Goal: Task Accomplishment & Management: Complete application form

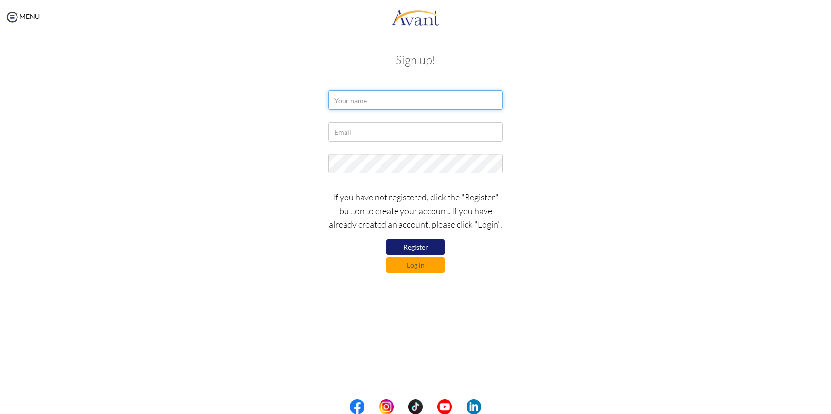
click at [416, 108] on input "text" at bounding box center [415, 99] width 175 height 19
type input "Pei-Hua Wu"
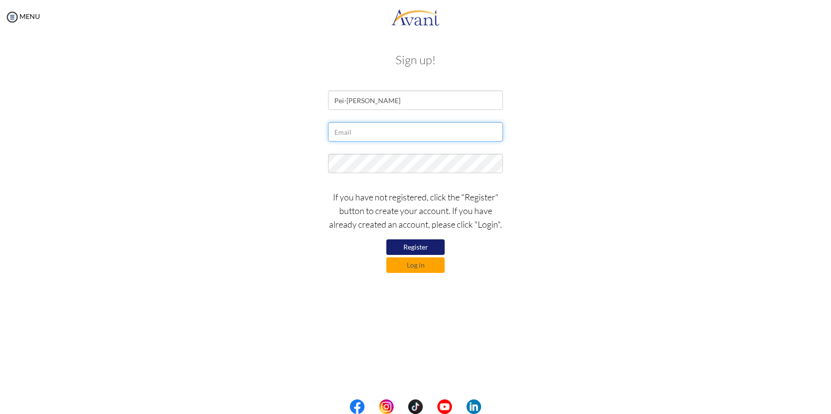
click at [407, 138] on input "text" at bounding box center [415, 131] width 175 height 19
type input "Peihuawu08@gmail.com"
click at [417, 246] on button "Register" at bounding box center [416, 247] width 58 height 16
click at [407, 272] on button "Log in" at bounding box center [416, 265] width 58 height 16
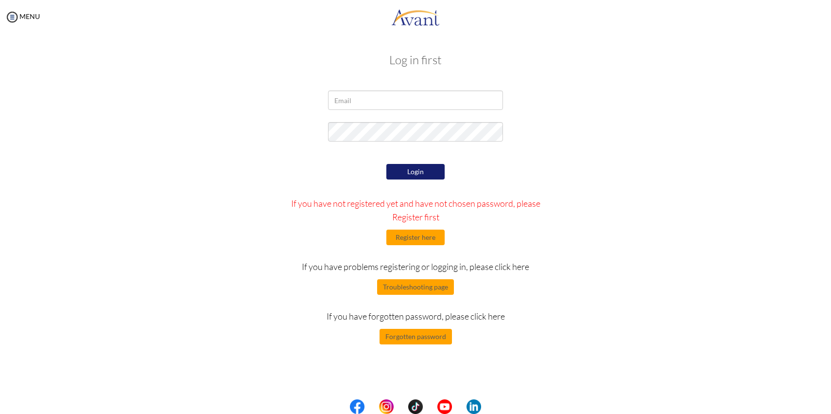
click at [358, 265] on p "If you have problems registering or logging in, please click here" at bounding box center [416, 267] width 270 height 14
click at [0, 0] on div at bounding box center [0, 0] width 0 height 0
click at [420, 289] on button "Troubleshooting page" at bounding box center [415, 287] width 77 height 16
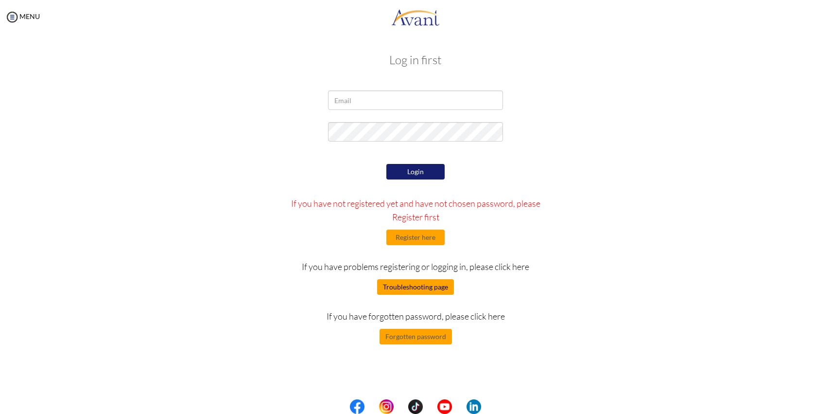
click at [396, 287] on button "Troubleshooting page" at bounding box center [415, 287] width 77 height 16
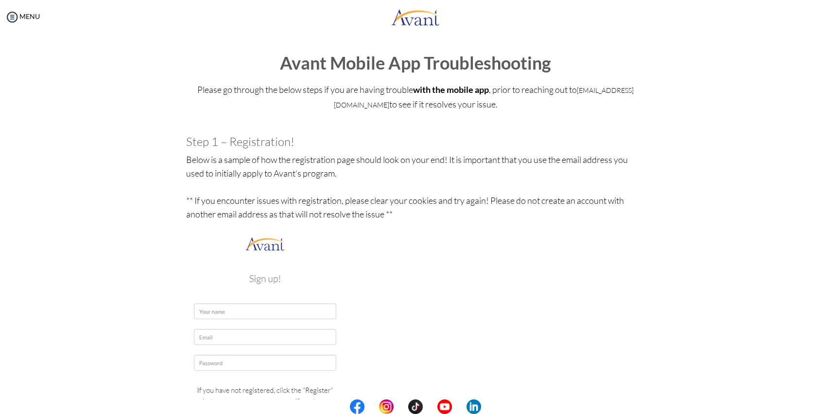
drag, startPoint x: 186, startPoint y: 139, endPoint x: 400, endPoint y: 214, distance: 226.5
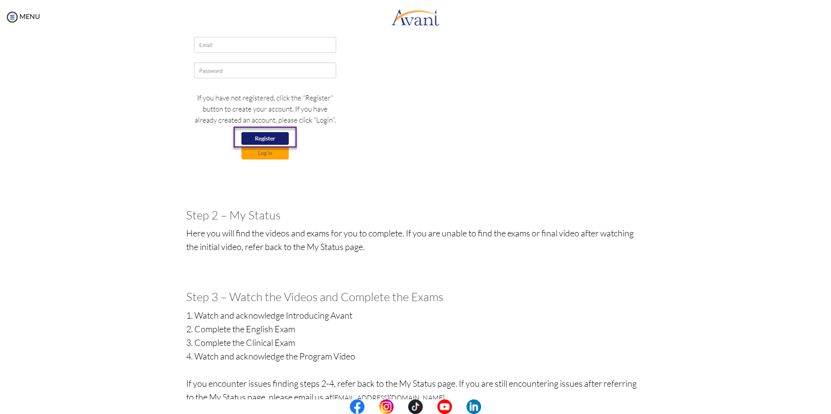
scroll to position [303, 0]
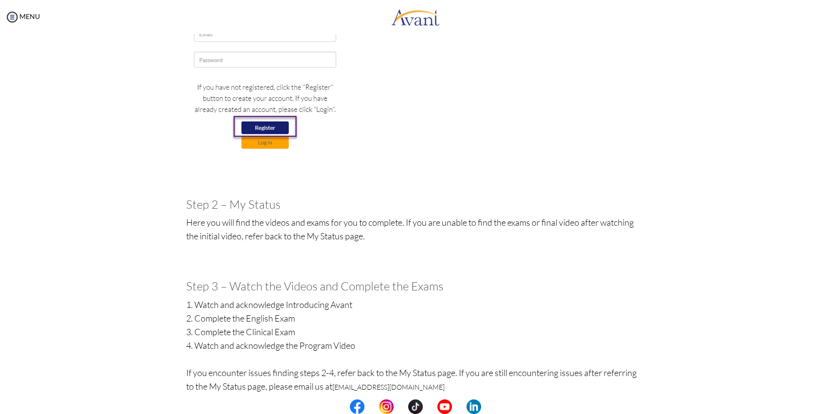
click at [0, 0] on div at bounding box center [0, 0] width 0 height 0
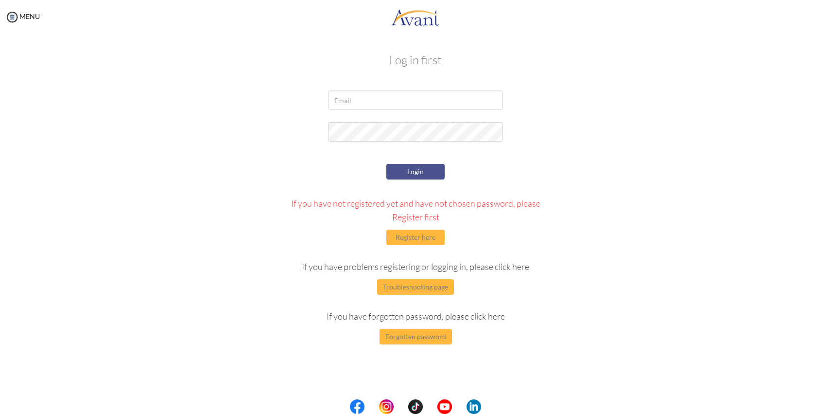
drag, startPoint x: 186, startPoint y: 197, endPoint x: 315, endPoint y: 255, distance: 141.4
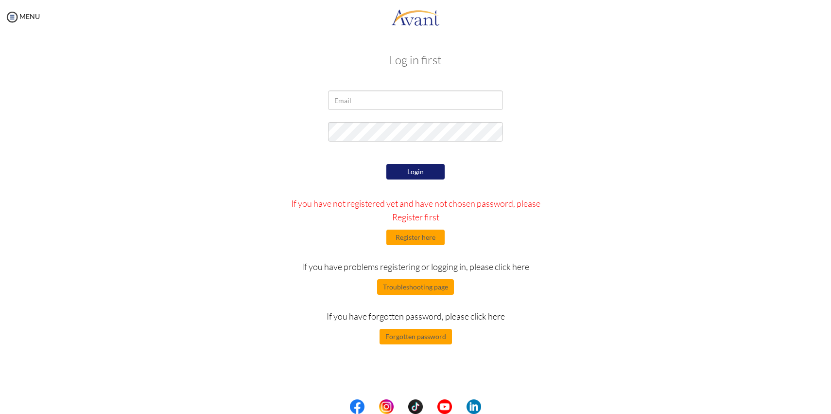
click at [248, 256] on div "Login If you have not registered yet and have not chosen password, please Regis…" at bounding box center [415, 252] width 569 height 183
click at [423, 284] on button "Troubleshooting page" at bounding box center [415, 287] width 77 height 16
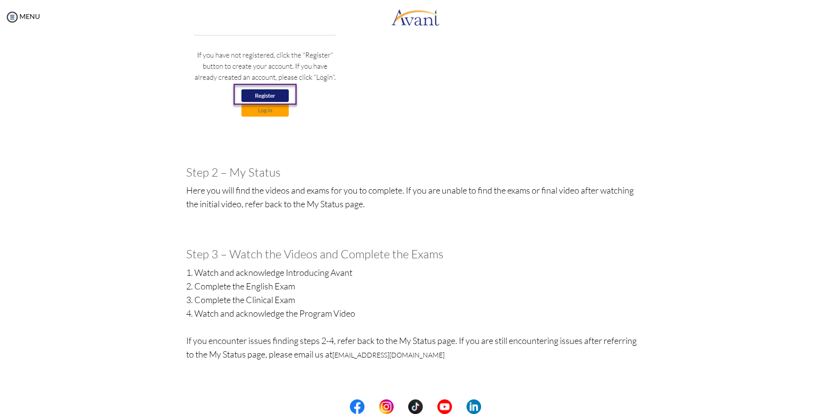
scroll to position [354, 0]
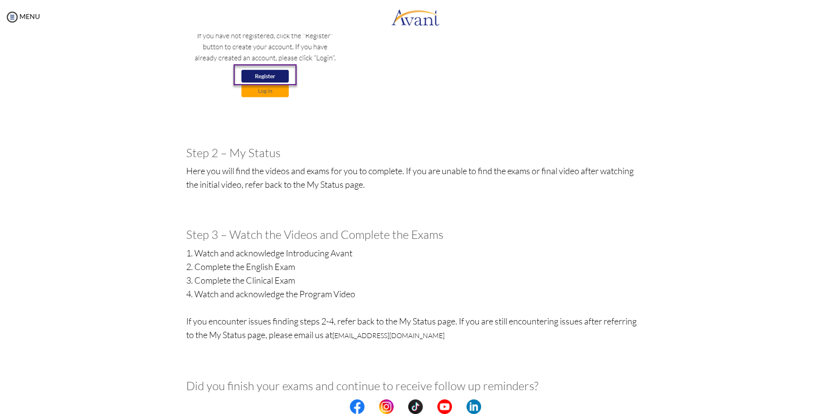
drag, startPoint x: 181, startPoint y: 150, endPoint x: 507, endPoint y: 338, distance: 376.6
click at [507, 338] on div "Please go through the below steps if you are having trouble with the mobile app…" at bounding box center [416, 379] width 474 height 1313
click at [0, 0] on div at bounding box center [0, 0] width 0 height 0
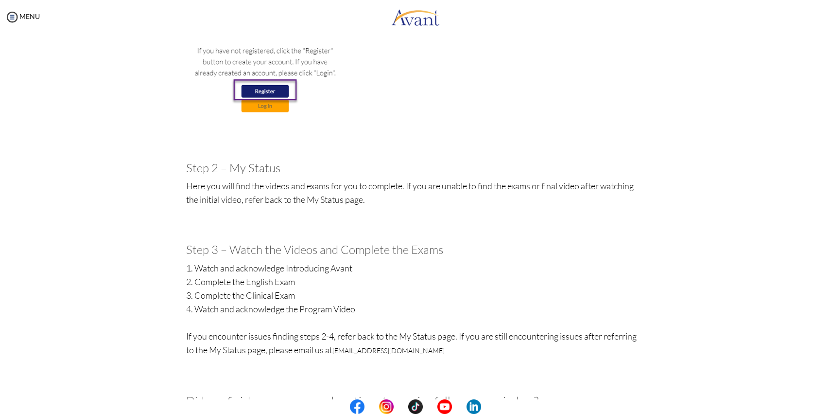
scroll to position [334, 0]
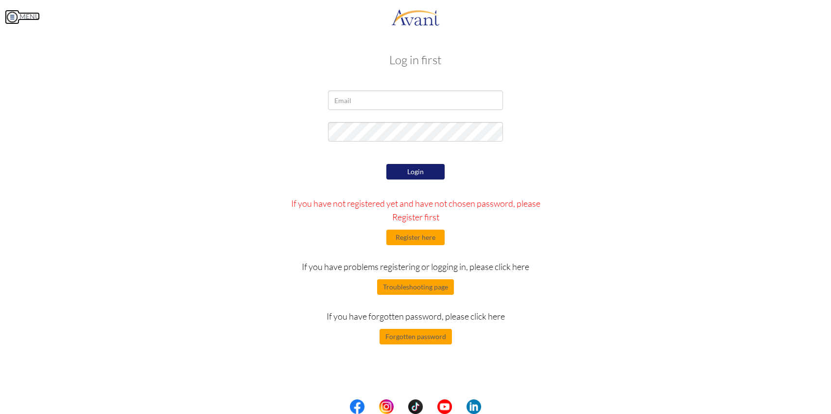
click at [35, 12] on link "MENU" at bounding box center [22, 16] width 35 height 8
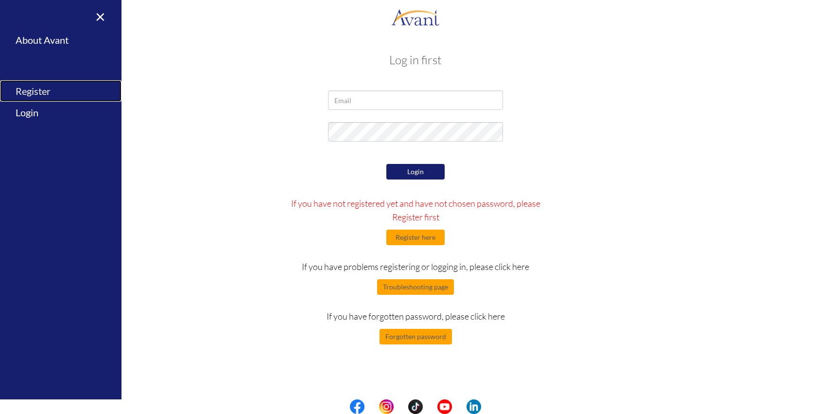
click at [33, 88] on link "Register" at bounding box center [61, 91] width 122 height 22
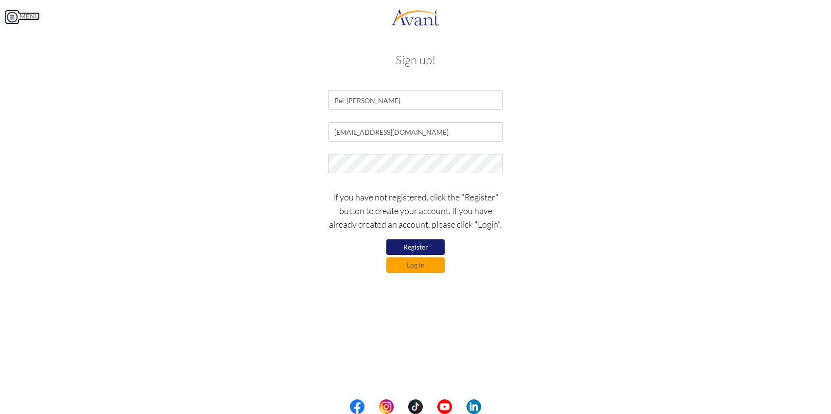
click at [35, 13] on link "MENU" at bounding box center [22, 16] width 35 height 8
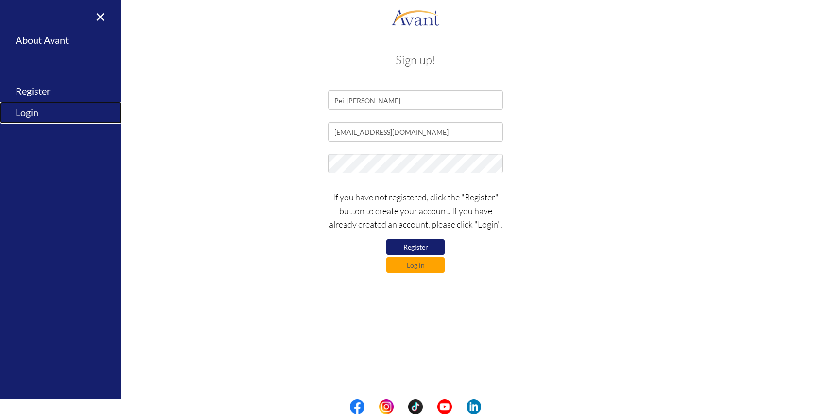
click at [31, 116] on link "Login" at bounding box center [61, 113] width 122 height 22
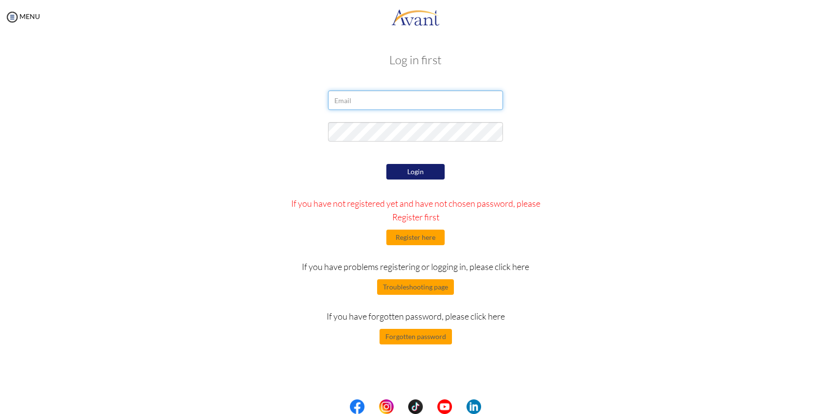
click at [419, 107] on input "email" at bounding box center [415, 99] width 175 height 19
type input "[EMAIL_ADDRESS][DOMAIN_NAME]"
click at [418, 174] on button "Login" at bounding box center [416, 172] width 58 height 16
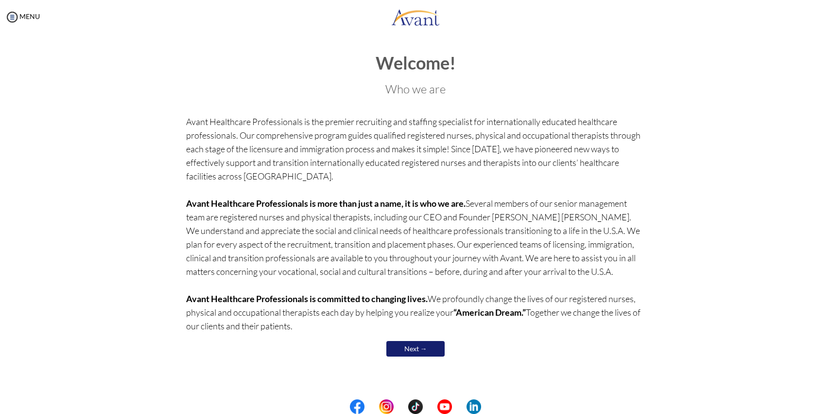
click at [408, 350] on link "Next →" at bounding box center [416, 349] width 58 height 16
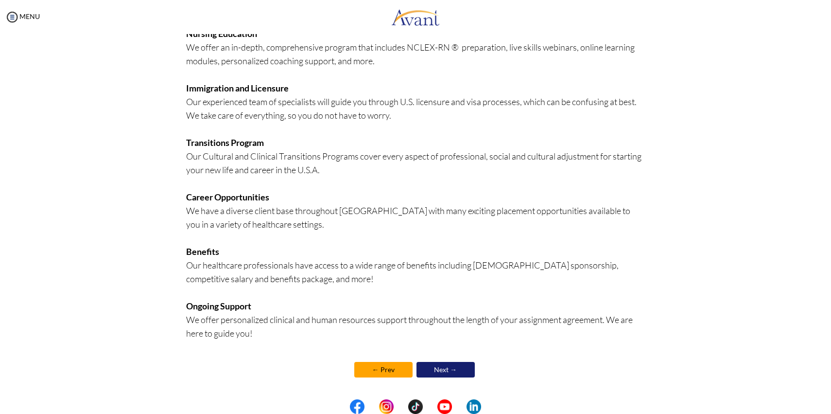
click at [439, 374] on link "Next →" at bounding box center [446, 370] width 58 height 16
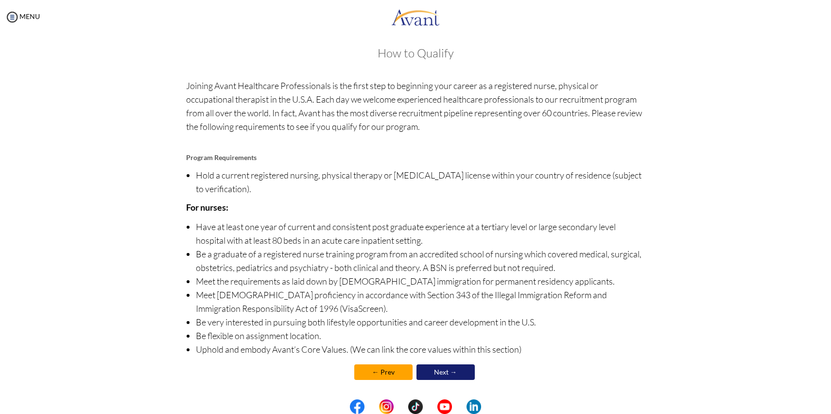
scroll to position [9, 0]
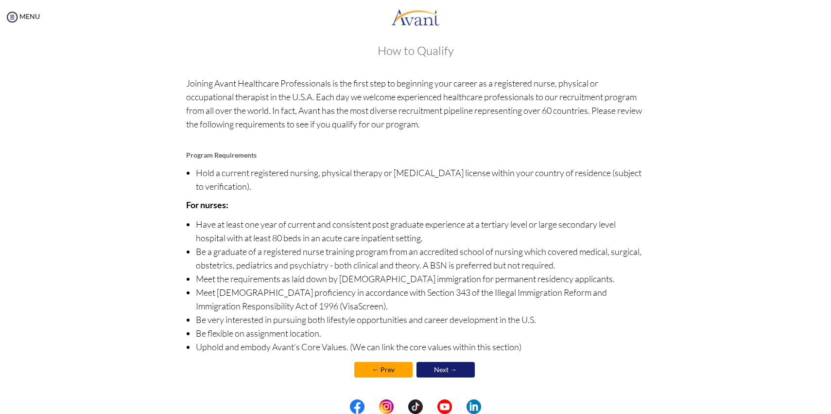
click at [435, 371] on link "Next →" at bounding box center [446, 370] width 58 height 16
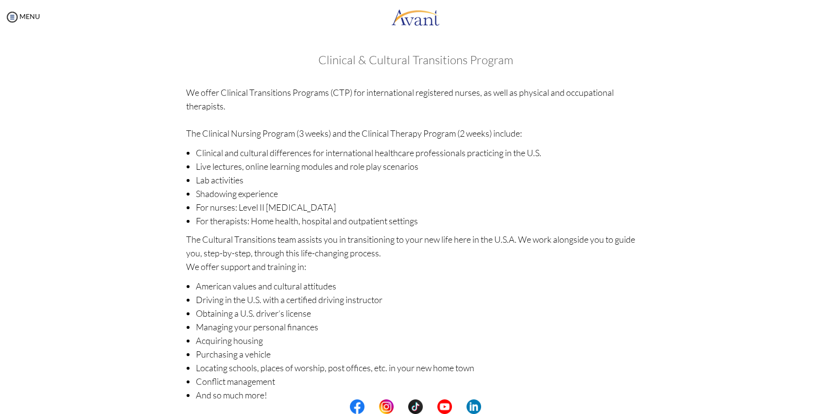
scroll to position [48, 0]
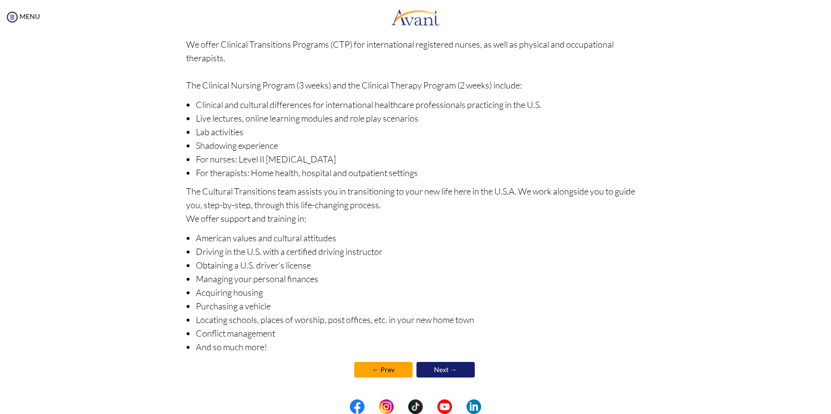
click at [438, 373] on link "Next →" at bounding box center [446, 370] width 58 height 16
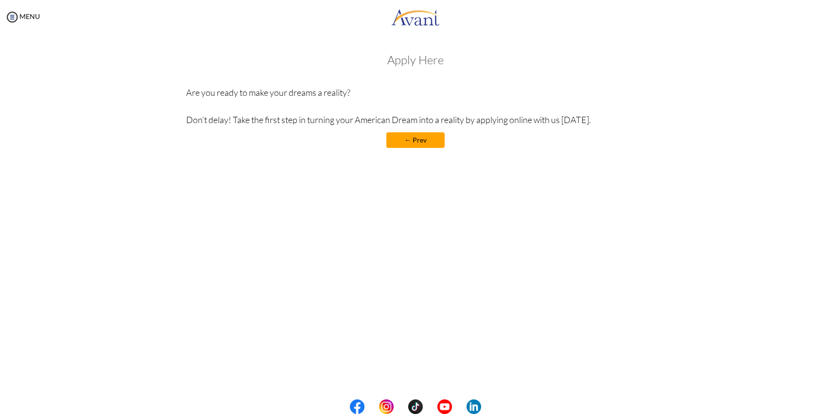
click at [436, 111] on p "Are you ready to make your dreams a reality? Don’t delay! Take the first step i…" at bounding box center [415, 106] width 459 height 41
click at [488, 129] on div "Apply Here Are you ready to make your dreams a reality? Don’t delay! Take the f…" at bounding box center [415, 105] width 459 height 104
click at [31, 18] on link "MENU" at bounding box center [22, 16] width 35 height 8
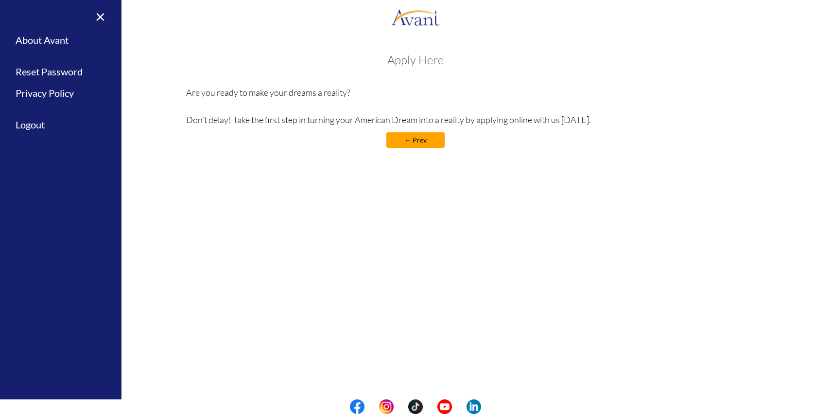
click at [281, 131] on div "Apply Here Are you ready to make your dreams a reality? Don’t delay! Take the f…" at bounding box center [415, 105] width 459 height 104
click at [430, 150] on div "Apply Here Are you ready to make your dreams a reality? Don’t delay! Take the f…" at bounding box center [415, 105] width 459 height 104
click at [425, 143] on link "← Prev" at bounding box center [416, 140] width 58 height 16
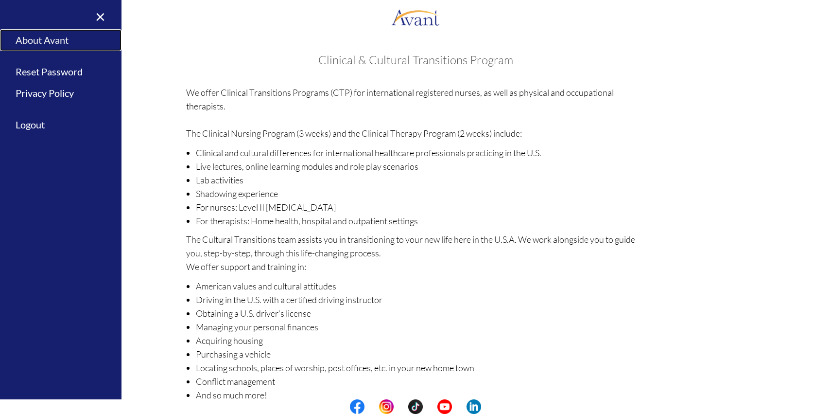
click at [43, 39] on link "About Avant" at bounding box center [61, 40] width 122 height 22
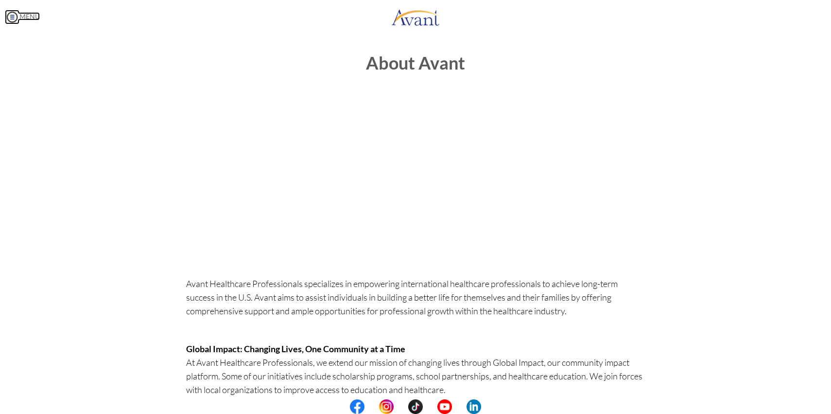
click at [26, 18] on link "MENU" at bounding box center [22, 16] width 35 height 8
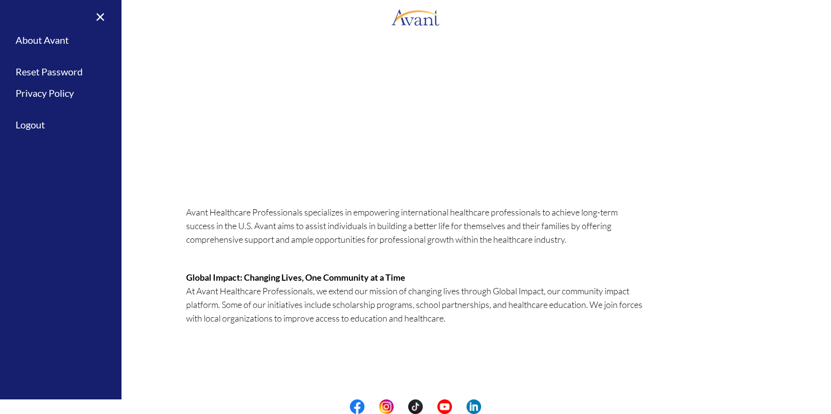
scroll to position [0, 0]
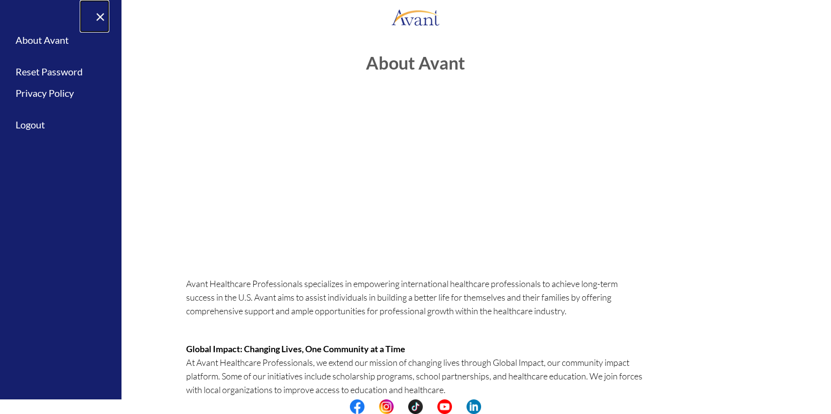
click at [107, 19] on link "×" at bounding box center [95, 16] width 30 height 33
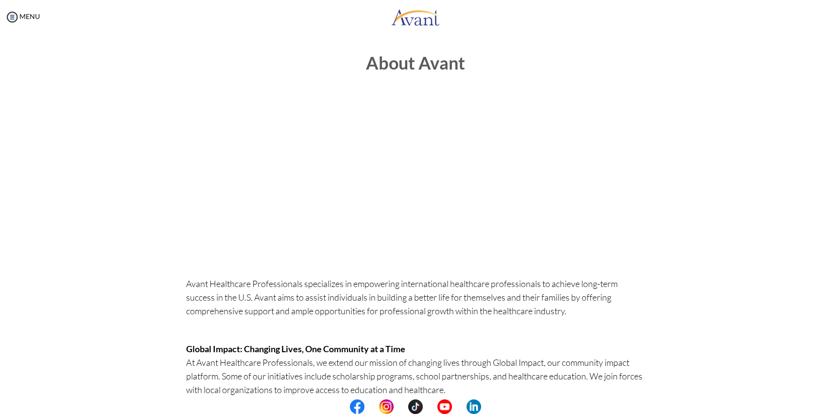
click at [19, 24] on div "MENU" at bounding box center [20, 207] width 40 height 414
click at [17, 15] on img at bounding box center [12, 17] width 15 height 15
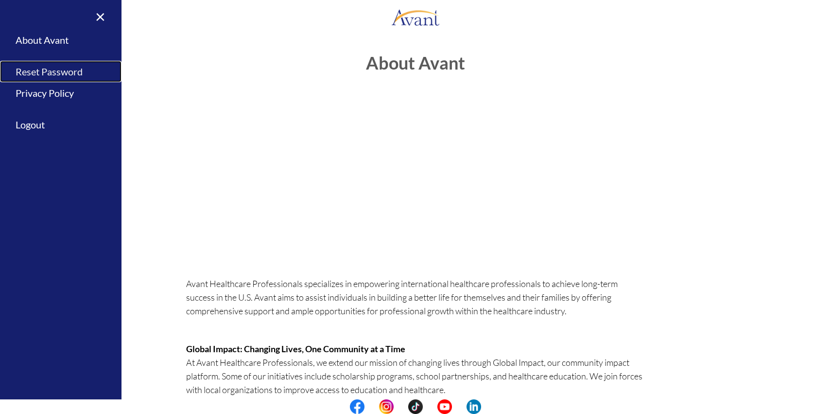
click at [45, 75] on link "Reset Password" at bounding box center [61, 72] width 122 height 22
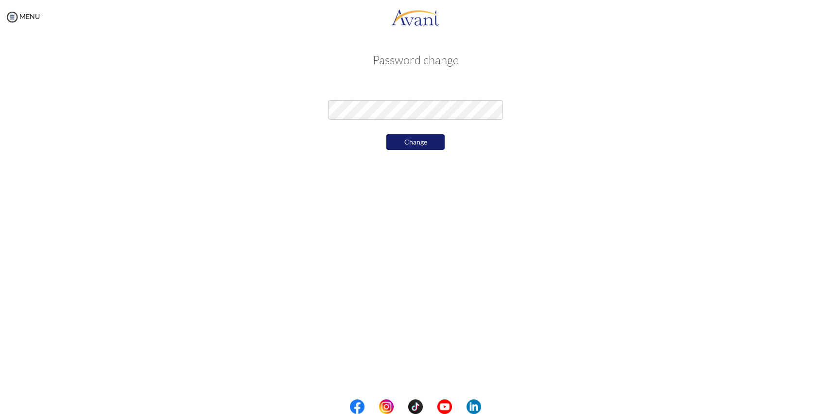
click at [296, 185] on div "My Status What is the next step? We would like you to watch the introductory vi…" at bounding box center [415, 241] width 831 height 414
click at [431, 140] on button "Change" at bounding box center [416, 142] width 58 height 16
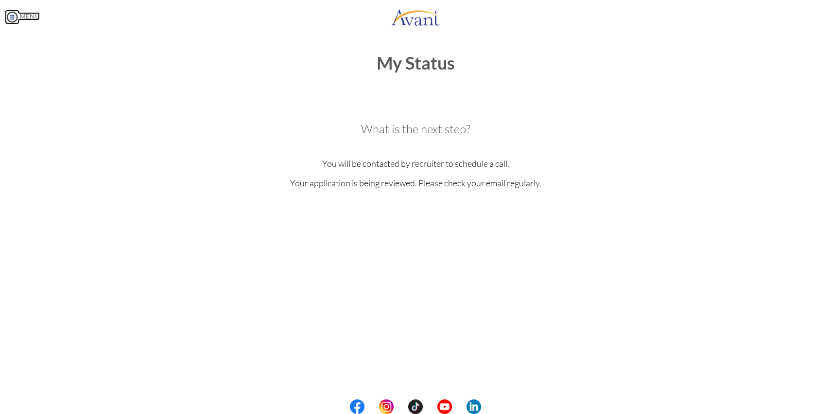
click at [21, 17] on link "MENU" at bounding box center [22, 16] width 35 height 8
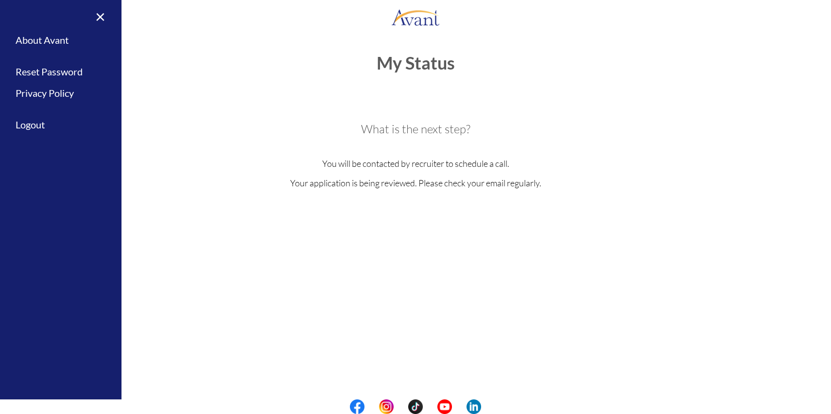
click at [263, 85] on div "What is the next step? We would like you to watch the introductory video Begin …" at bounding box center [416, 166] width 474 height 176
click at [394, 119] on div "What is the next step? We would like you to watch the introductory video Begin …" at bounding box center [416, 166] width 474 height 176
click at [401, 170] on div "What is the next step? We would like you to watch the introductory video Begin …" at bounding box center [416, 166] width 474 height 176
click at [391, 166] on p "You will be contacted by recruiter to schedule a call." at bounding box center [415, 164] width 459 height 14
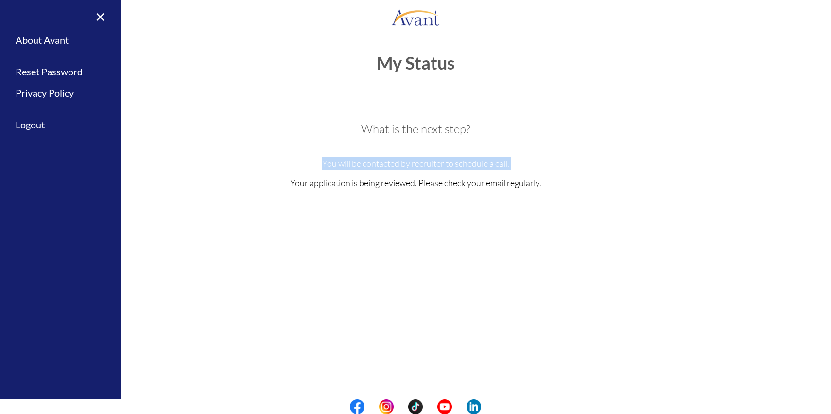
click at [391, 166] on p "You will be contacted by recruiter to schedule a call." at bounding box center [415, 164] width 459 height 14
click at [306, 163] on p "You will be contacted by recruiter to schedule a call." at bounding box center [415, 164] width 459 height 14
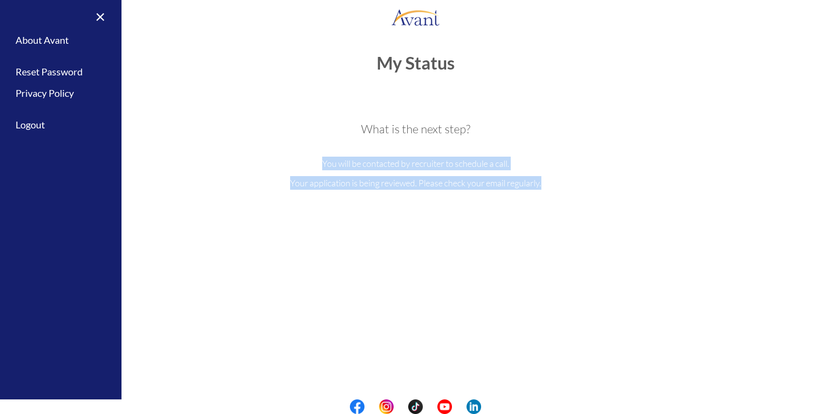
drag, startPoint x: 317, startPoint y: 163, endPoint x: 575, endPoint y: 186, distance: 258.7
click at [575, 186] on div "What is the next step? We would like you to watch the introductory video Begin …" at bounding box center [416, 166] width 474 height 176
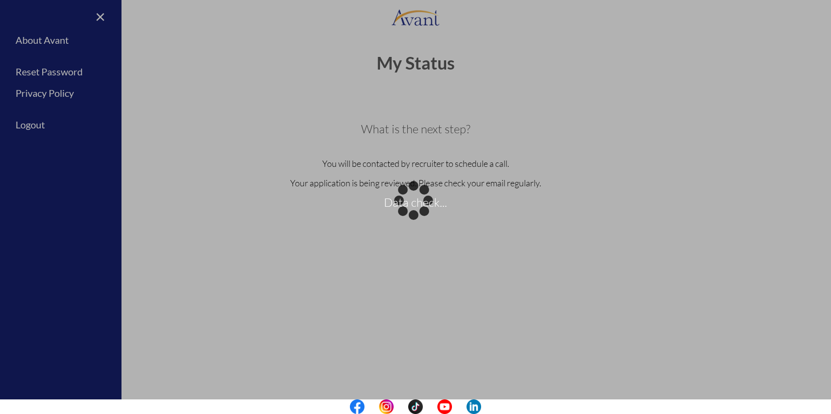
click at [422, 214] on div "Data check..." at bounding box center [416, 207] width 14 height 14
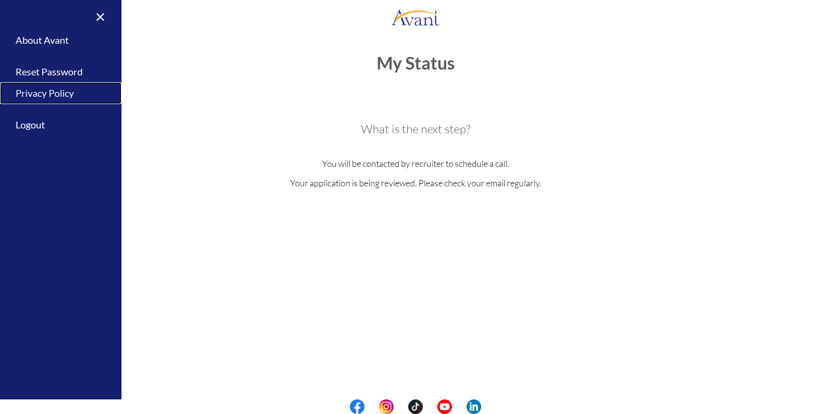
click at [54, 99] on link "Privacy Policy" at bounding box center [61, 93] width 122 height 22
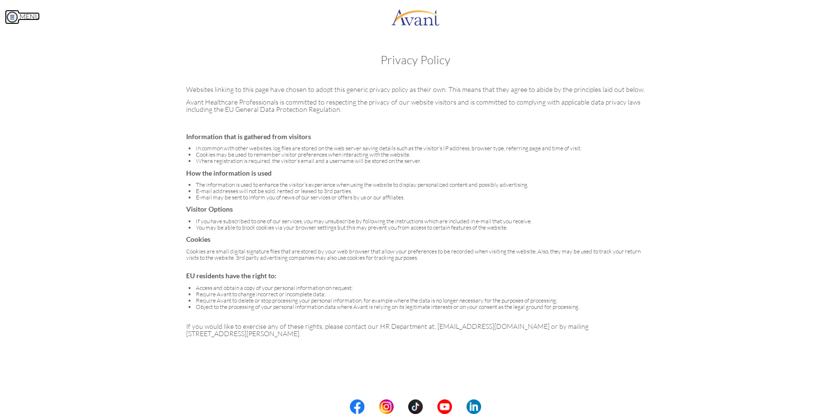
click at [27, 15] on link "MENU" at bounding box center [22, 16] width 35 height 8
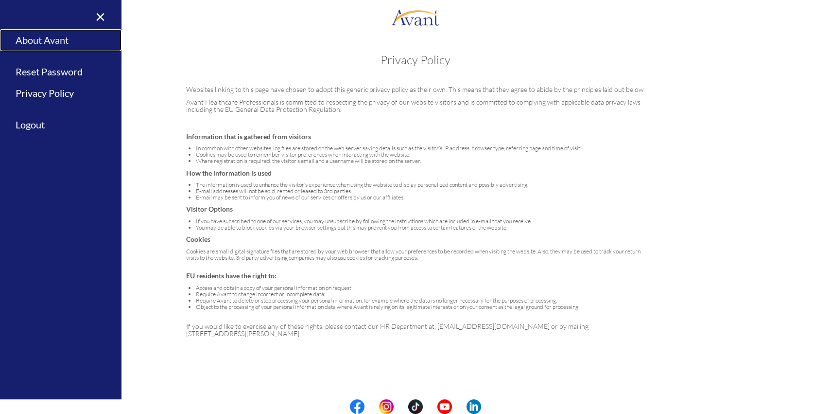
click at [33, 35] on link "About Avant" at bounding box center [61, 40] width 122 height 22
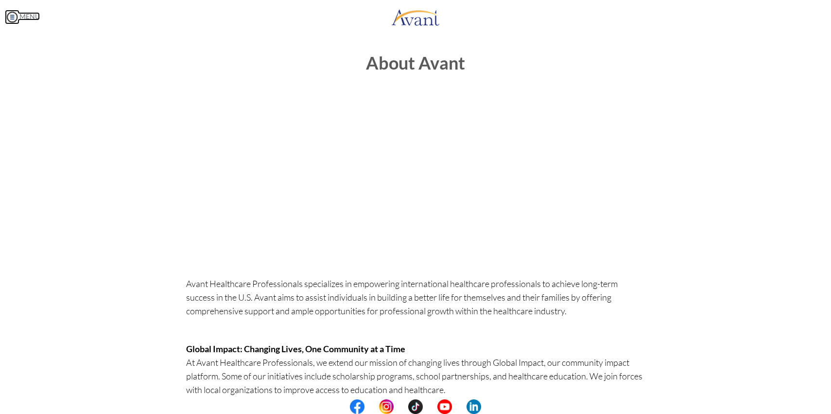
click at [26, 16] on link "MENU" at bounding box center [22, 16] width 35 height 8
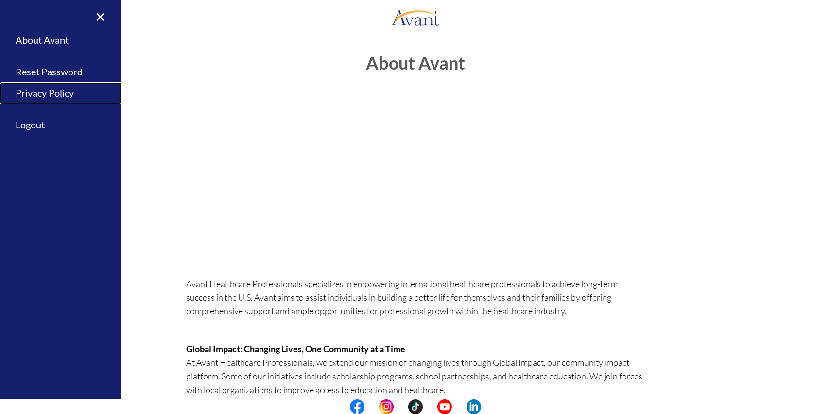
click at [37, 96] on link "Privacy Policy" at bounding box center [61, 93] width 122 height 22
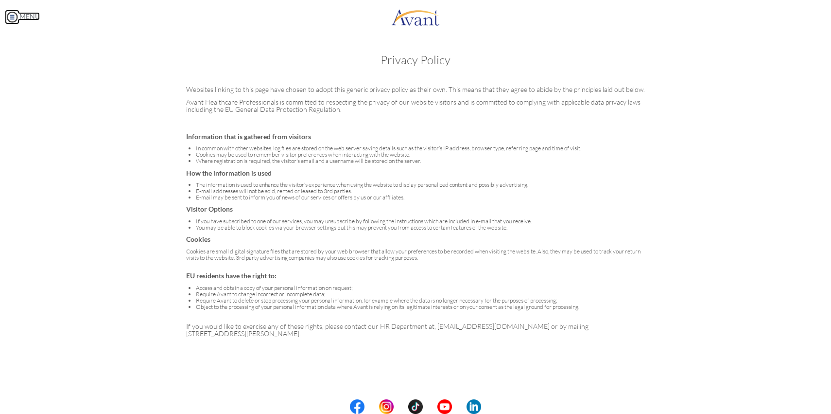
click at [28, 20] on link "MENU" at bounding box center [22, 16] width 35 height 8
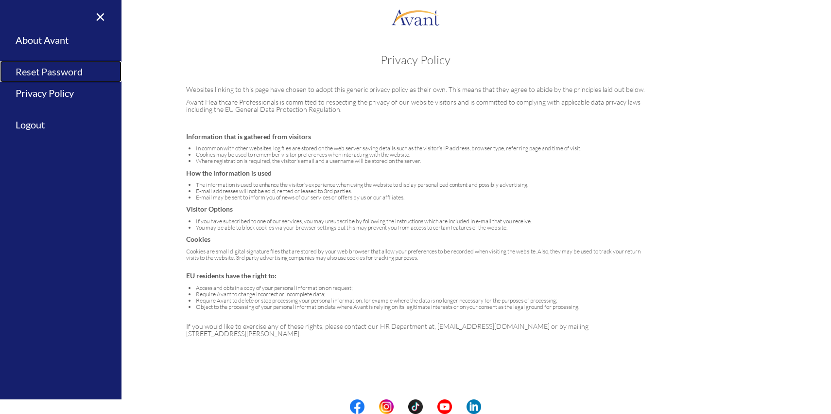
click at [35, 73] on link "Reset Password" at bounding box center [61, 72] width 122 height 22
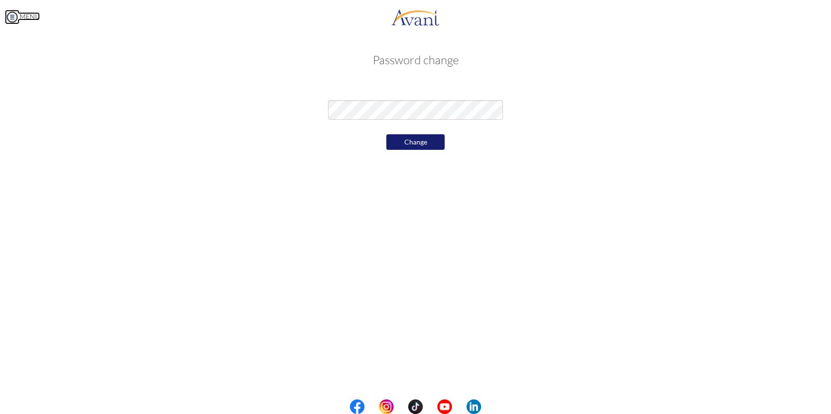
click at [21, 17] on link "MENU" at bounding box center [22, 16] width 35 height 8
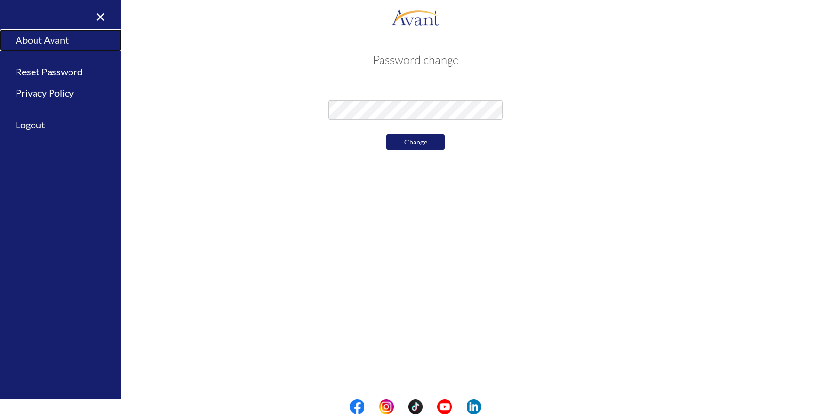
click at [44, 43] on link "About Avant" at bounding box center [61, 40] width 122 height 22
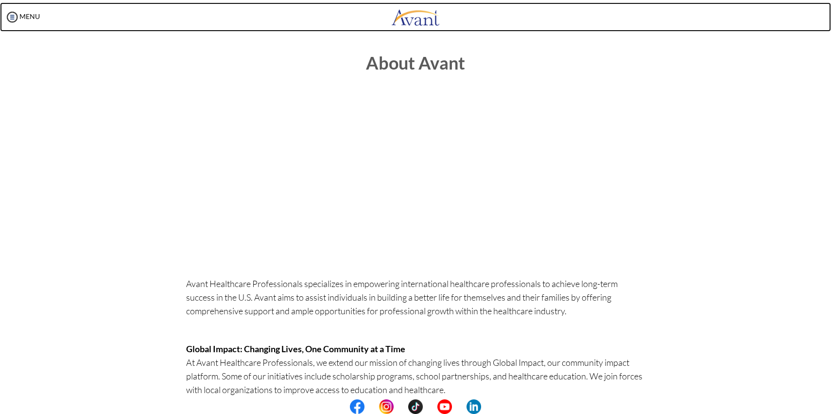
click at [405, 18] on img at bounding box center [415, 16] width 49 height 29
click at [416, 22] on img at bounding box center [415, 16] width 49 height 29
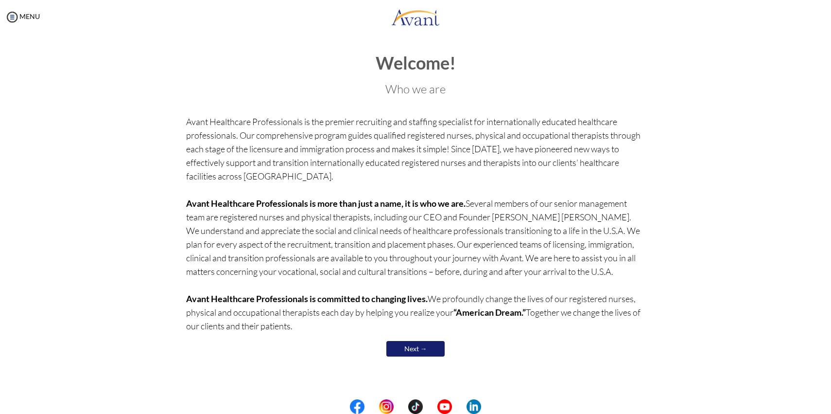
click at [410, 352] on link "Next →" at bounding box center [416, 349] width 58 height 16
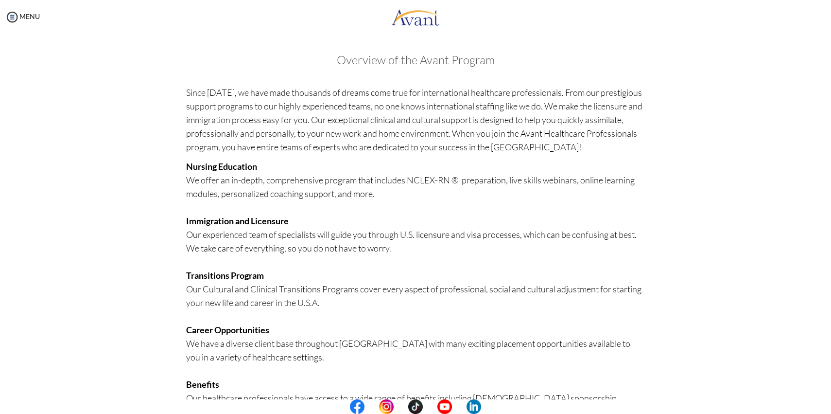
scroll to position [133, 0]
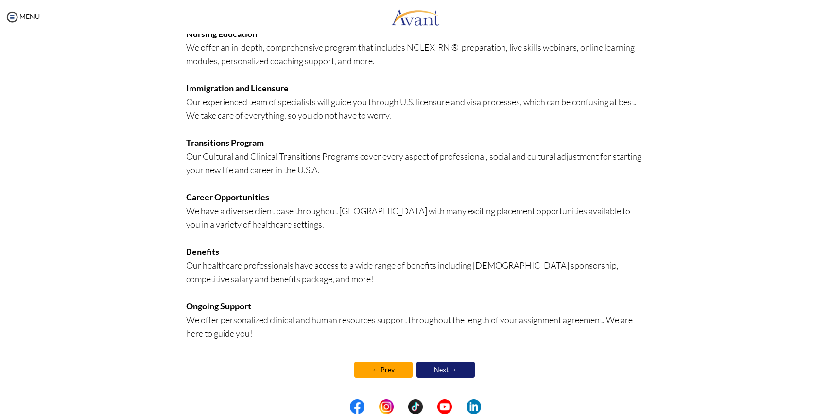
click at [40, 20] on div "MENU" at bounding box center [20, 207] width 40 height 414
click at [32, 17] on link "MENU" at bounding box center [22, 16] width 35 height 8
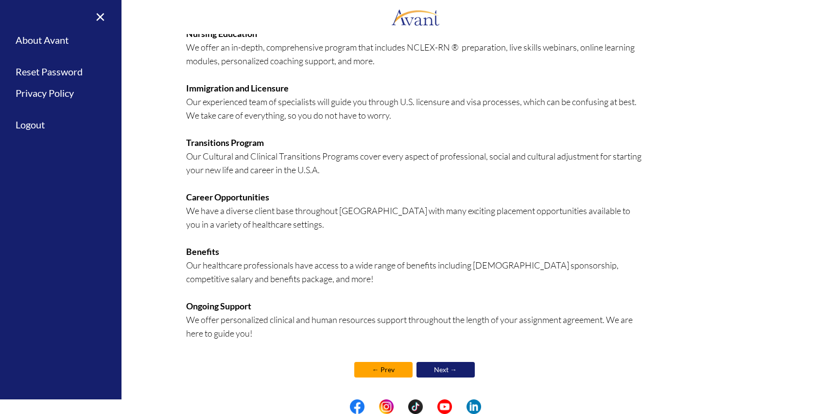
click at [390, 370] on link "← Prev" at bounding box center [383, 370] width 58 height 16
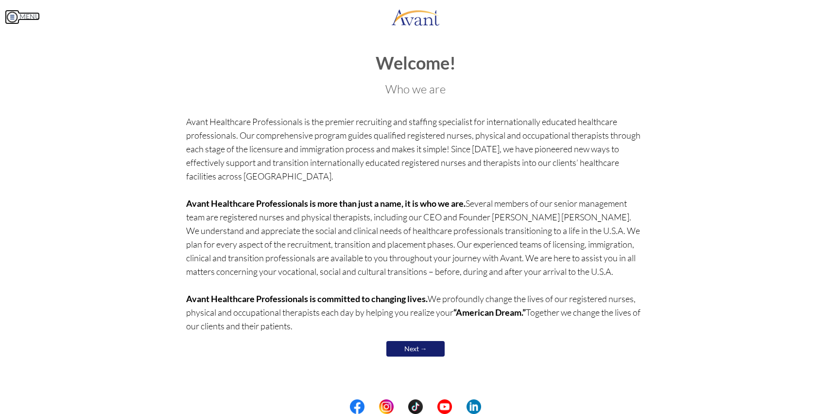
click at [34, 16] on link "MENU" at bounding box center [22, 16] width 35 height 8
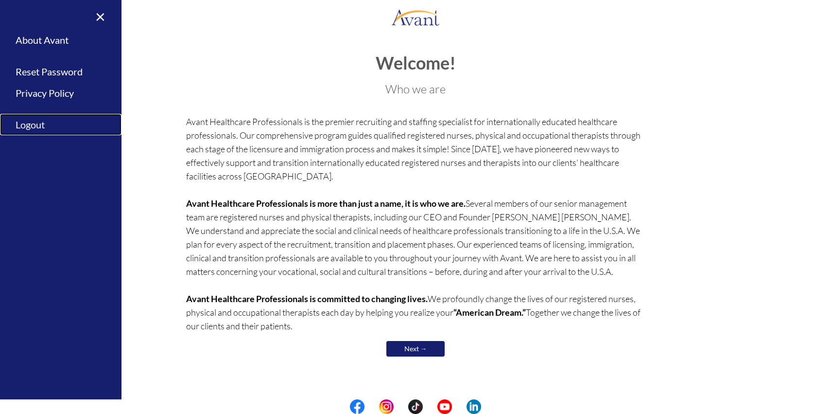
click at [29, 123] on link "Logout" at bounding box center [61, 125] width 122 height 22
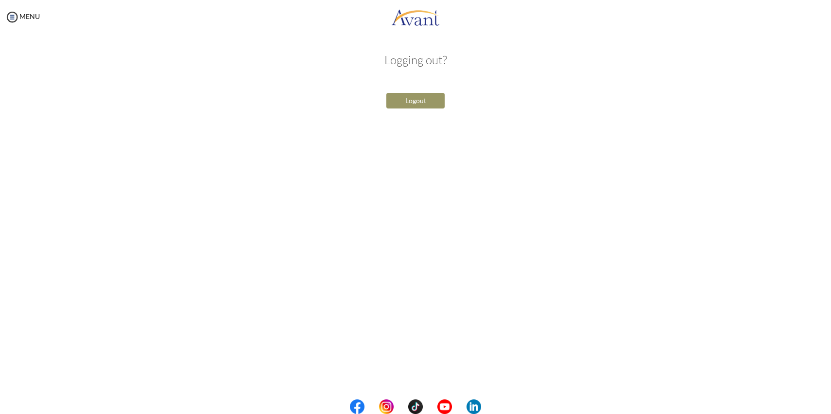
click at [407, 102] on button "Logout" at bounding box center [416, 101] width 58 height 16
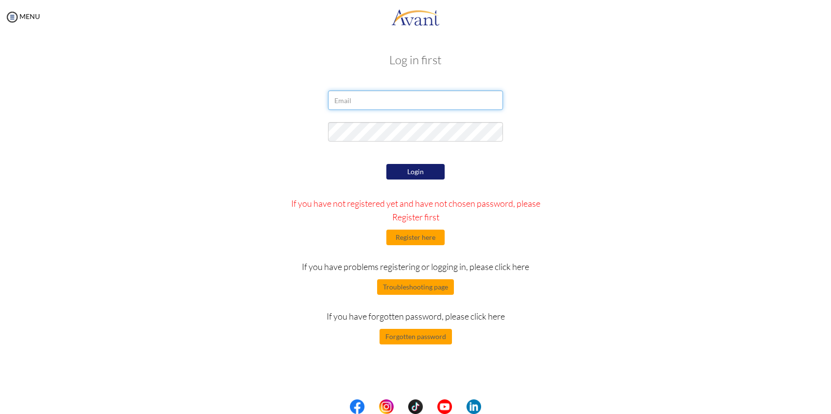
click at [407, 102] on input "email" at bounding box center [415, 99] width 175 height 19
type input "Peihuawu08@gmail.com"
click at [432, 168] on button "Login" at bounding box center [416, 172] width 58 height 16
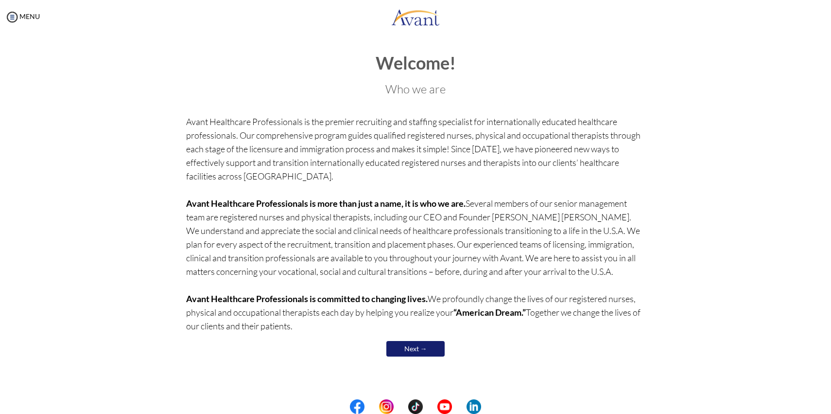
click at [405, 348] on link "Next →" at bounding box center [416, 349] width 58 height 16
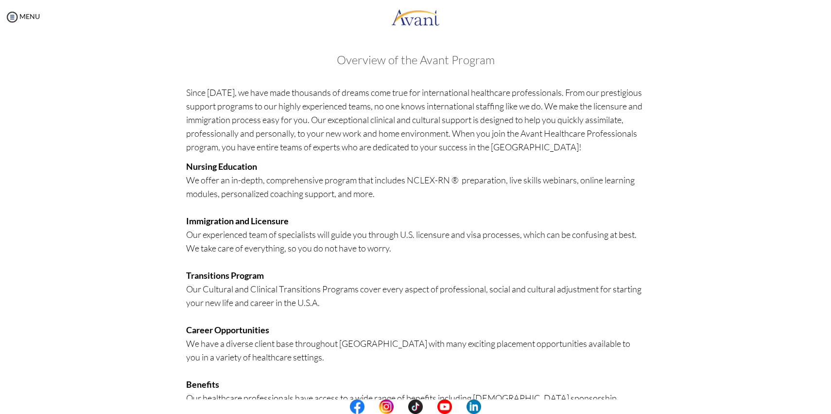
scroll to position [133, 0]
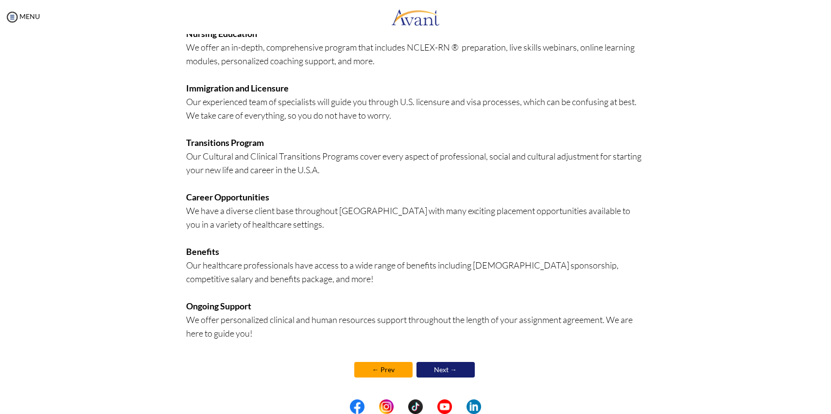
click at [447, 374] on link "Next →" at bounding box center [446, 370] width 58 height 16
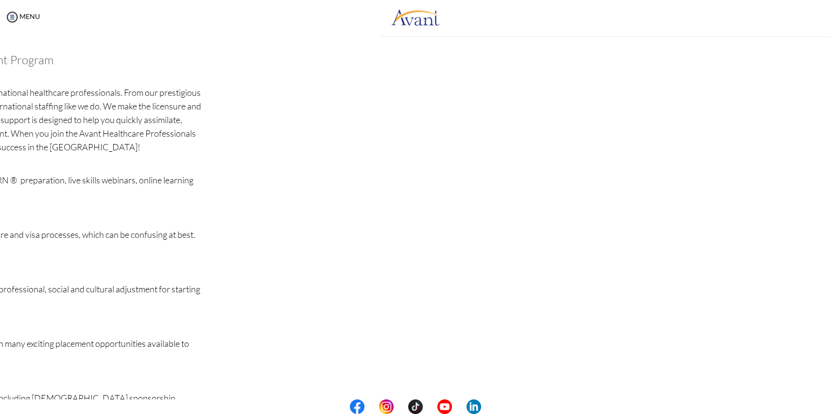
scroll to position [134, 0]
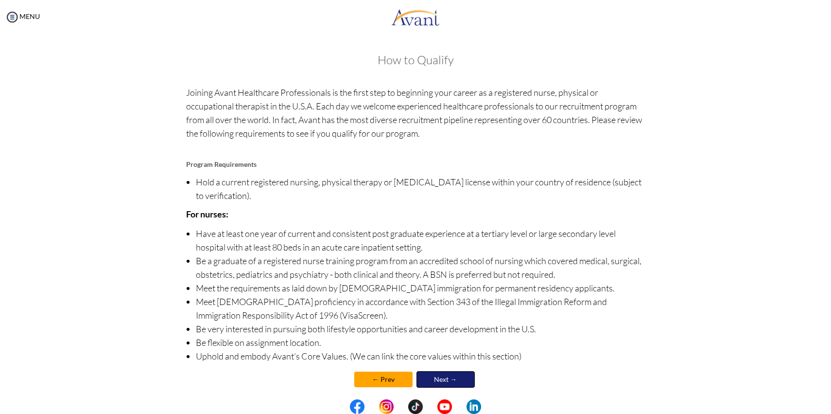
click at [447, 374] on link "Next →" at bounding box center [446, 379] width 58 height 17
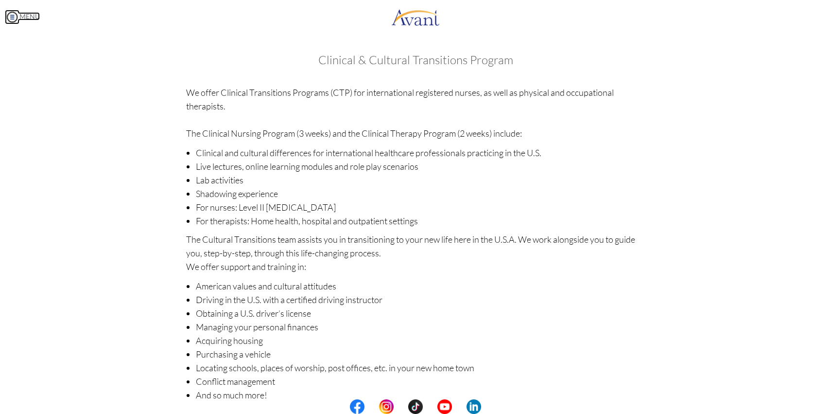
click at [19, 11] on img at bounding box center [12, 17] width 15 height 15
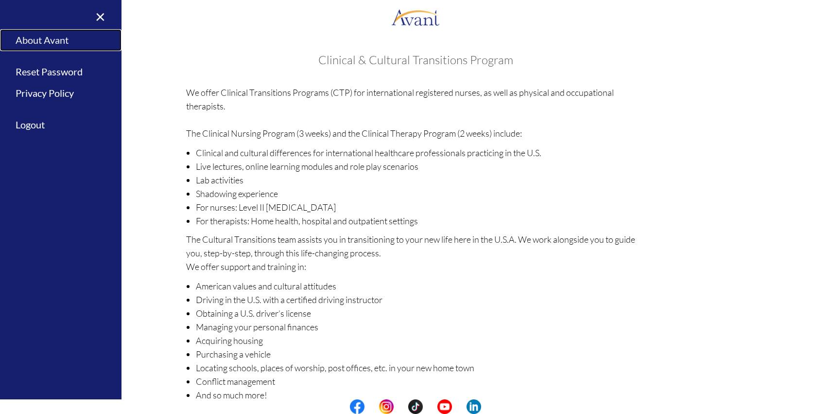
click at [42, 32] on link "About Avant" at bounding box center [61, 40] width 122 height 22
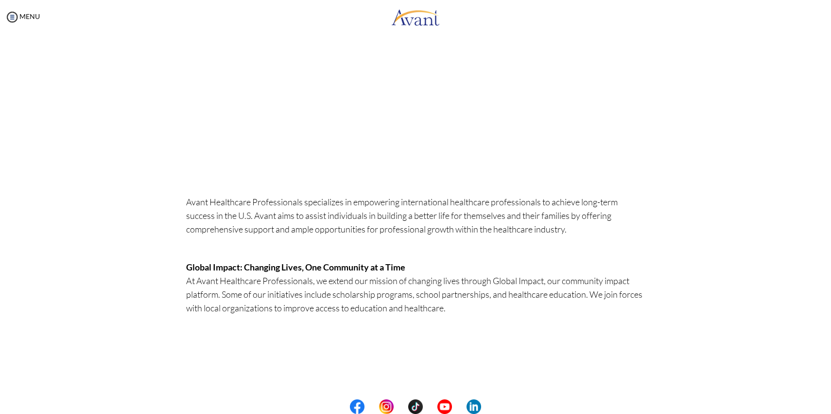
scroll to position [0, 0]
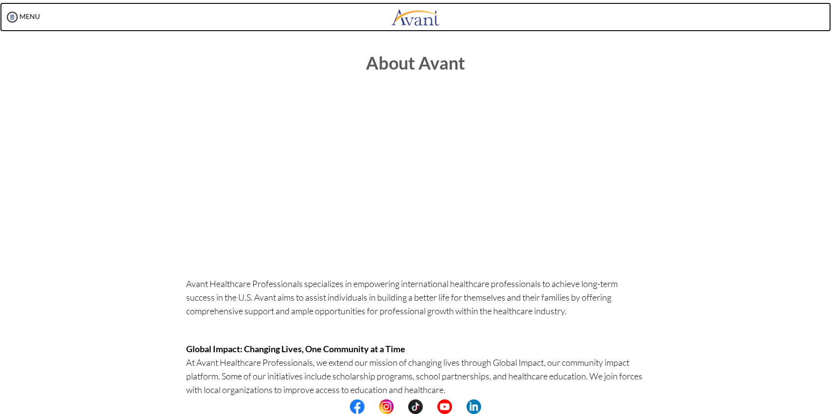
click at [42, 17] on link at bounding box center [415, 16] width 831 height 29
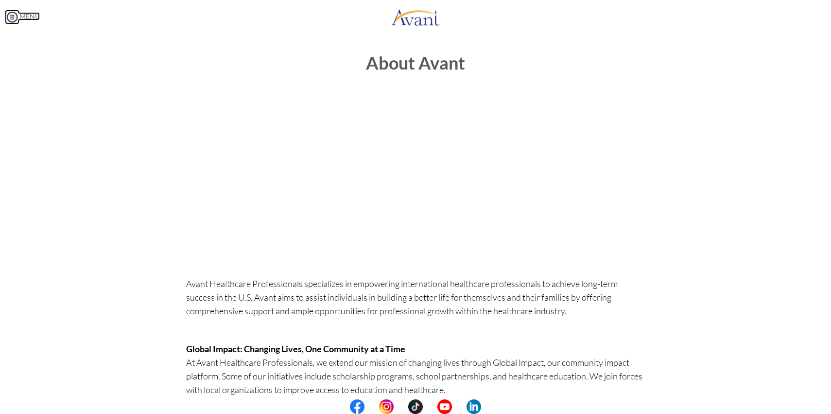
click at [28, 18] on link "MENU" at bounding box center [22, 16] width 35 height 8
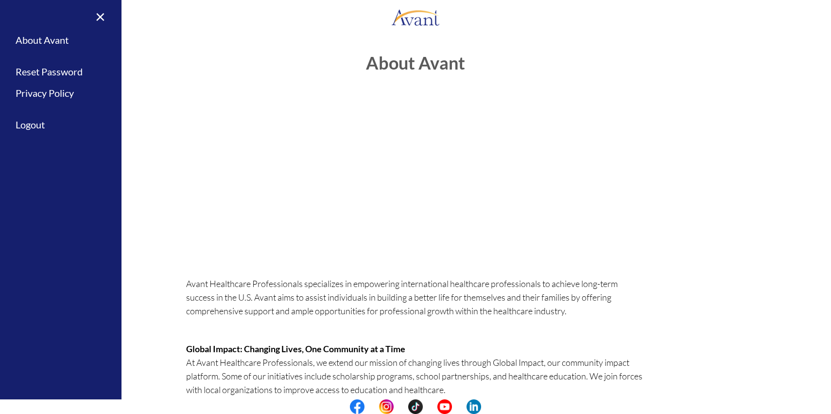
click at [28, 18] on div "× Home Avant Video Library My Process My Resources About Avant Refer a Friend R…" at bounding box center [61, 207] width 122 height 414
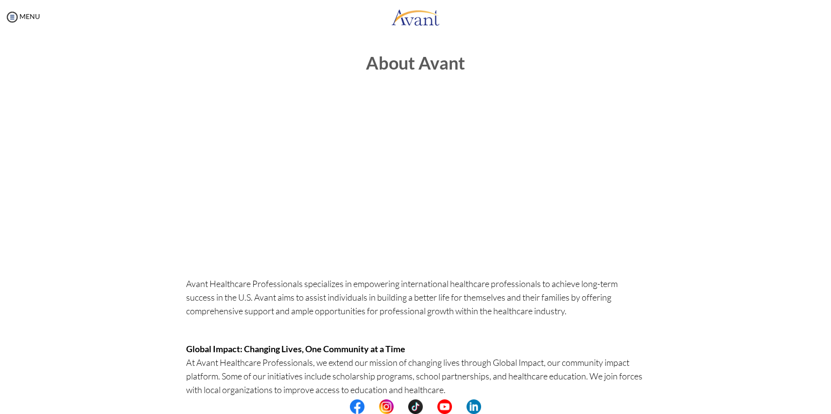
click at [35, 11] on div "MENU" at bounding box center [20, 207] width 40 height 414
click at [32, 17] on link "MENU" at bounding box center [22, 16] width 35 height 8
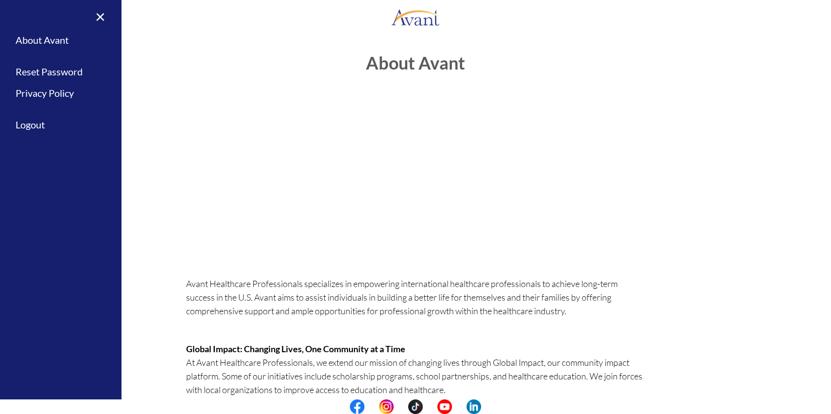
click at [180, 65] on div "About Avant Avant Healthcare Professionals specializes in empowering internatio…" at bounding box center [416, 344] width 474 height 601
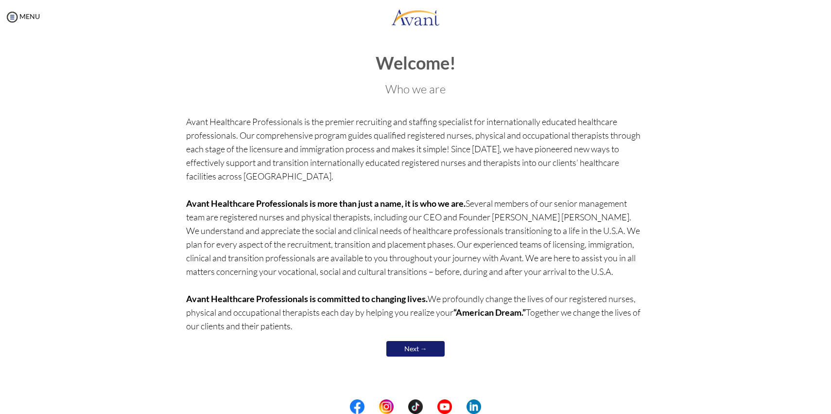
click at [24, 11] on div "MENU" at bounding box center [20, 207] width 40 height 414
click at [4, 20] on div "MENU" at bounding box center [20, 207] width 40 height 414
click at [13, 17] on img at bounding box center [12, 17] width 15 height 15
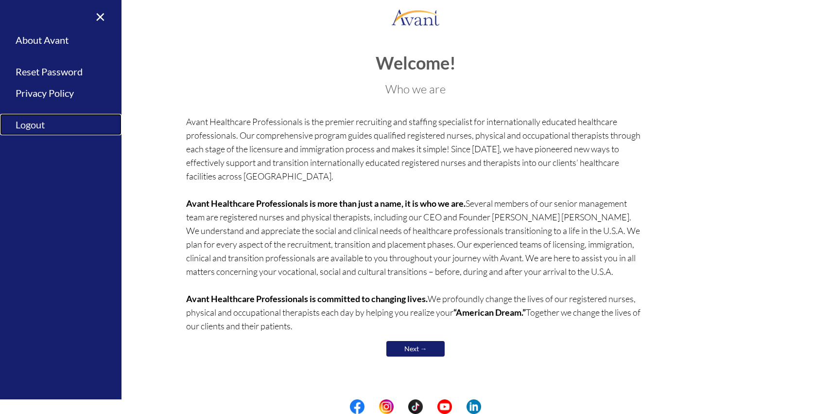
click at [27, 126] on link "Logout" at bounding box center [61, 125] width 122 height 22
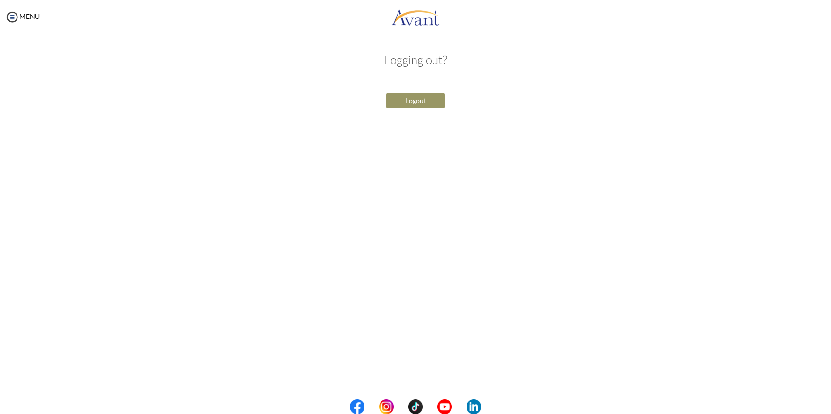
click at [384, 96] on div "Logout" at bounding box center [416, 100] width 190 height 20
click at [396, 102] on button "Logout" at bounding box center [416, 101] width 58 height 16
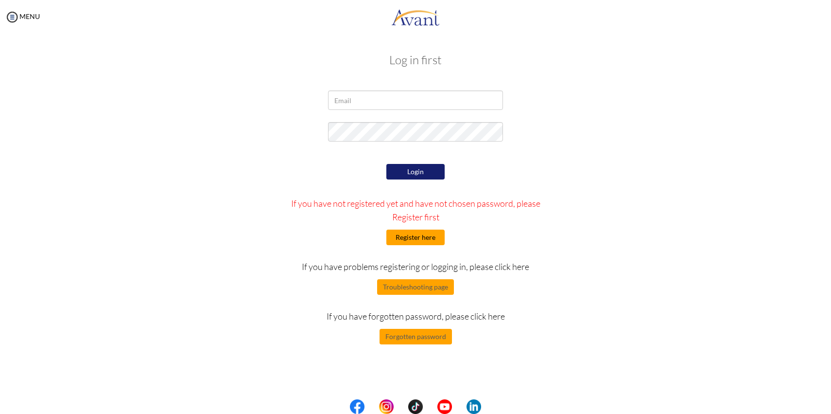
click at [417, 242] on button "Register here" at bounding box center [416, 237] width 58 height 16
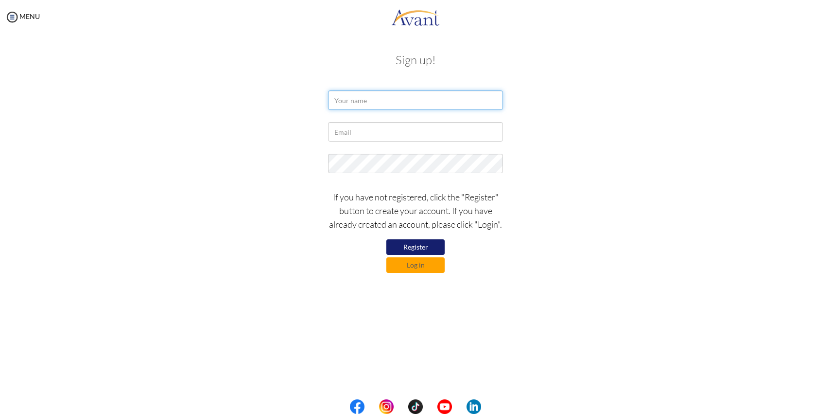
click at [405, 102] on input "text" at bounding box center [415, 99] width 175 height 19
type input "ㄣ"
type input "p"
type input "PEI-[PERSON_NAME]"
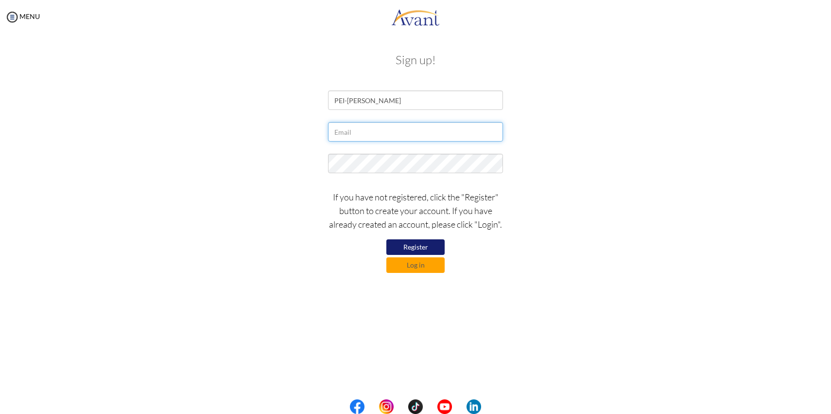
click at [352, 131] on input "text" at bounding box center [415, 131] width 175 height 19
type input "[EMAIL_ADDRESS][DOMAIN_NAME]"
click at [295, 222] on div "If you have not registered, click the "Register" button to create your account.…" at bounding box center [415, 229] width 569 height 88
click at [408, 249] on button "Register" at bounding box center [416, 247] width 58 height 16
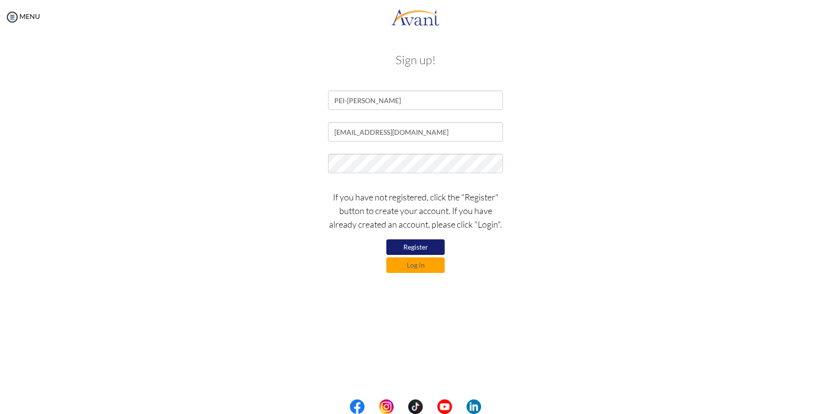
click at [408, 249] on button "Register" at bounding box center [416, 247] width 58 height 16
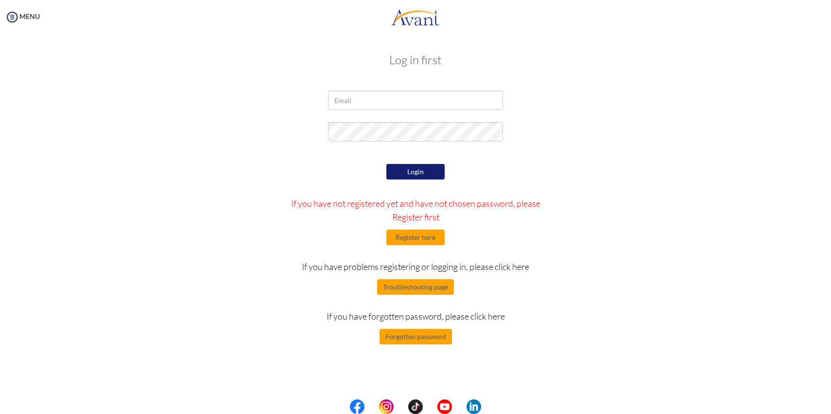
click at [458, 327] on div "Login If you have not registered yet and have not chosen password, please Regis…" at bounding box center [416, 252] width 284 height 183
click at [417, 106] on input "email" at bounding box center [415, 99] width 175 height 19
type input "[EMAIL_ADDRESS][DOMAIN_NAME]"
click at [424, 168] on button "Login" at bounding box center [416, 172] width 58 height 16
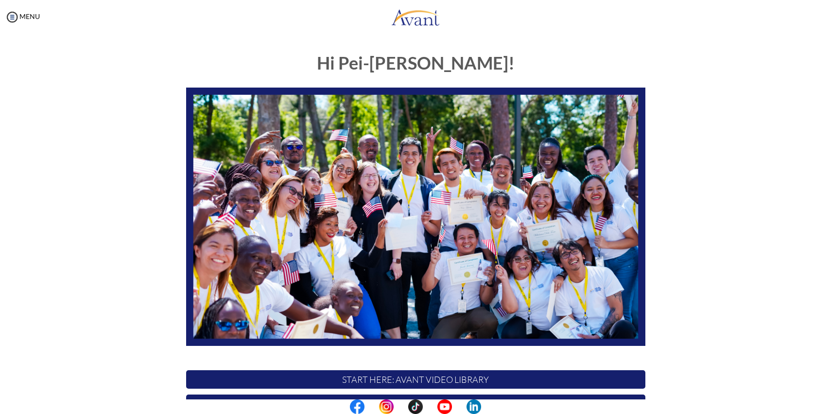
scroll to position [126, 0]
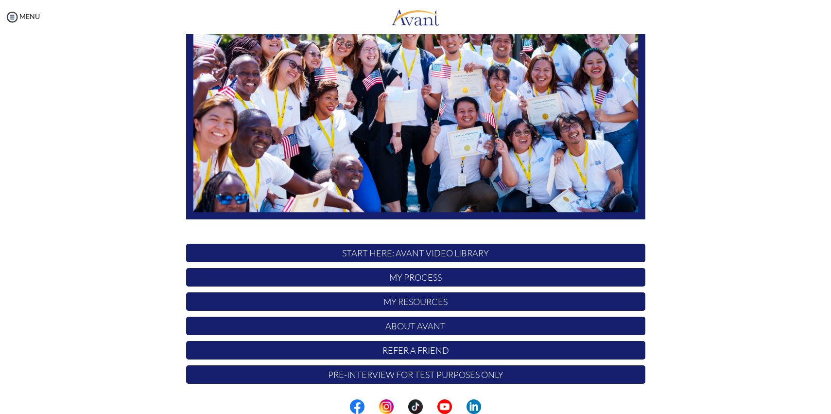
click at [378, 257] on p "START HERE: Avant Video Library" at bounding box center [415, 253] width 459 height 18
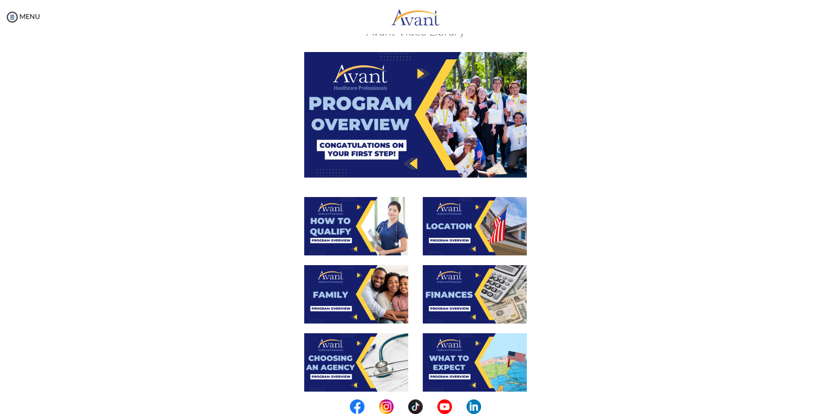
scroll to position [0, 0]
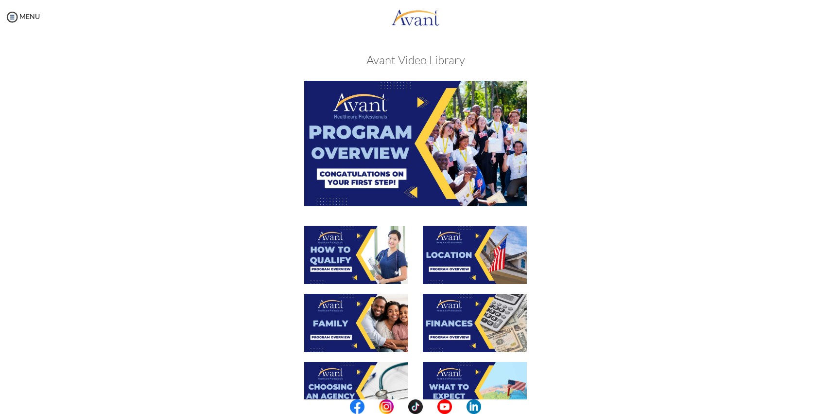
click at [363, 238] on img at bounding box center [356, 255] width 104 height 58
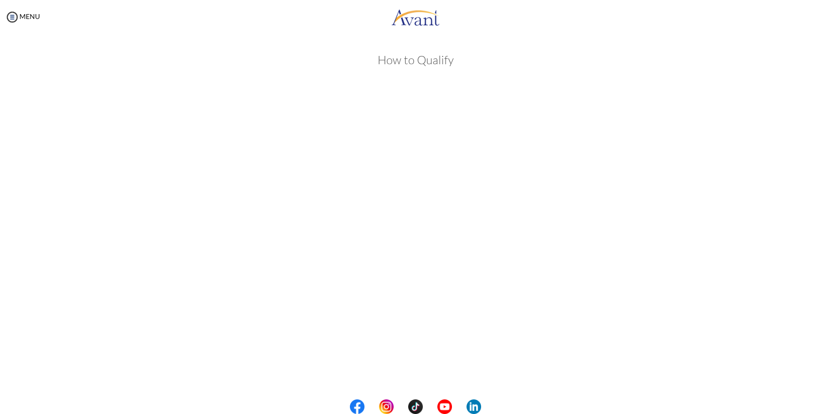
scroll to position [64, 0]
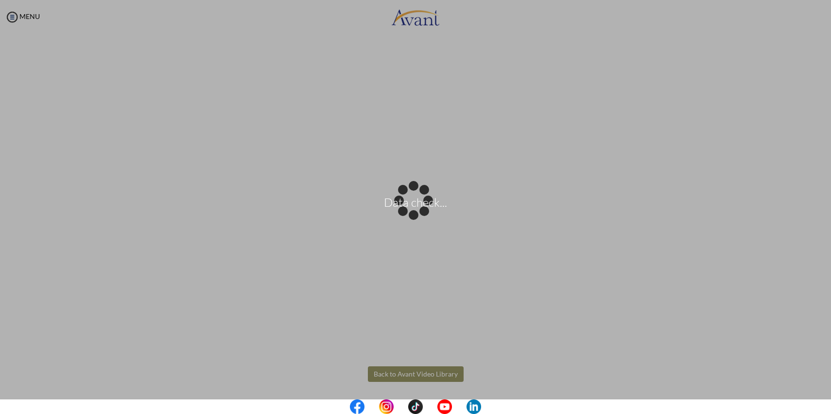
click at [375, 373] on body "Data check... Maintenance break. Please come back in 2 hours. MENU My Status Wh…" at bounding box center [415, 207] width 831 height 414
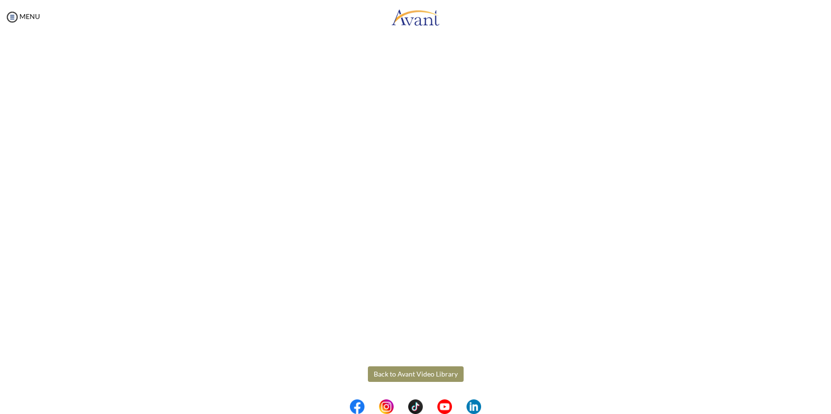
click at [377, 371] on button "Back to Avant Video Library" at bounding box center [416, 374] width 96 height 16
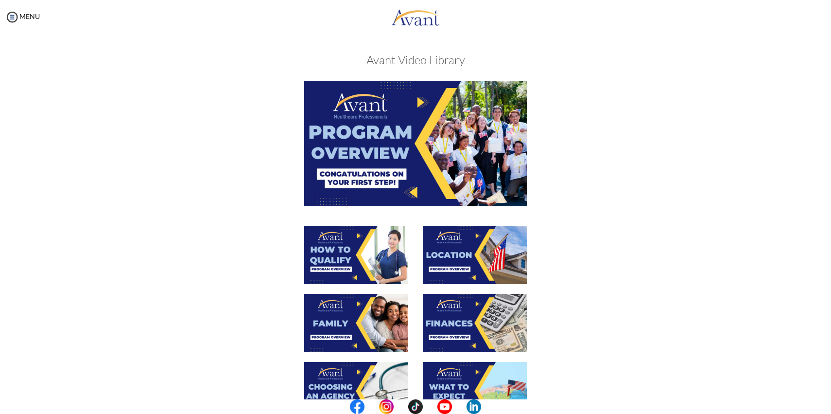
click at [429, 177] on img at bounding box center [415, 143] width 223 height 125
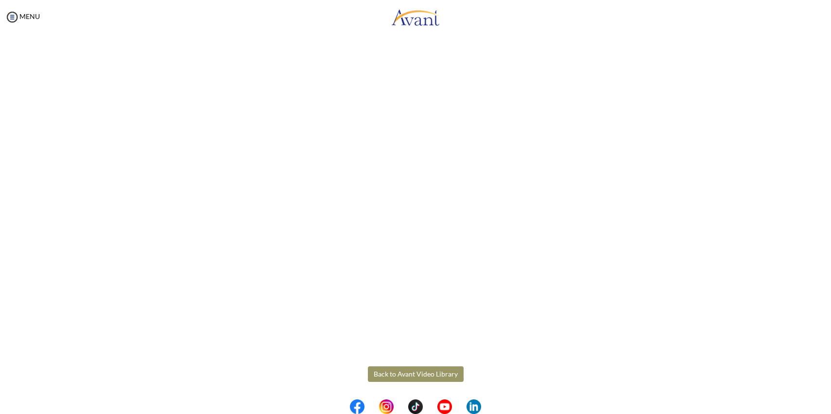
click at [434, 371] on body "Maintenance break. Please come back in 2 hours. MENU My Status What is the next…" at bounding box center [415, 207] width 831 height 414
click at [430, 372] on button "Back to Avant Video Library" at bounding box center [416, 374] width 96 height 16
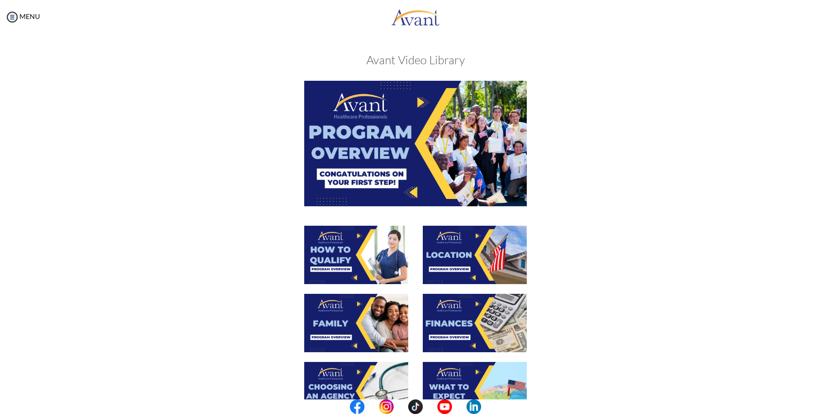
click at [466, 265] on img at bounding box center [475, 255] width 104 height 58
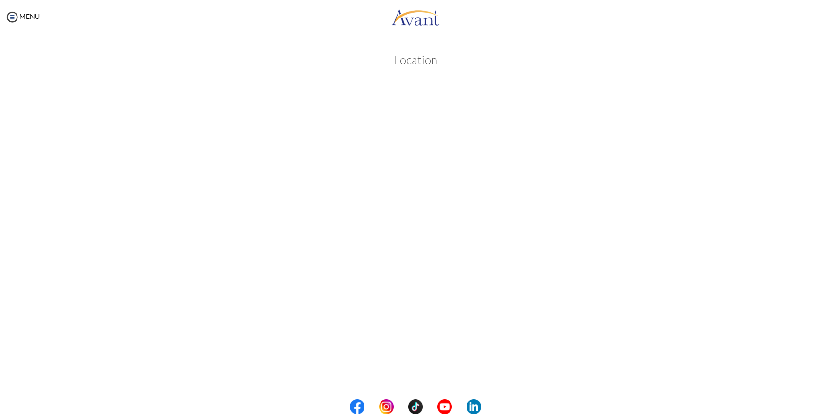
scroll to position [53, 0]
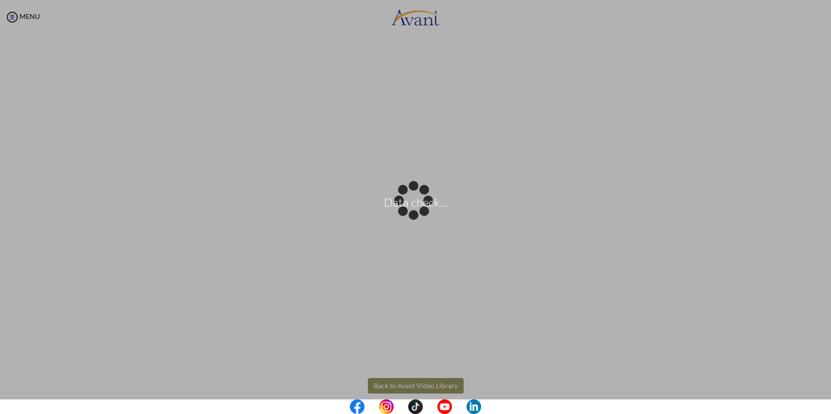
click at [427, 385] on body "Data check... Maintenance break. Please come back in 2 hours. MENU My Status Wh…" at bounding box center [415, 207] width 831 height 414
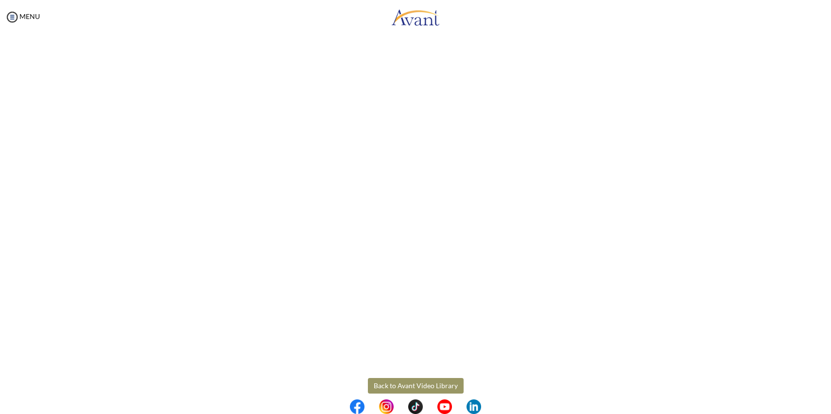
click at [427, 385] on button "Back to Avant Video Library" at bounding box center [416, 386] width 96 height 16
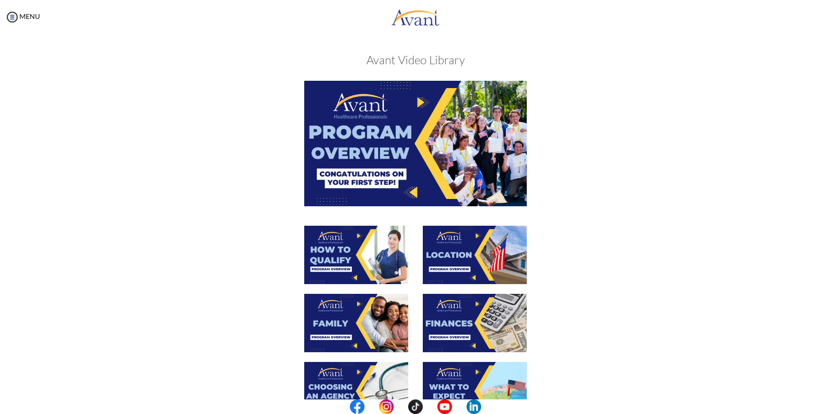
click at [380, 316] on img at bounding box center [356, 323] width 104 height 58
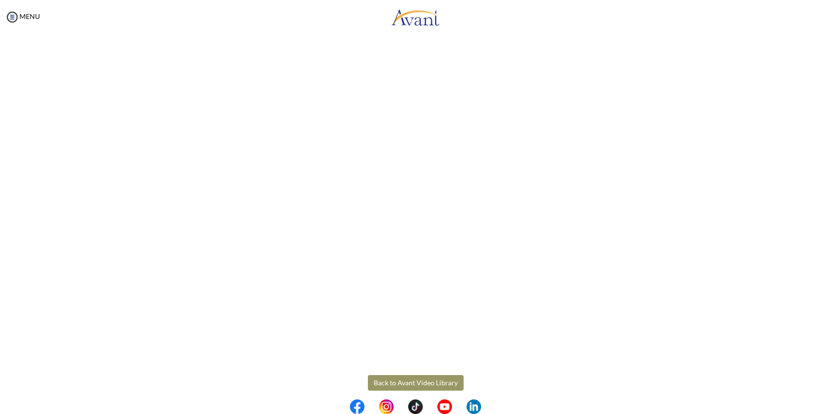
scroll to position [168, 0]
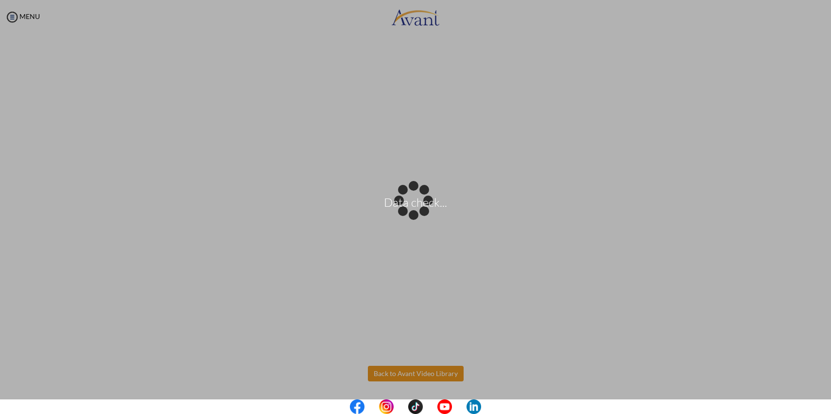
click at [421, 375] on body "Data check... Maintenance break. Please come back in 2 hours. MENU My Status Wh…" at bounding box center [415, 207] width 831 height 414
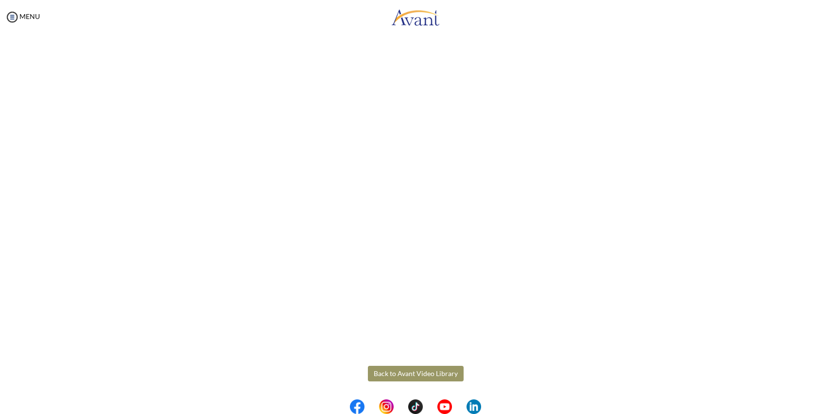
click at [421, 375] on button "Back to Avant Video Library" at bounding box center [416, 374] width 96 height 16
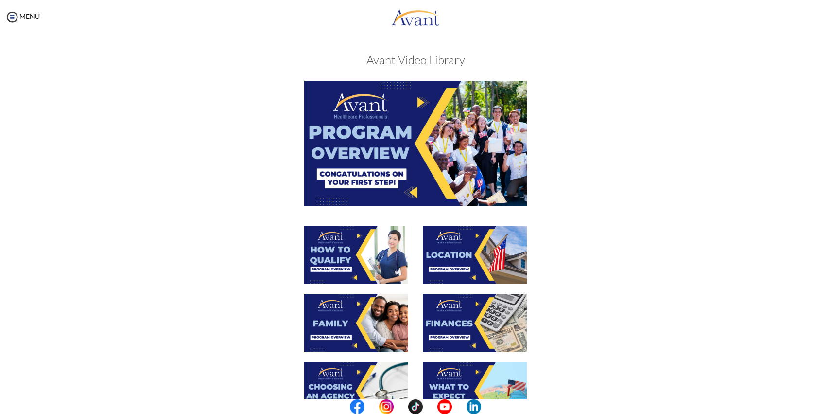
click at [462, 327] on img at bounding box center [475, 323] width 104 height 58
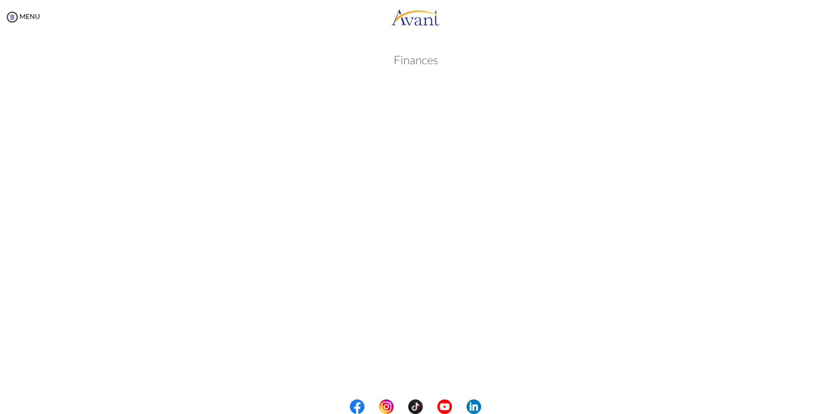
scroll to position [64, 0]
click at [386, 371] on body "Maintenance break. Please come back in 2 hours. MENU My Status What is the next…" at bounding box center [415, 207] width 831 height 414
click at [387, 372] on button "Back to Avant Video Library" at bounding box center [416, 374] width 96 height 16
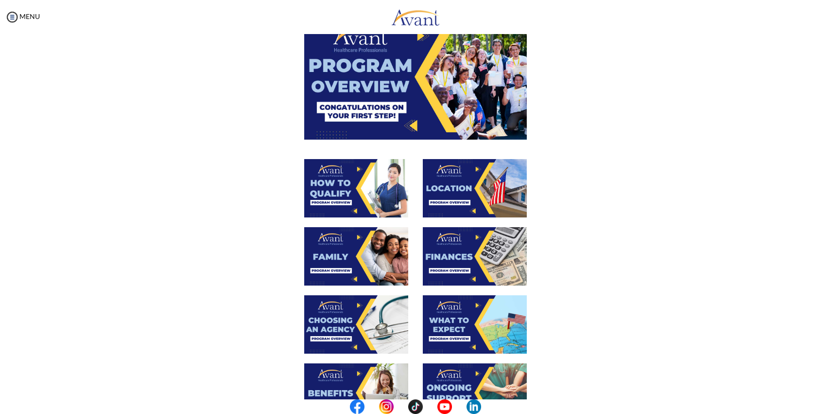
scroll to position [70, 0]
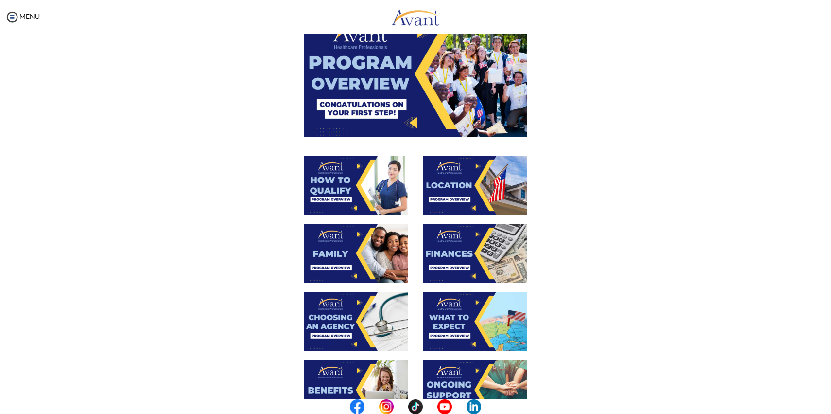
click at [349, 338] on img at bounding box center [356, 321] width 104 height 58
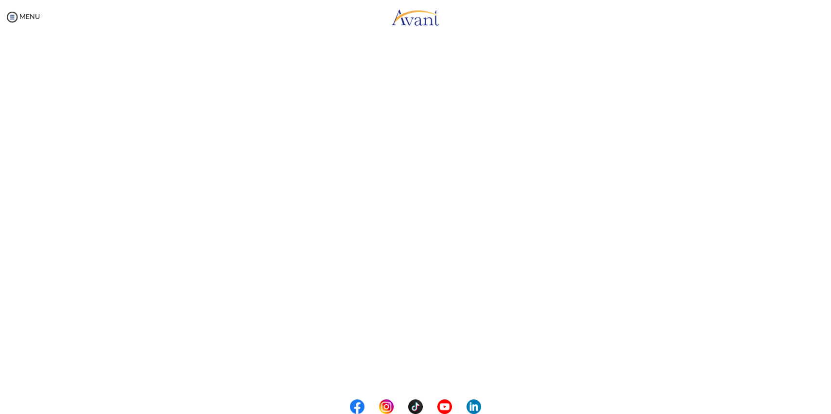
scroll to position [168, 0]
click at [406, 371] on body "Maintenance break. Please come back in 2 hours. MENU My Status What is the next…" at bounding box center [415, 207] width 831 height 414
click at [406, 371] on button "Back to Avant Video Library" at bounding box center [416, 374] width 96 height 16
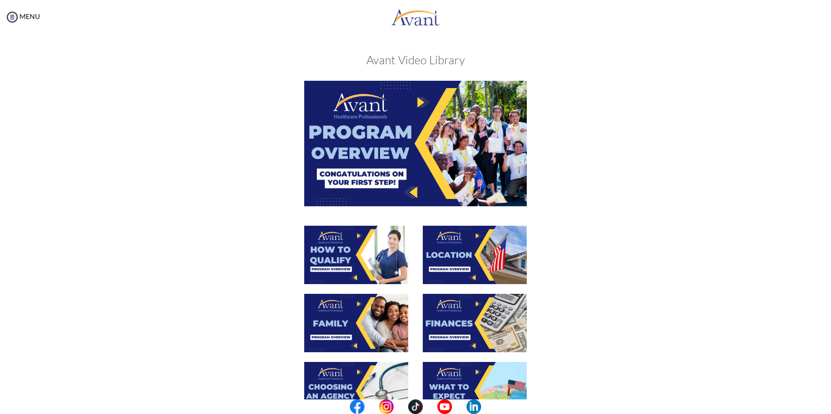
scroll to position [62, 0]
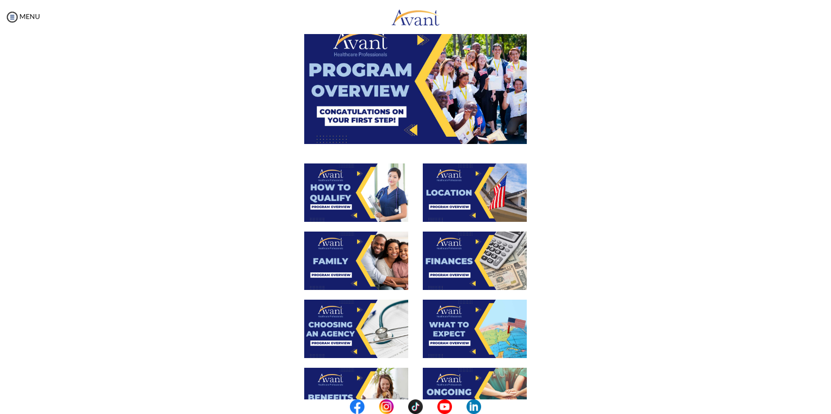
click at [346, 341] on img at bounding box center [356, 328] width 104 height 58
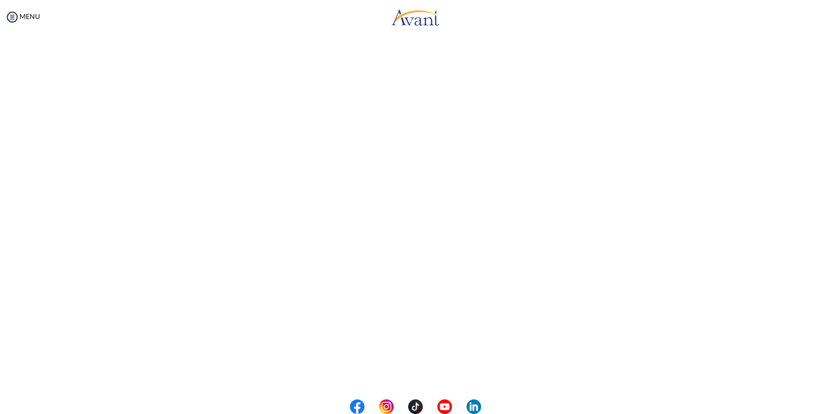
scroll to position [168, 0]
click at [411, 374] on button "Back to Avant Video Library" at bounding box center [416, 374] width 96 height 16
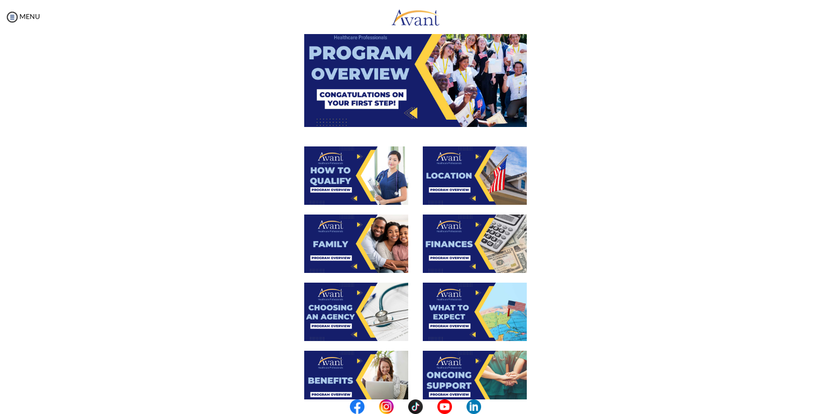
scroll to position [80, 0]
click at [464, 321] on img at bounding box center [475, 311] width 104 height 58
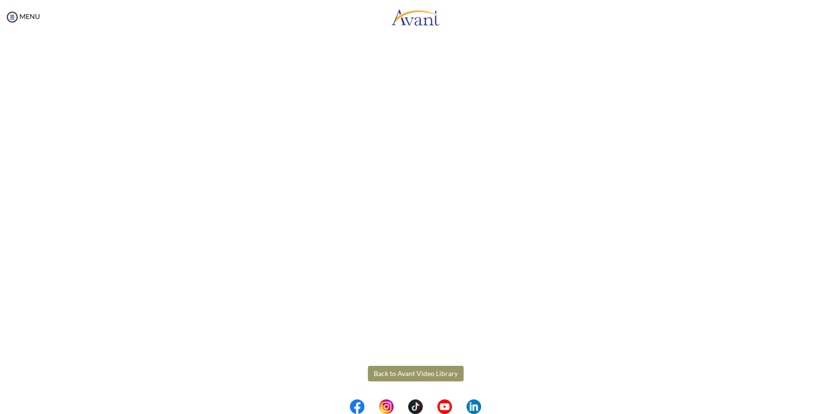
scroll to position [168, 0]
click at [435, 360] on body "Maintenance break. Please come back in 2 hours. MENU My Status What is the next…" at bounding box center [415, 207] width 831 height 414
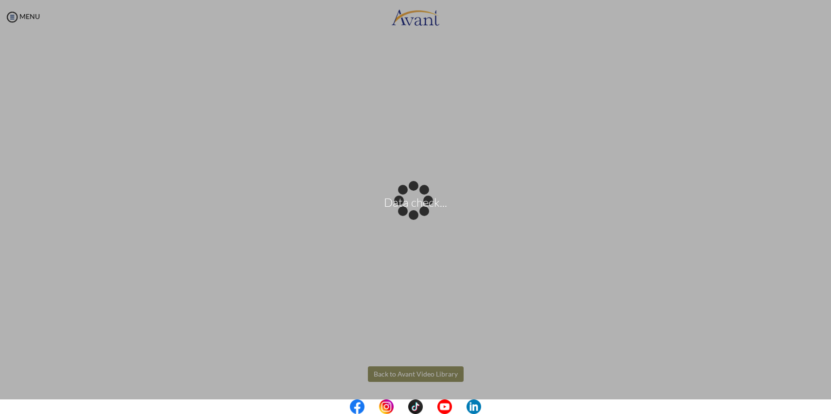
click at [422, 214] on div "Data check..." at bounding box center [416, 207] width 14 height 14
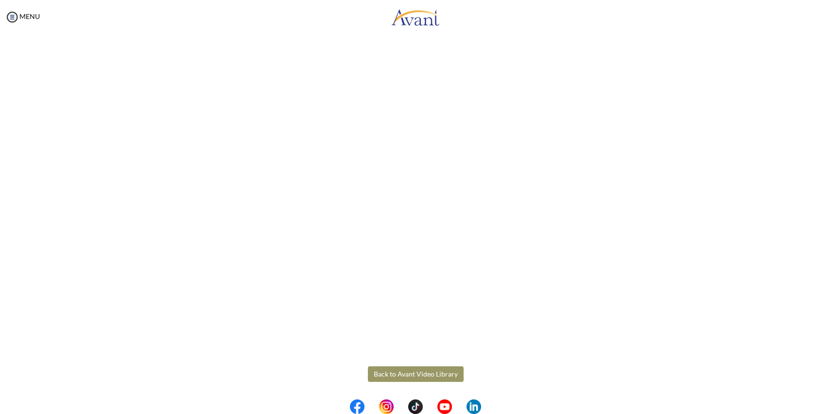
click at [433, 373] on button "Back to Avant Video Library" at bounding box center [416, 374] width 96 height 16
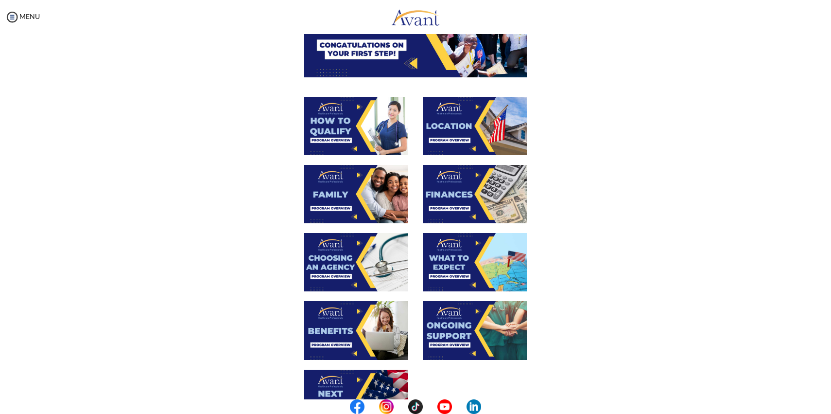
scroll to position [137, 0]
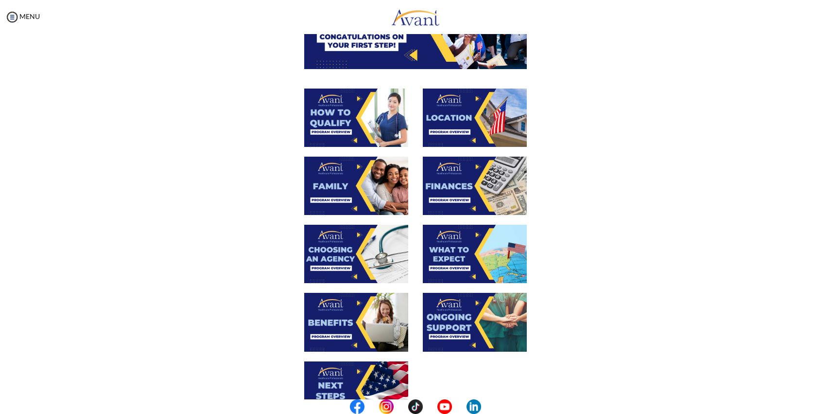
click at [363, 309] on img at bounding box center [356, 322] width 104 height 58
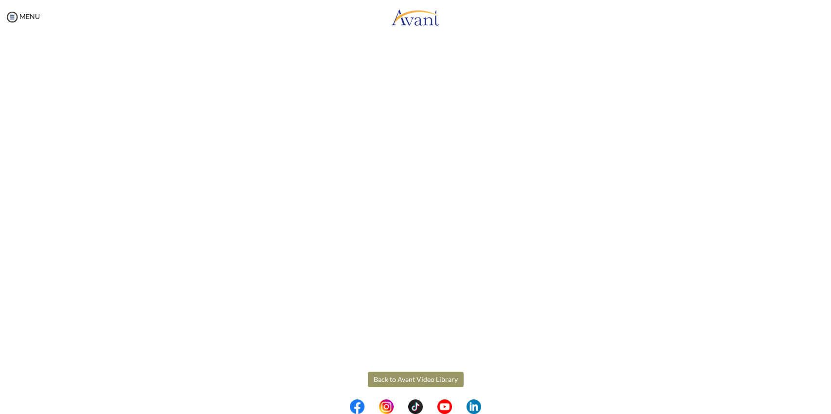
scroll to position [168, 0]
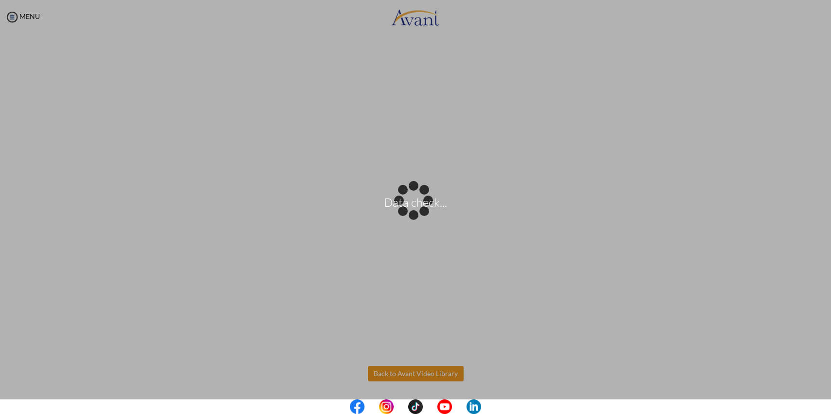
click at [426, 375] on body "Data check... Maintenance break. Please come back in 2 hours. MENU My Status Wh…" at bounding box center [415, 207] width 831 height 414
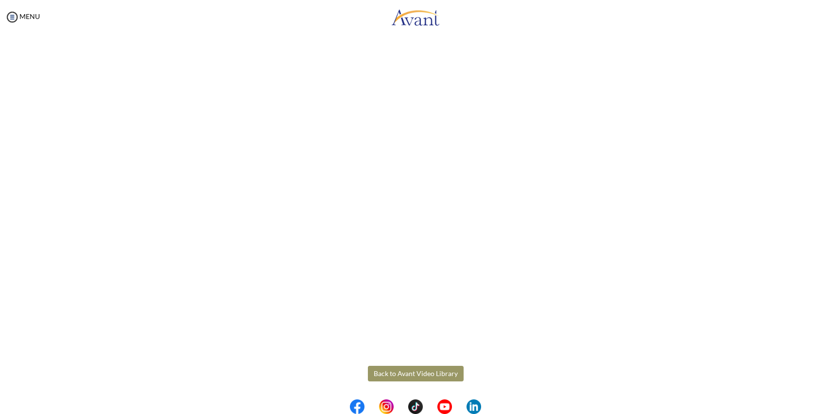
click at [426, 372] on button "Back to Avant Video Library" at bounding box center [416, 374] width 96 height 16
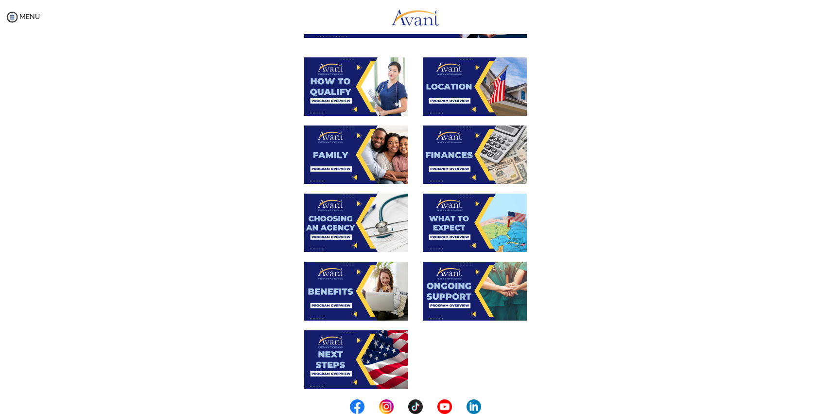
scroll to position [170, 0]
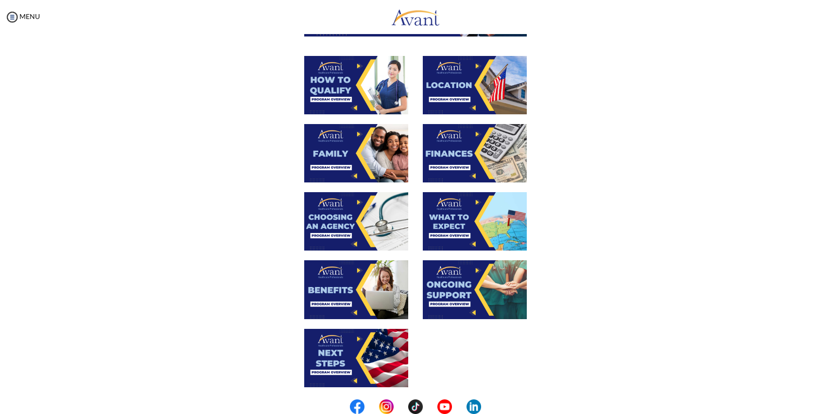
click at [457, 286] on img at bounding box center [475, 289] width 104 height 58
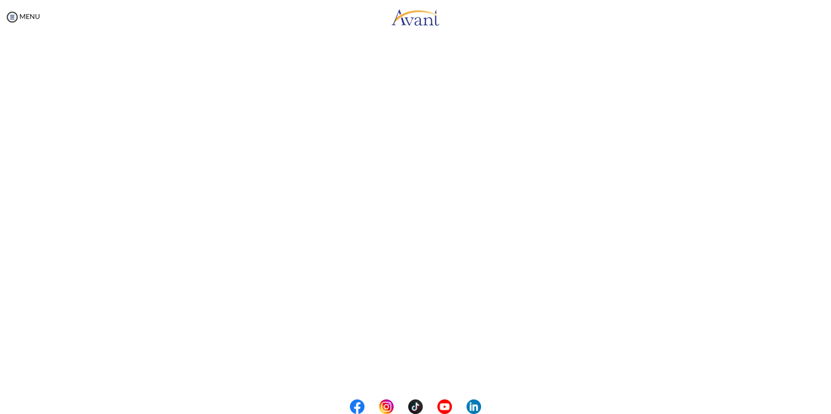
scroll to position [168, 0]
click at [399, 373] on body "Maintenance break. Please come back in 2 hours. MENU My Status What is the next…" at bounding box center [415, 207] width 831 height 414
click at [399, 373] on button "Back to Avant Video Library" at bounding box center [416, 374] width 96 height 16
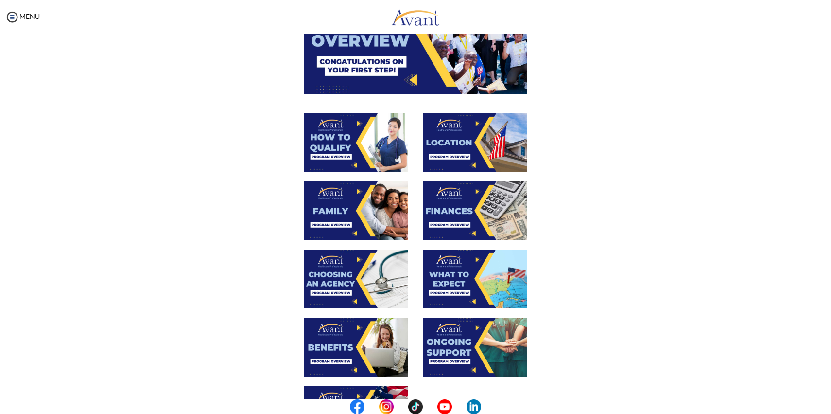
scroll to position [171, 0]
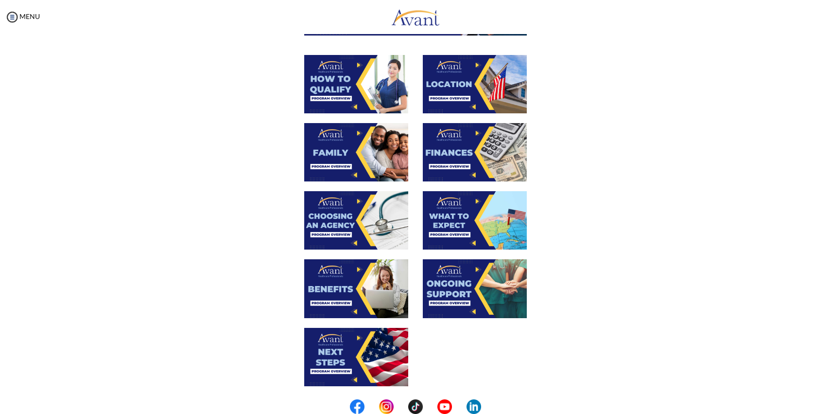
click at [355, 369] on img at bounding box center [356, 357] width 104 height 58
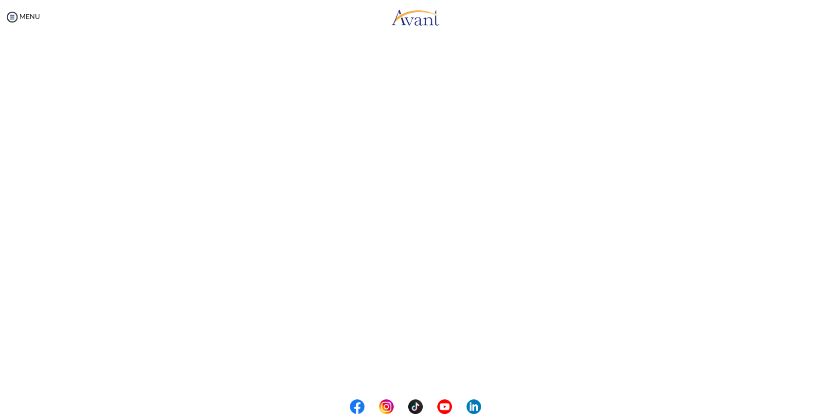
scroll to position [168, 0]
click at [439, 372] on body "Maintenance break. Please come back in 2 hours. MENU My Status What is the next…" at bounding box center [415, 207] width 831 height 414
click at [439, 372] on button "Back to Avant Video Library" at bounding box center [416, 374] width 96 height 16
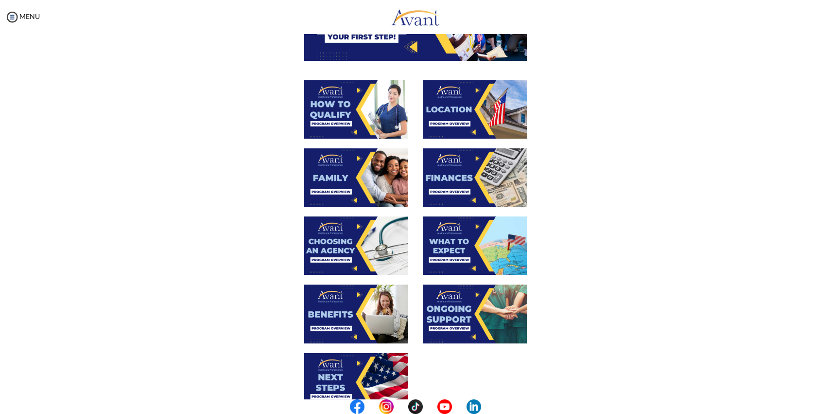
scroll to position [255, 0]
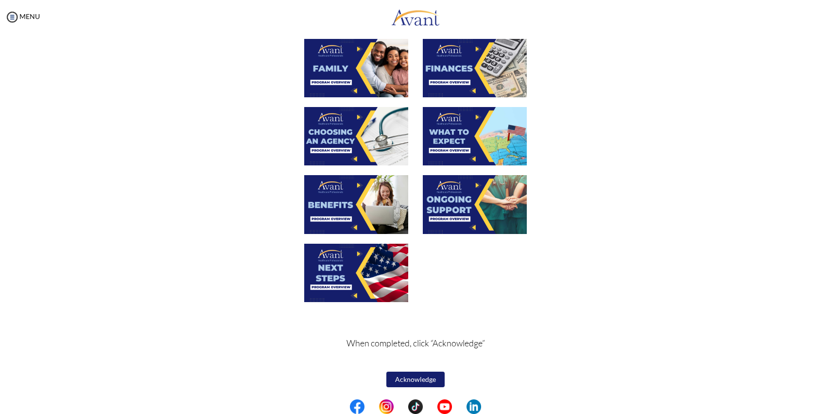
click at [419, 376] on button "Acknowledge" at bounding box center [416, 379] width 58 height 16
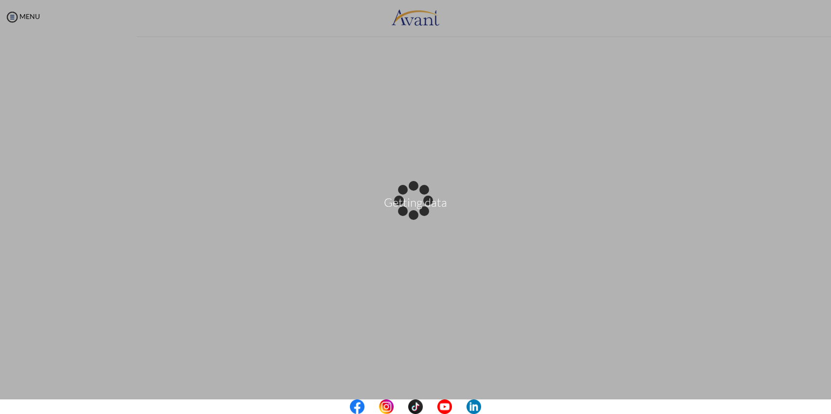
scroll to position [256, 0]
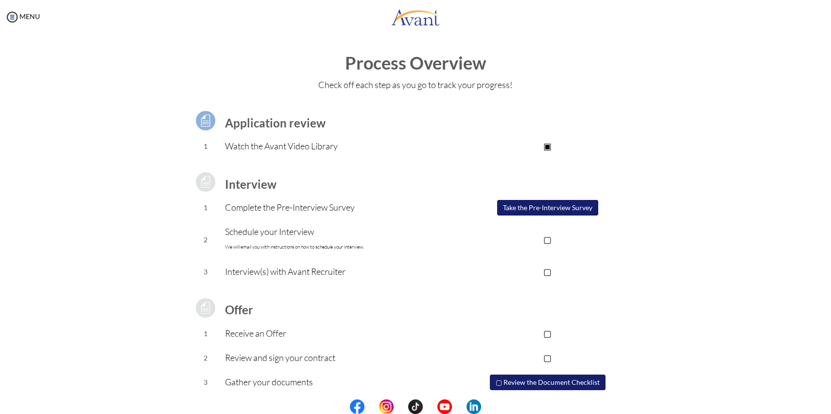
click at [558, 211] on button "Take the Pre-Interview Survey" at bounding box center [547, 208] width 101 height 16
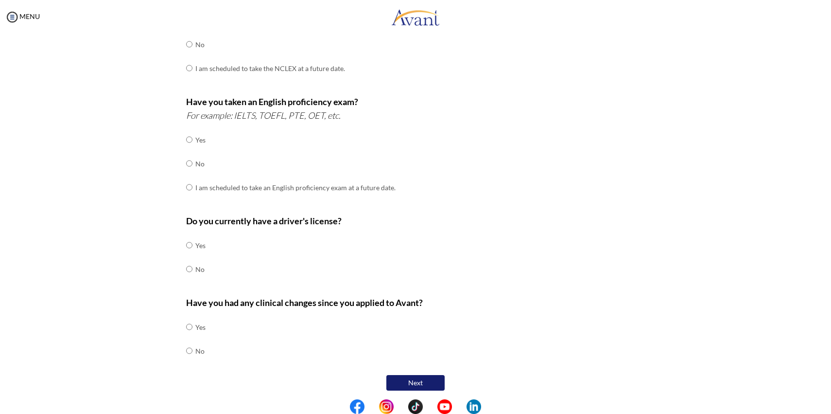
scroll to position [0, 0]
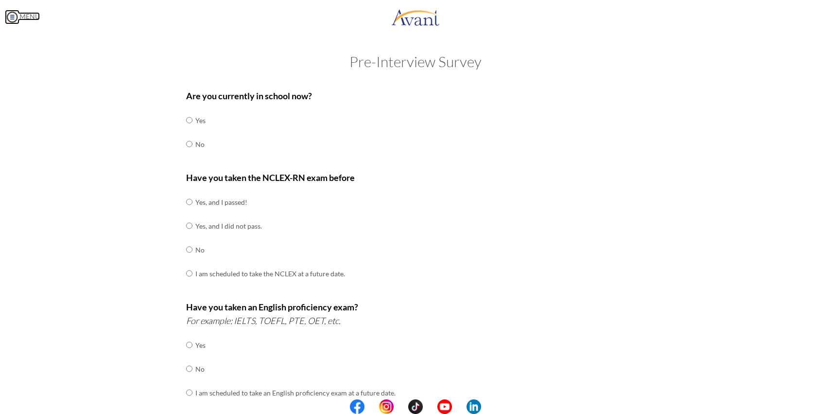
click at [25, 16] on link "MENU" at bounding box center [22, 16] width 35 height 8
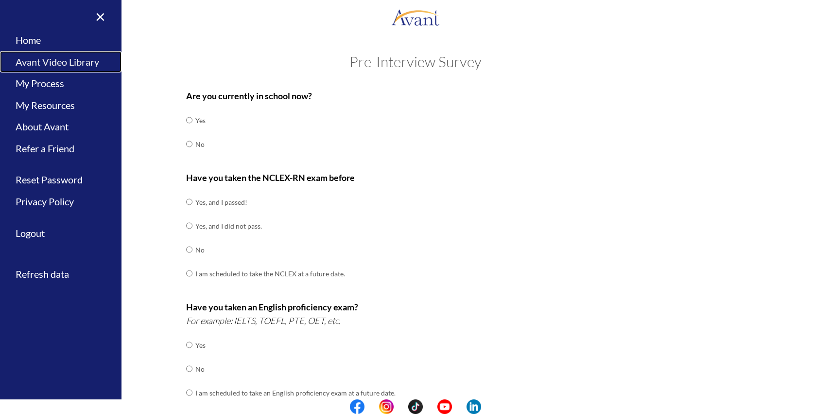
click at [70, 62] on link "Avant Video Library" at bounding box center [61, 62] width 122 height 22
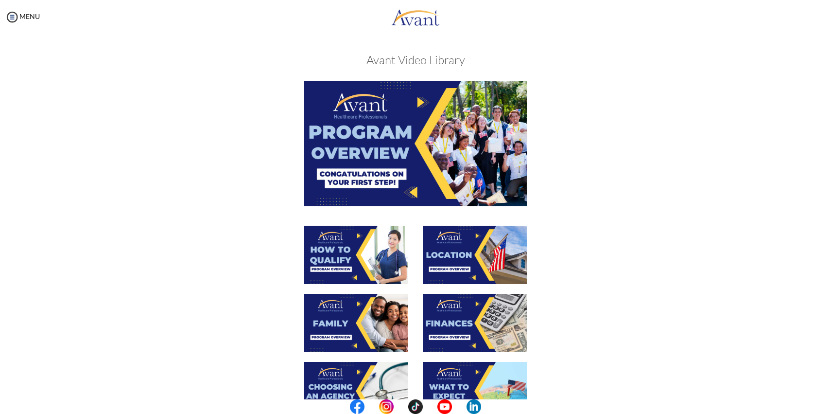
scroll to position [255, 0]
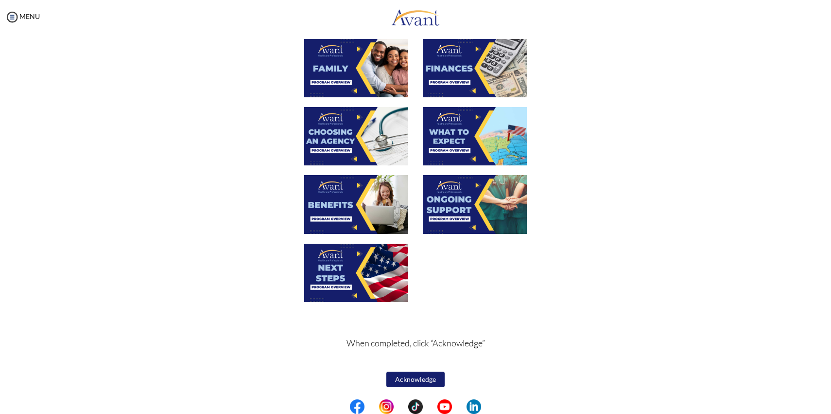
click at [427, 379] on button "Acknowledge" at bounding box center [416, 379] width 58 height 16
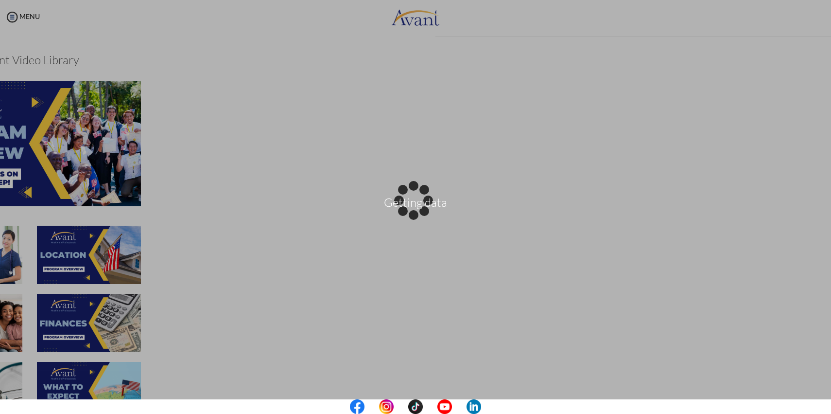
scroll to position [256, 0]
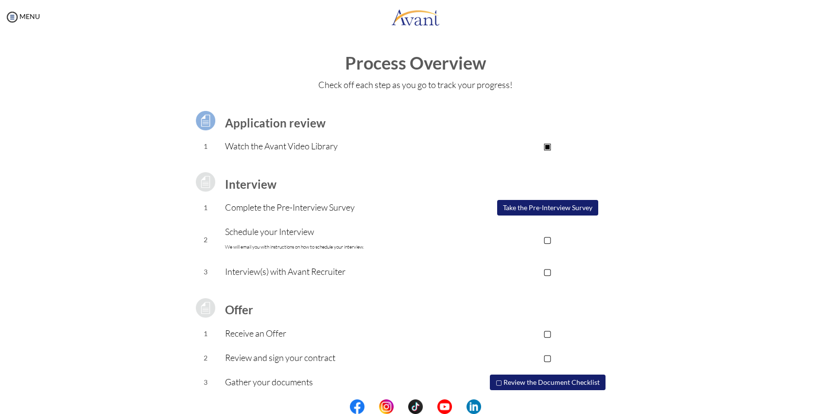
click at [560, 241] on p "▢" at bounding box center [547, 239] width 195 height 14
click at [560, 242] on p "▣" at bounding box center [547, 239] width 195 height 14
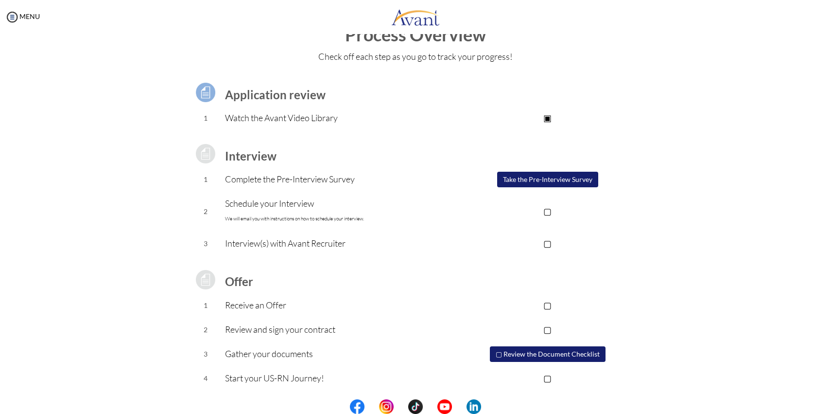
scroll to position [0, 0]
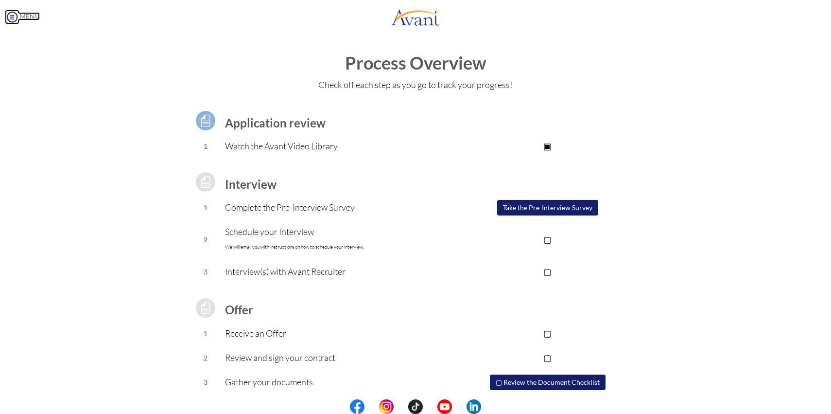
click at [39, 13] on link "MENU" at bounding box center [22, 16] width 35 height 8
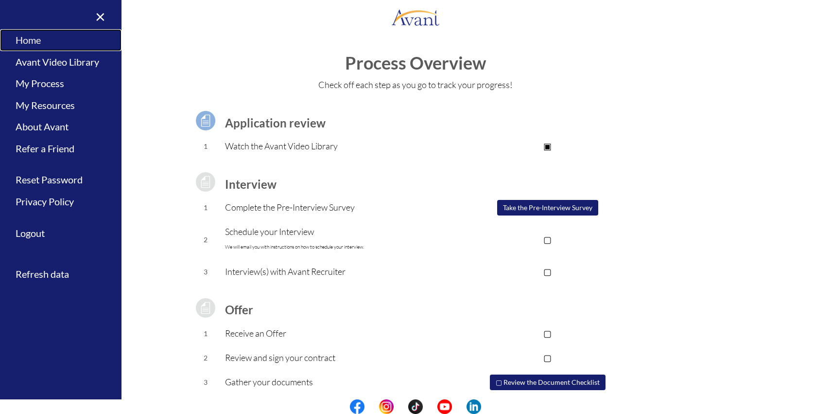
click at [35, 38] on link "Home" at bounding box center [61, 40] width 122 height 22
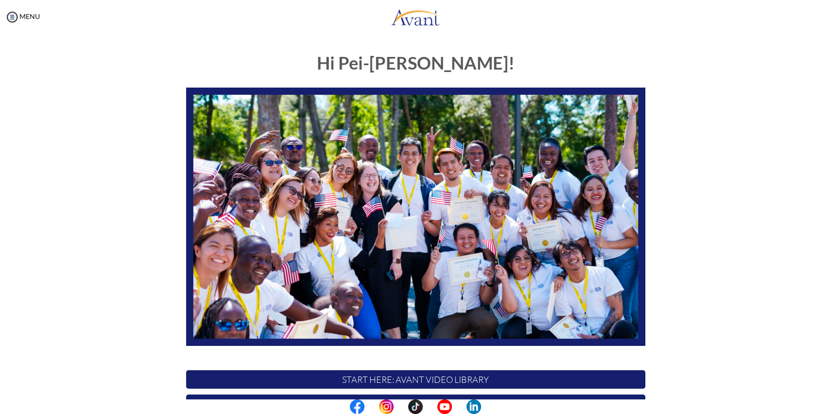
scroll to position [126, 0]
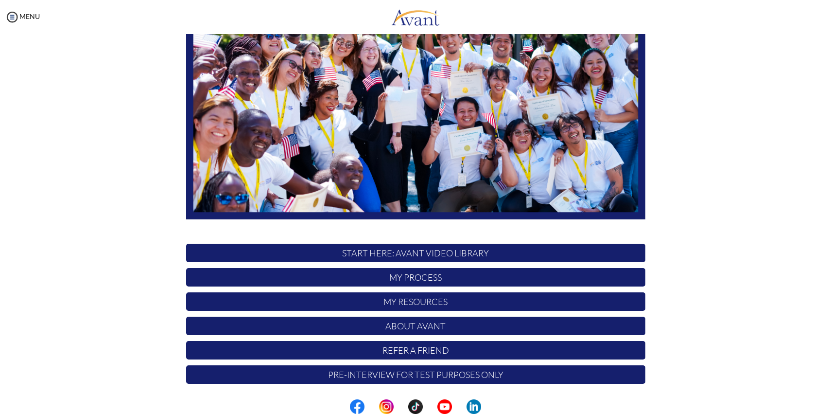
click at [407, 348] on p "Refer a Friend" at bounding box center [415, 350] width 459 height 18
click at [394, 279] on p "My Process" at bounding box center [415, 277] width 459 height 18
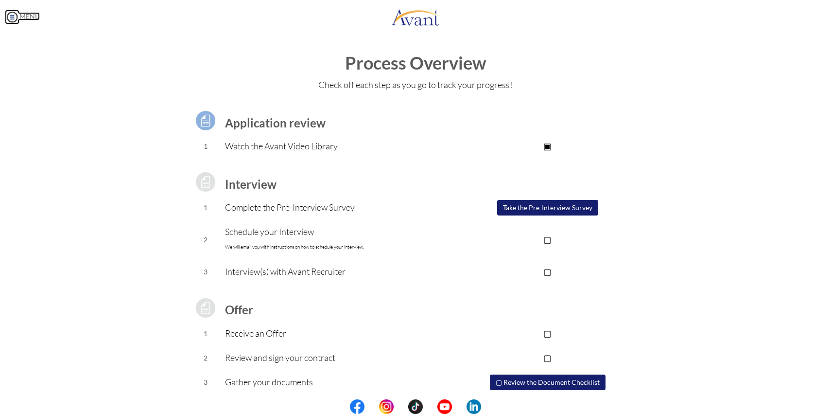
click at [23, 17] on link "MENU" at bounding box center [22, 16] width 35 height 8
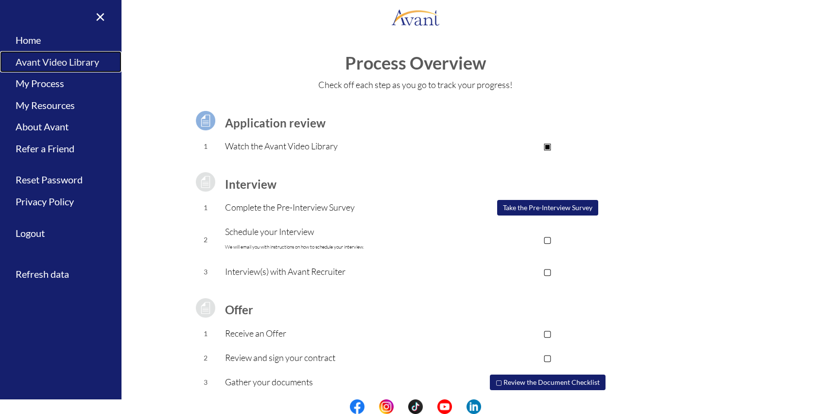
click at [50, 62] on link "Avant Video Library" at bounding box center [61, 62] width 122 height 22
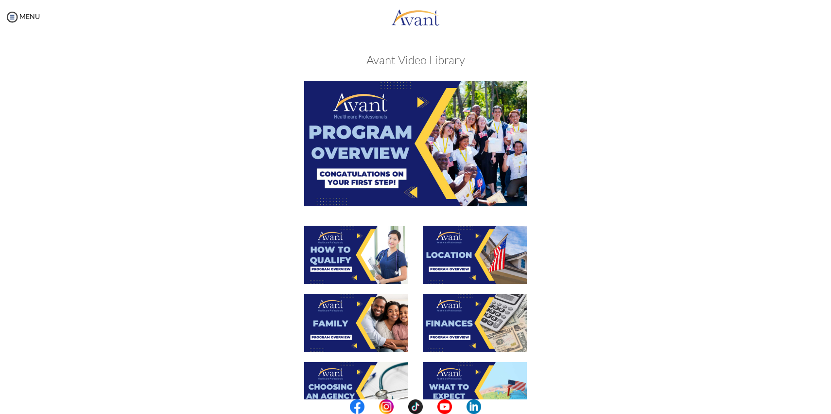
click at [26, 11] on div "MENU" at bounding box center [20, 207] width 40 height 414
click at [25, 18] on link "MENU" at bounding box center [22, 16] width 35 height 8
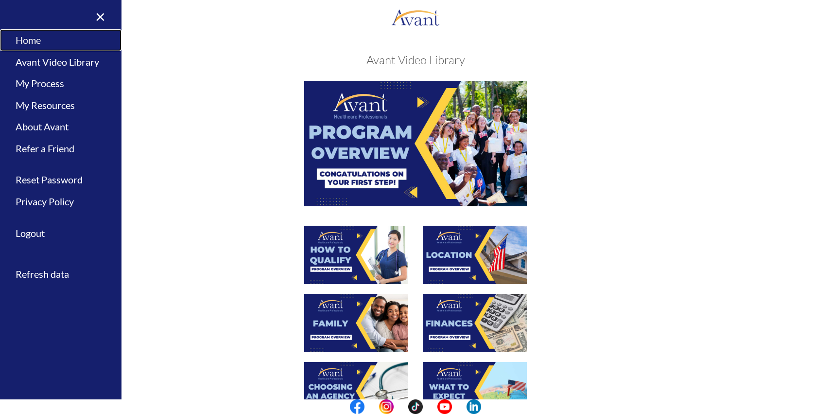
click at [31, 42] on link "Home" at bounding box center [61, 40] width 122 height 22
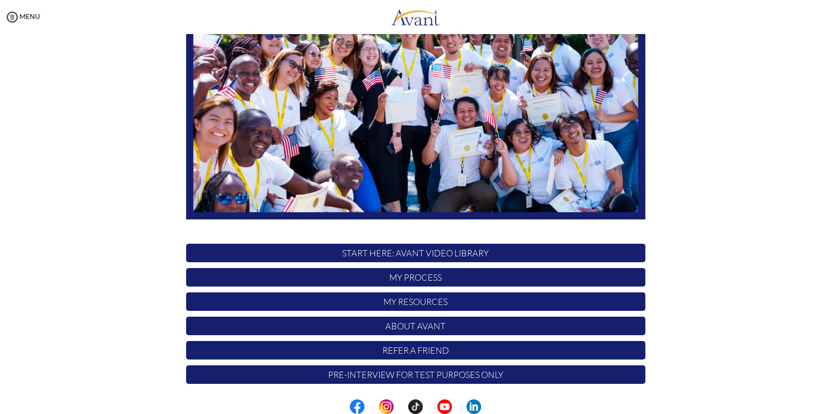
click at [412, 301] on p "My Resources" at bounding box center [415, 301] width 459 height 18
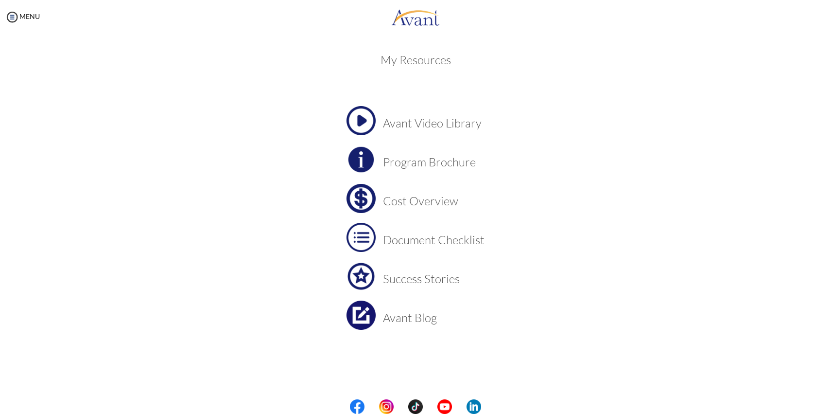
click at [415, 166] on h3 "Program Brochure" at bounding box center [434, 162] width 102 height 13
click at [27, 12] on link "MENU" at bounding box center [22, 16] width 35 height 8
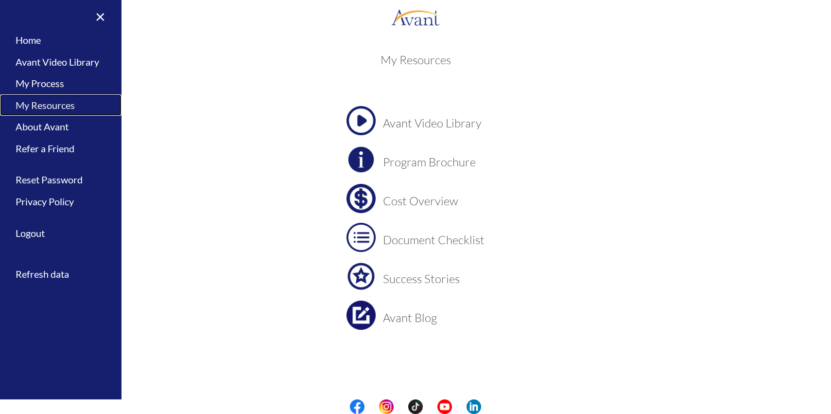
click at [54, 106] on link "My Resources" at bounding box center [61, 105] width 122 height 22
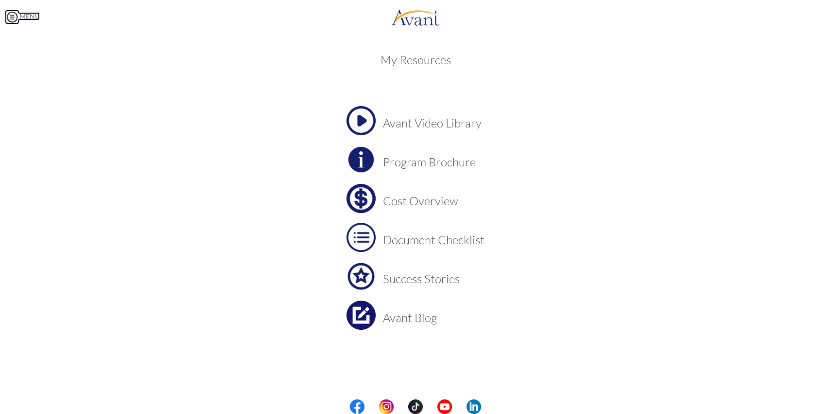
click at [38, 19] on link "MENU" at bounding box center [22, 16] width 35 height 8
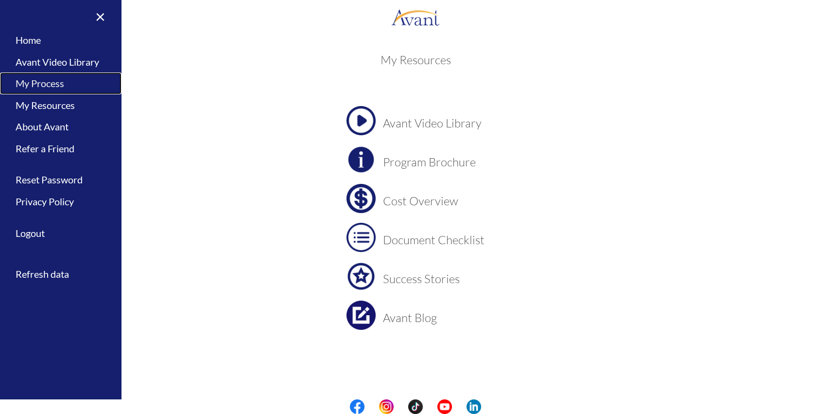
click at [52, 83] on link "My Process" at bounding box center [61, 83] width 122 height 22
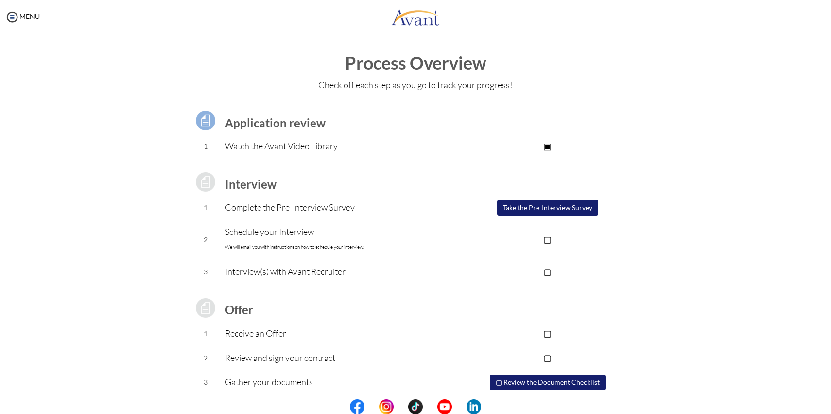
click at [558, 146] on p "▣" at bounding box center [547, 146] width 195 height 14
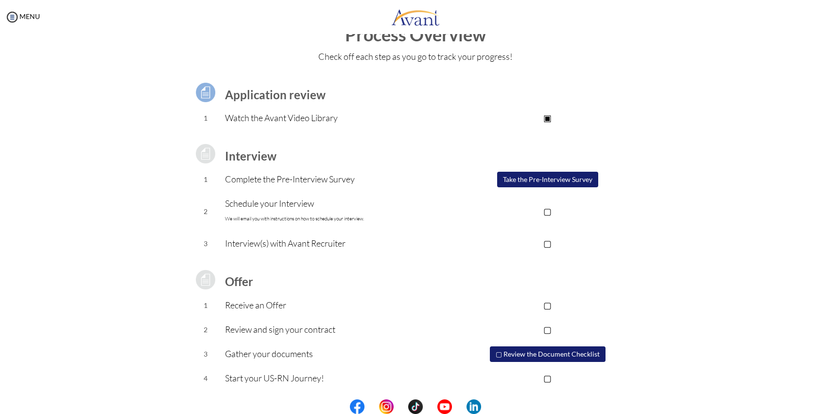
click at [533, 182] on button "Take the Pre-Interview Survey" at bounding box center [547, 180] width 101 height 16
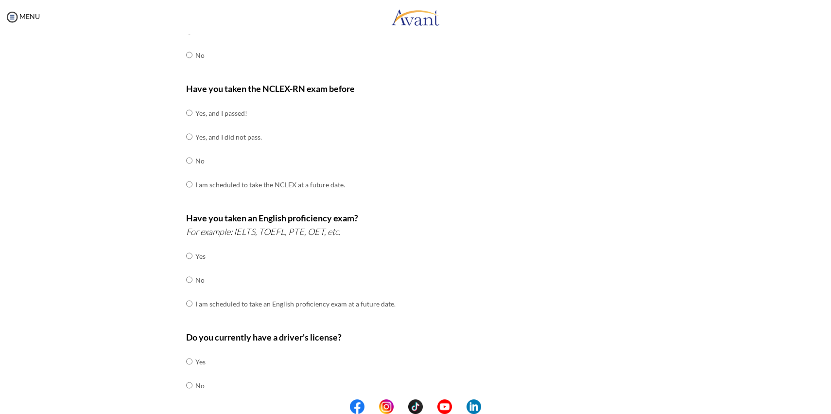
scroll to position [0, 0]
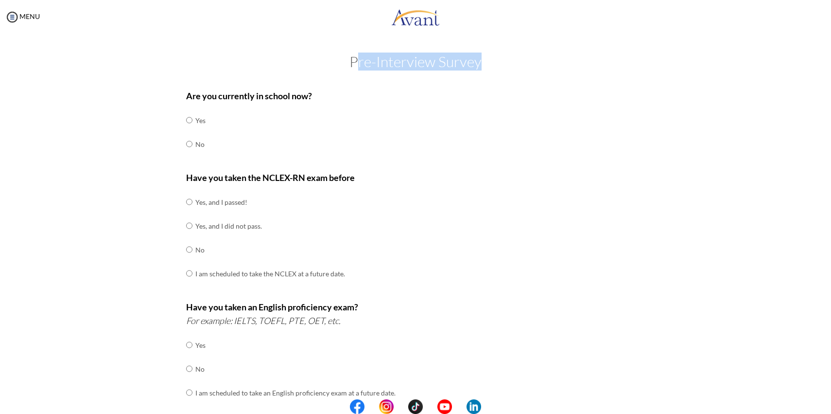
drag, startPoint x: 357, startPoint y: 58, endPoint x: 487, endPoint y: 58, distance: 129.8
click at [487, 58] on h2 "Pre-Interview Survey" at bounding box center [416, 61] width 812 height 16
click at [487, 57] on h2 "Pre-Interview Survey" at bounding box center [416, 61] width 812 height 16
drag, startPoint x: 487, startPoint y: 57, endPoint x: 344, endPoint y: 56, distance: 143.4
click at [343, 56] on h2 "Pre-Interview Survey" at bounding box center [416, 61] width 812 height 16
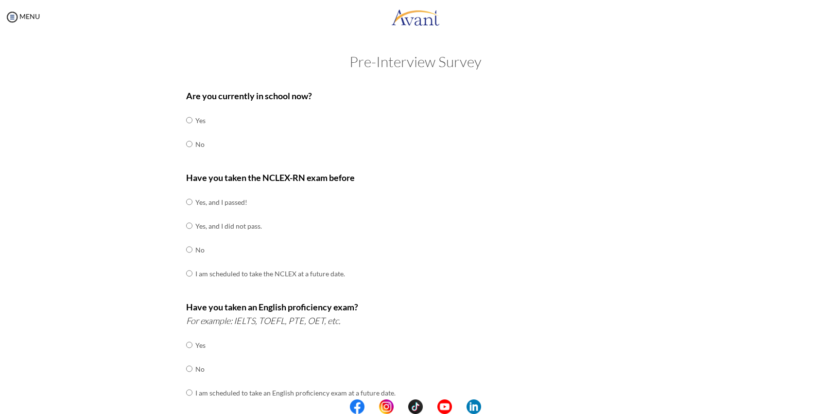
click at [0, 0] on div at bounding box center [0, 0] width 0 height 0
click at [201, 142] on td "No" at bounding box center [200, 144] width 10 height 24
click at [183, 143] on div "Are you currently in school now? Yes No Have you taken the NCLEX-RN exam before…" at bounding box center [416, 341] width 474 height 514
click at [189, 144] on input "radio" at bounding box center [189, 143] width 6 height 19
radio input "true"
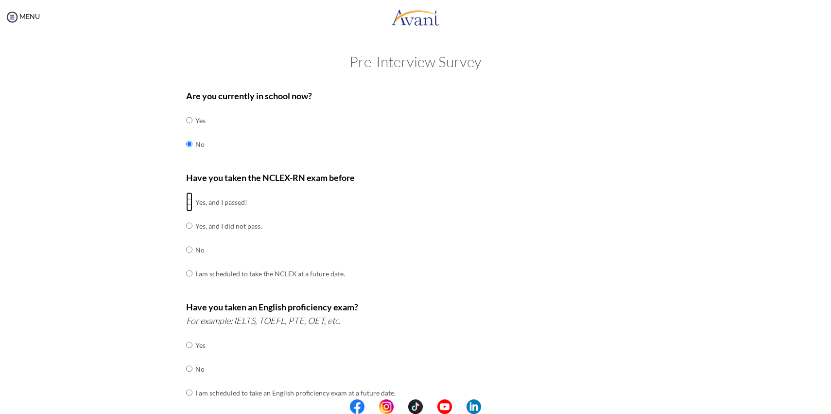
click at [187, 202] on input "radio" at bounding box center [189, 201] width 6 height 19
radio input "true"
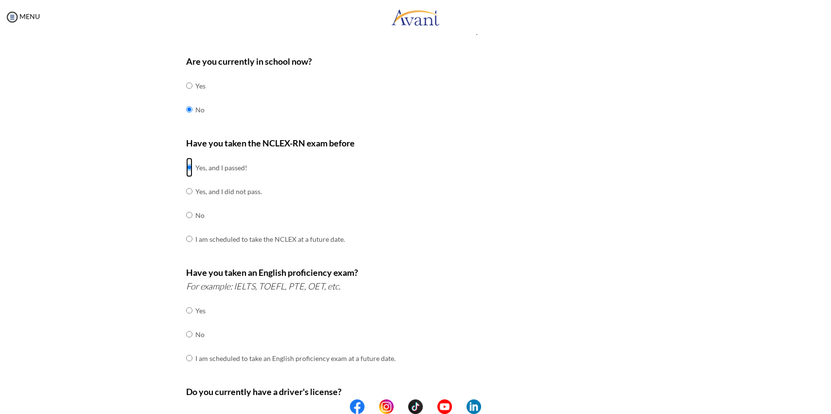
scroll to position [42, 0]
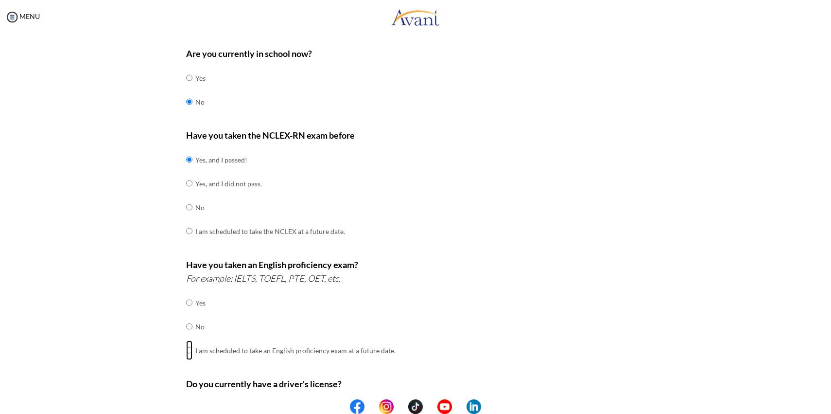
click at [190, 348] on input "radio" at bounding box center [189, 349] width 6 height 19
radio input "true"
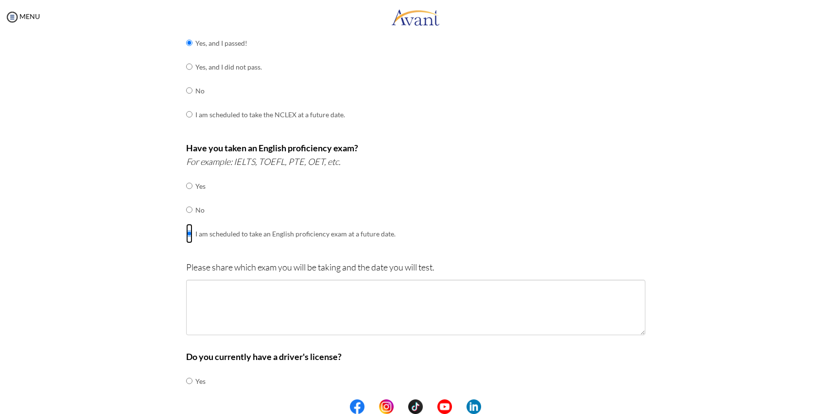
scroll to position [159, 0]
click at [319, 262] on p "Please share which exam you will be taking and the date you will test." at bounding box center [415, 267] width 459 height 14
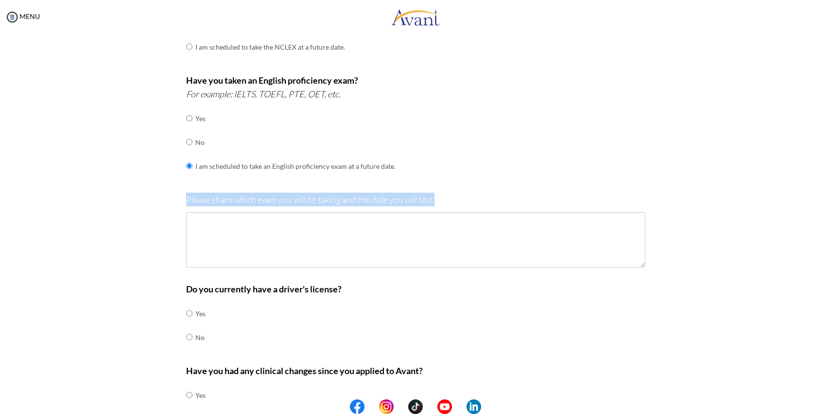
scroll to position [230, 0]
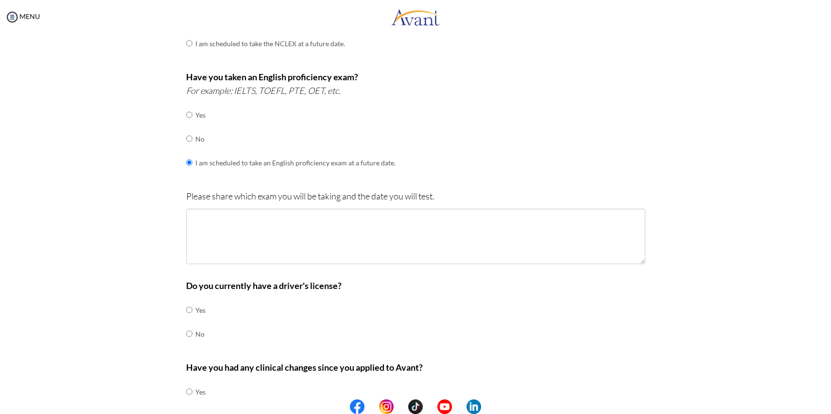
click at [199, 312] on td "Yes" at bounding box center [200, 310] width 10 height 24
click at [197, 307] on td "Yes" at bounding box center [200, 310] width 10 height 24
click at [189, 304] on input "radio" at bounding box center [189, 309] width 6 height 19
radio input "true"
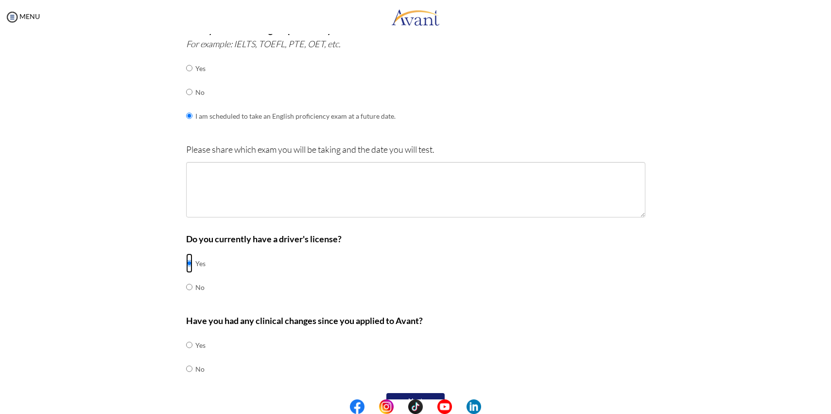
scroll to position [295, 0]
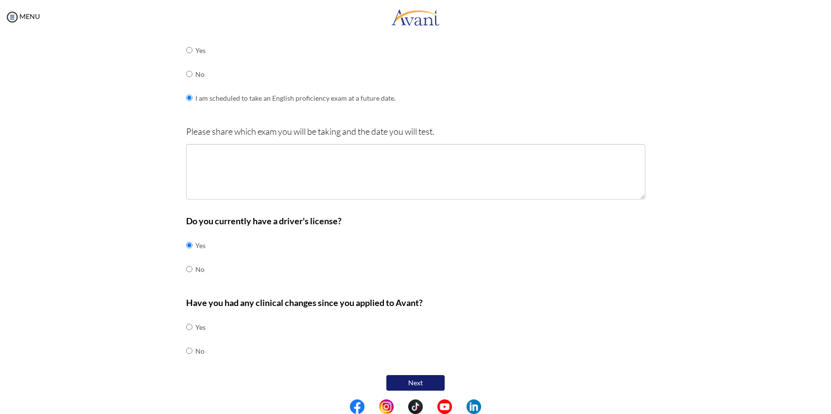
click at [269, 301] on b "Have you had any clinical changes since you applied to Avant?" at bounding box center [304, 302] width 237 height 11
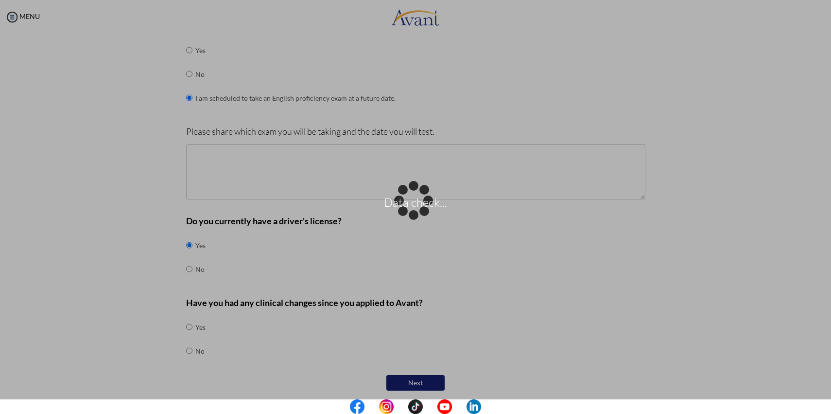
click at [409, 214] on div "Data check..." at bounding box center [416, 207] width 14 height 14
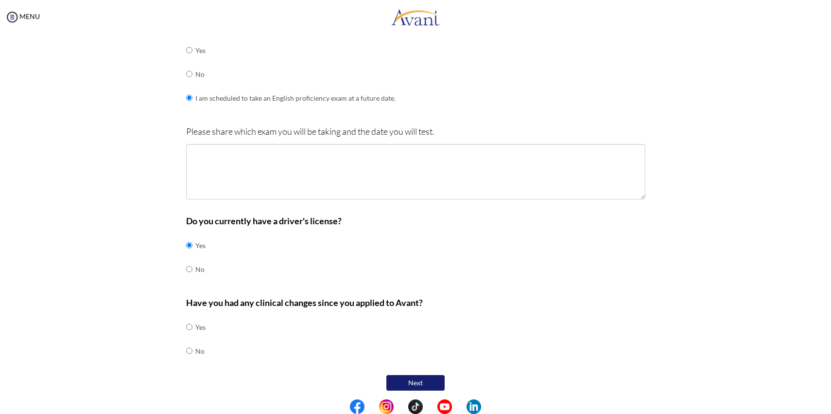
click at [195, 351] on td "No" at bounding box center [200, 351] width 10 height 24
click at [190, 346] on input "radio" at bounding box center [189, 350] width 6 height 19
radio input "true"
click at [185, 324] on div "Are you currently in school now? Yes No Have you taken the NCLEX-RN exam before…" at bounding box center [416, 90] width 474 height 603
click at [188, 324] on input "radio" at bounding box center [189, 326] width 6 height 19
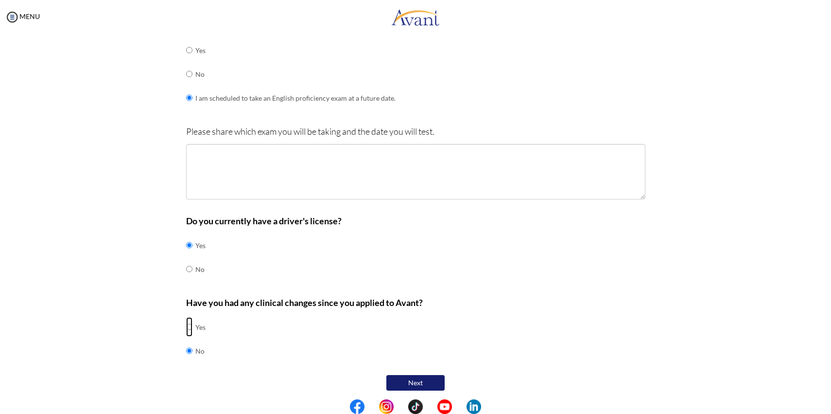
radio input "true"
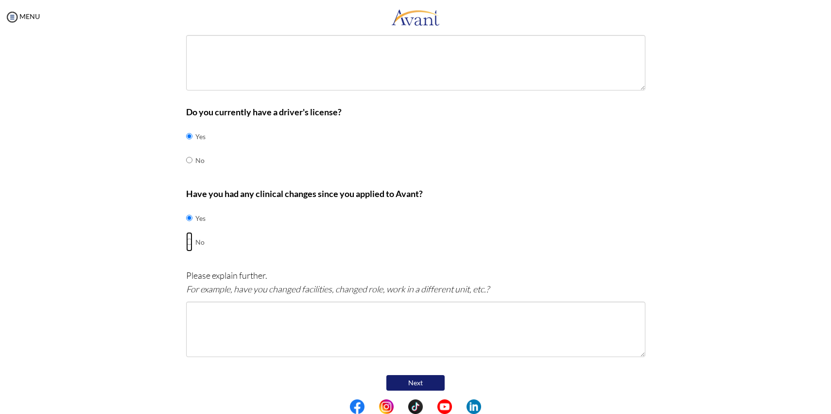
click at [190, 241] on input "radio" at bounding box center [189, 241] width 6 height 19
radio input "true"
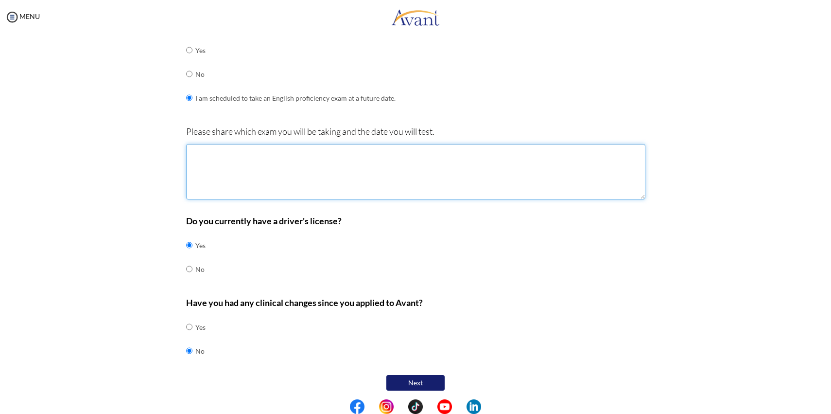
click at [229, 184] on textarea at bounding box center [415, 171] width 459 height 55
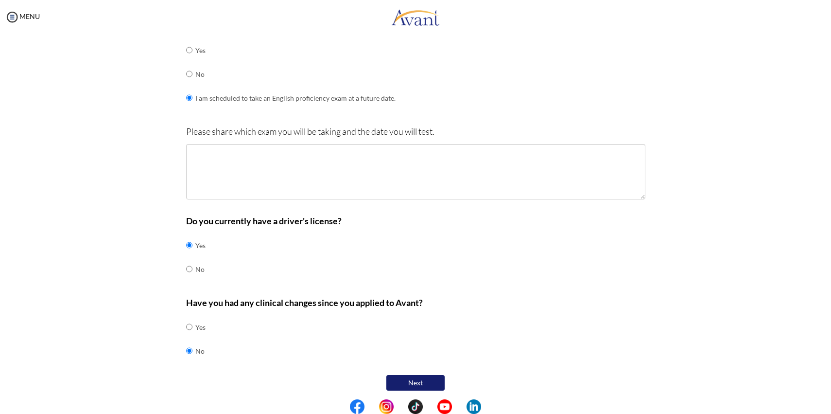
click at [0, 0] on div at bounding box center [0, 0] width 0 height 0
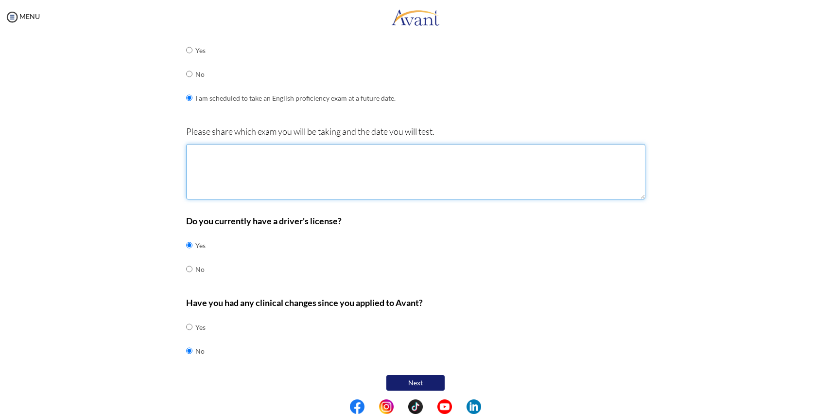
click at [275, 172] on textarea at bounding box center [415, 171] width 459 height 55
paste textarea "I will take the IELTS Academic exam. I plan to take a mock test in [DATE] and t…"
type textarea "I will take the IELTS Academic exam. I plan to take a mock test in [DATE] and t…"
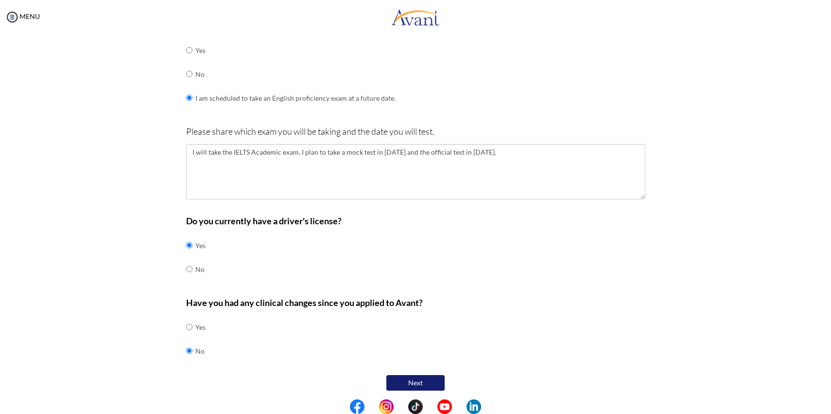
click at [417, 376] on button "Next" at bounding box center [416, 383] width 58 height 16
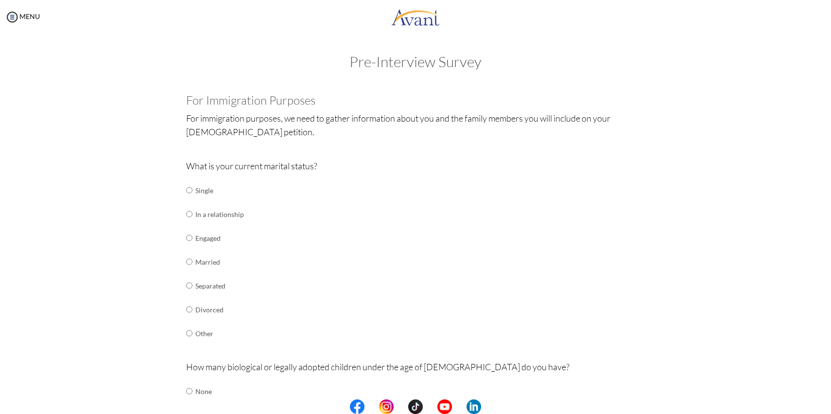
click at [201, 192] on td "Single" at bounding box center [219, 190] width 49 height 24
click at [191, 189] on input "radio" at bounding box center [189, 189] width 6 height 19
radio input "true"
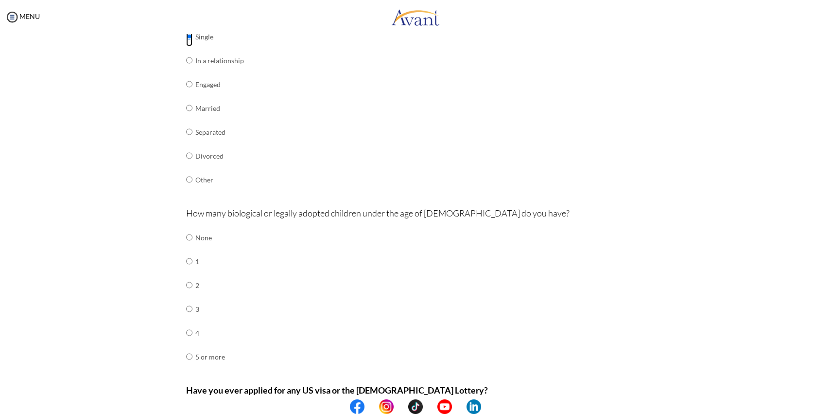
scroll to position [154, 0]
click at [188, 237] on input "radio" at bounding box center [189, 236] width 6 height 19
radio input "true"
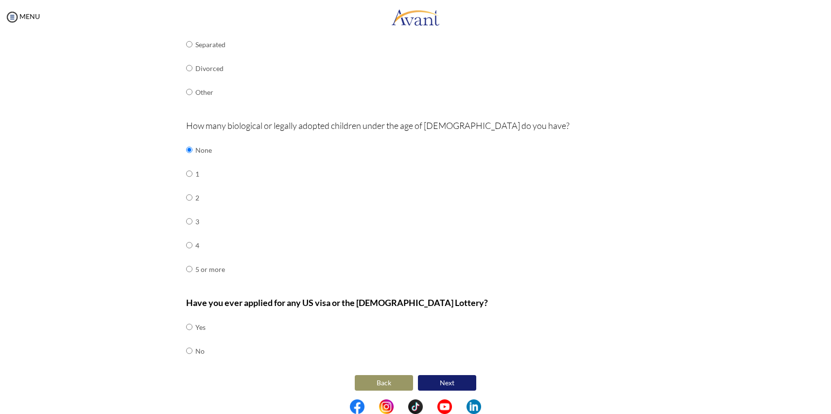
click at [198, 347] on td "No" at bounding box center [200, 351] width 10 height 24
click at [188, 346] on input "radio" at bounding box center [189, 350] width 6 height 19
radio input "true"
click at [438, 384] on button "Next" at bounding box center [447, 383] width 58 height 16
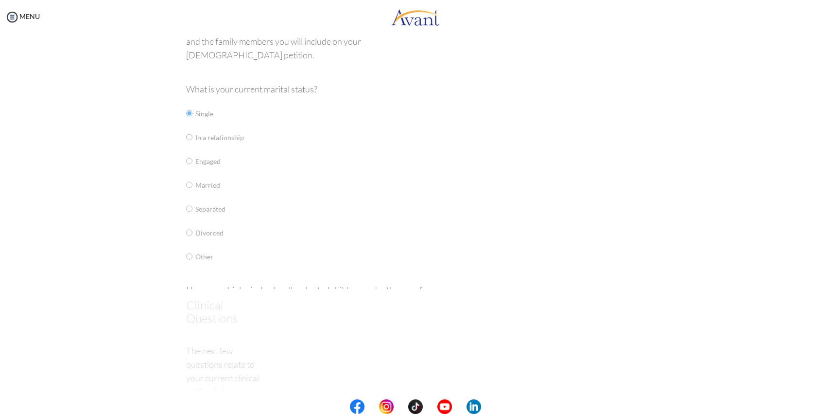
scroll to position [0, 0]
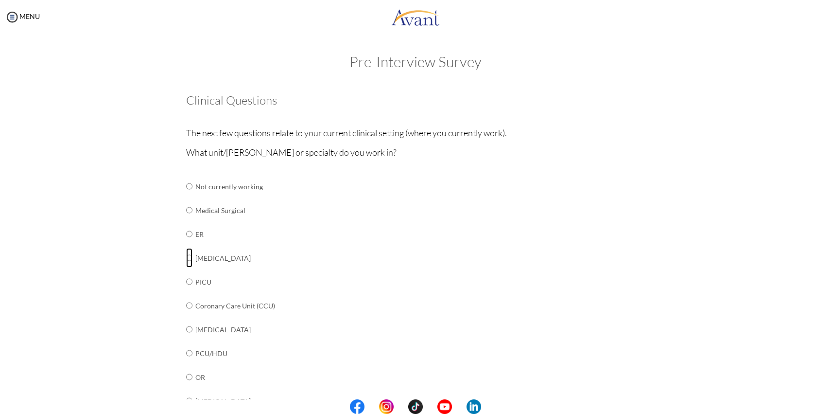
click at [188, 255] on input "radio" at bounding box center [189, 257] width 6 height 19
radio input "true"
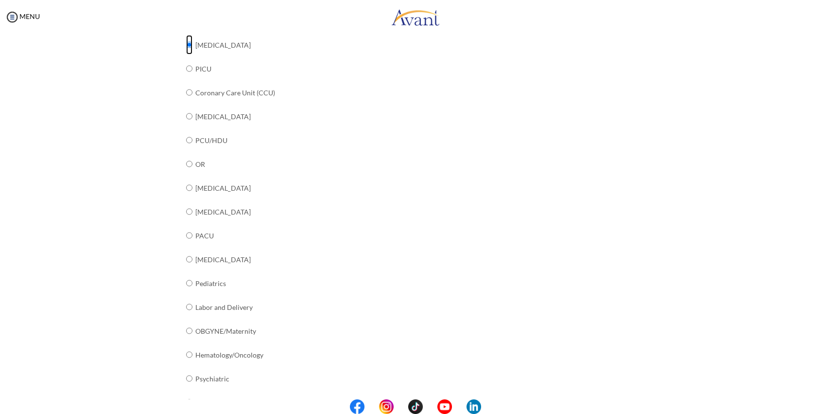
scroll to position [287, 0]
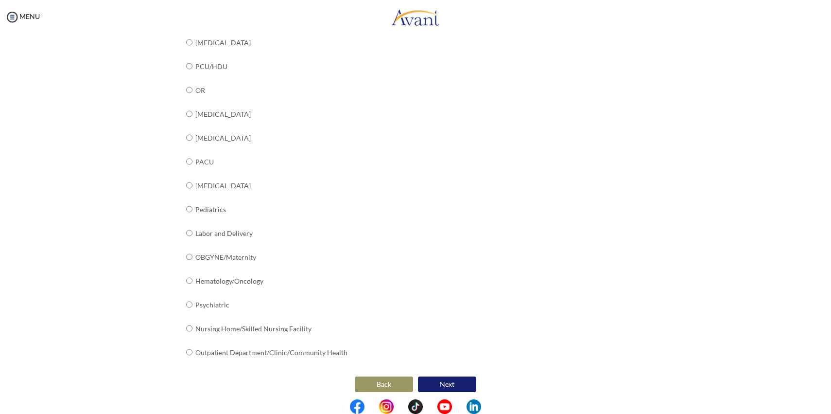
click at [443, 365] on div "What unit/[PERSON_NAME] or specialty do you work in? Not currently working Medi…" at bounding box center [415, 116] width 459 height 515
click at [443, 381] on button "Next" at bounding box center [447, 384] width 58 height 16
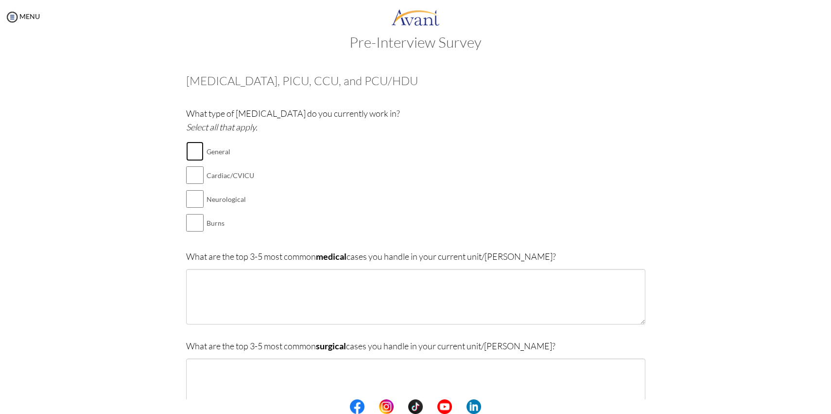
click at [191, 149] on input "checkbox" at bounding box center [195, 150] width 18 height 19
checkbox input "true"
click at [194, 170] on input "checkbox" at bounding box center [195, 174] width 18 height 19
checkbox input "true"
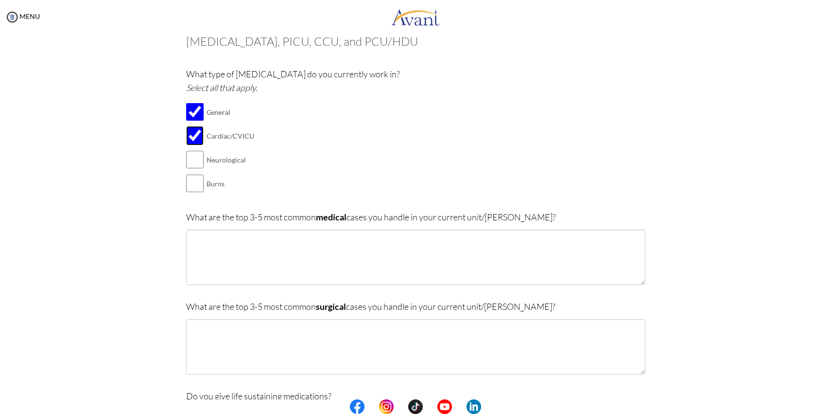
scroll to position [65, 0]
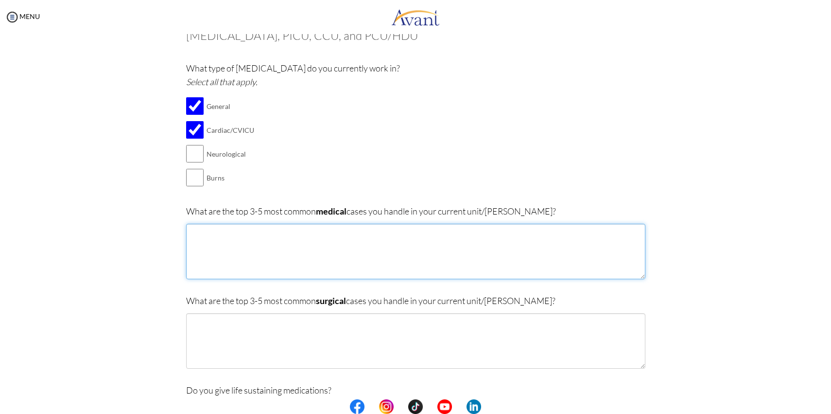
click at [269, 249] on textarea at bounding box center [415, 251] width 459 height 55
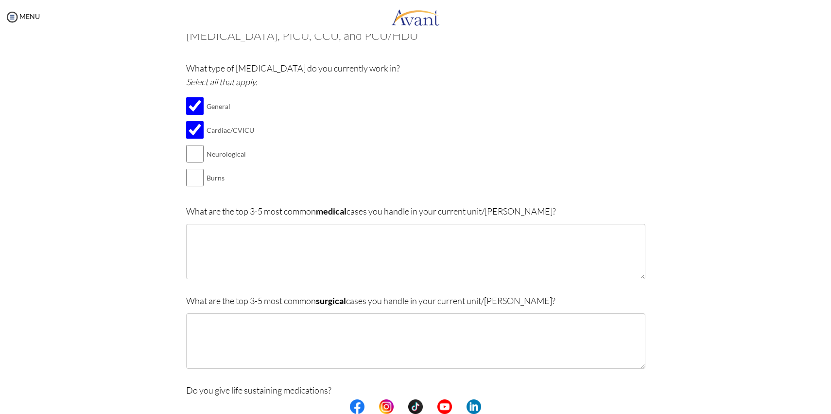
click at [331, 211] on b "medical" at bounding box center [331, 211] width 31 height 11
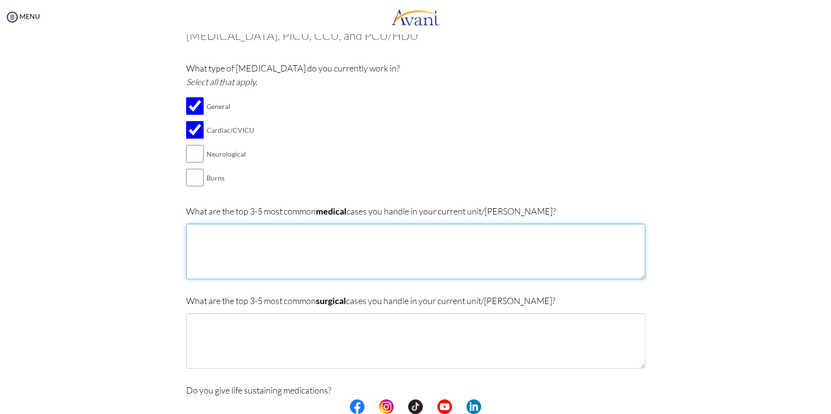
click at [324, 252] on textarea at bounding box center [415, 251] width 459 height 55
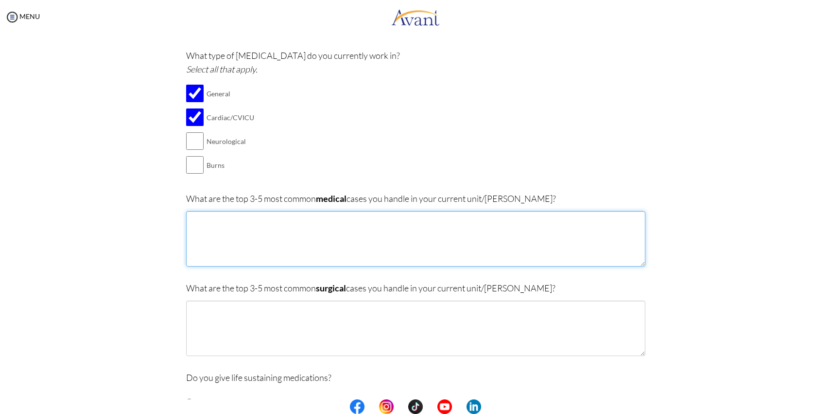
scroll to position [70, 0]
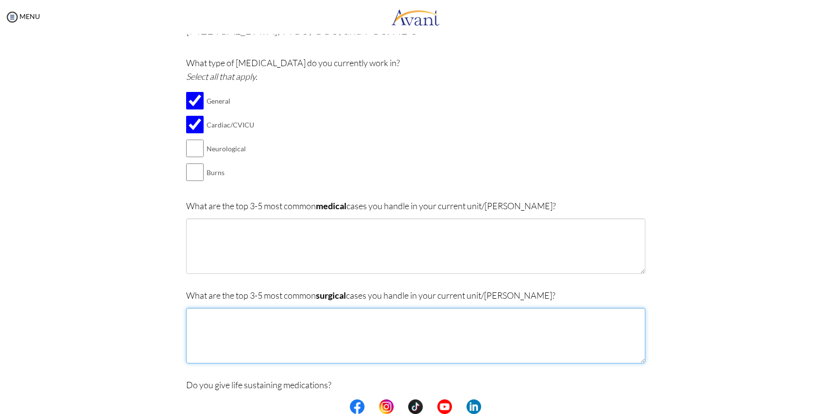
click at [296, 318] on textarea at bounding box center [415, 335] width 459 height 55
paste textarea "Post-operative [MEDICAL_DATA]"
type textarea "Post-operative [MEDICAL_DATA]"
click at [293, 316] on textarea "Post-operative [MEDICAL_DATA]" at bounding box center [415, 335] width 459 height 55
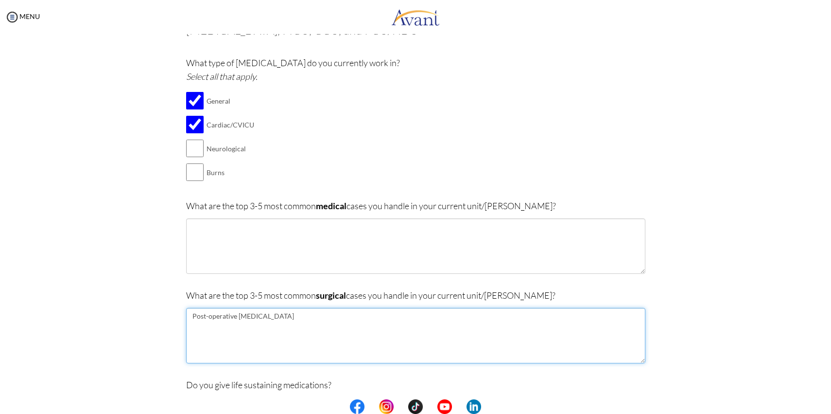
click at [293, 316] on textarea "Post-operative [MEDICAL_DATA]" at bounding box center [415, 335] width 459 height 55
click at [253, 312] on textarea at bounding box center [415, 335] width 459 height 55
paste textarea "trauma cases"
paste textarea "Post-operative [MEDICAL_DATA]"
paste textarea "[MEDICAL_DATA]"
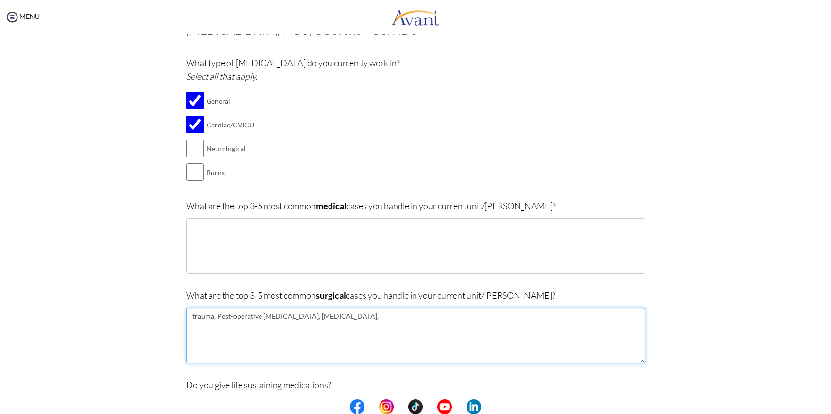
paste textarea "Post-operative CABG / valve replacement"
click at [385, 315] on textarea "trauma, Post-operative [MEDICAL_DATA], [MEDICAL_DATA],Post-operative CABG / val…" at bounding box center [415, 335] width 459 height 55
drag, startPoint x: 384, startPoint y: 315, endPoint x: 513, endPoint y: 316, distance: 129.3
click at [513, 316] on textarea "trauma, Post-operative [MEDICAL_DATA], [MEDICAL_DATA],Post-operative CABG / val…" at bounding box center [415, 335] width 459 height 55
paste textarea "[MEDICAL_DATA]"
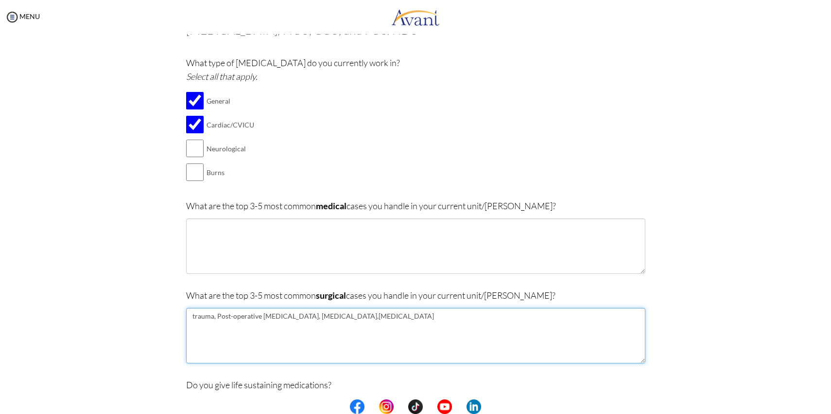
click at [383, 317] on textarea "trauma, Post-operative [MEDICAL_DATA], [MEDICAL_DATA],[MEDICAL_DATA]" at bounding box center [415, 335] width 459 height 55
click at [437, 317] on textarea "trauma, Post-operative [MEDICAL_DATA], [MEDICAL_DATA], [MEDICAL_DATA]" at bounding box center [415, 335] width 459 height 55
type textarea "trauma, Post-operative [MEDICAL_DATA], [MEDICAL_DATA], [MEDICAL_DATA]"
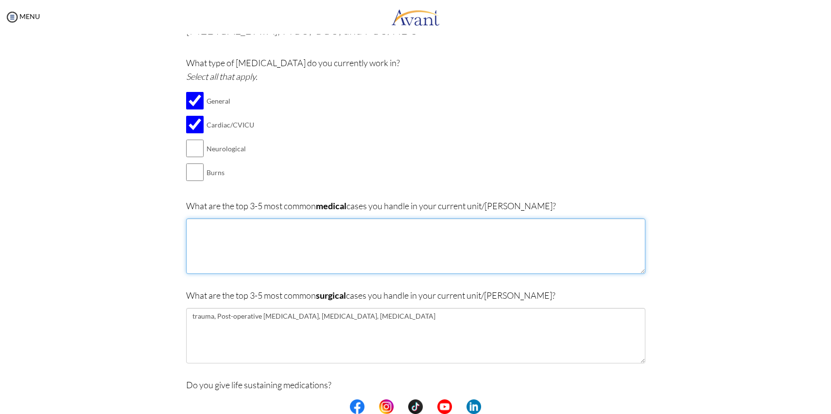
click at [433, 230] on textarea at bounding box center [415, 245] width 459 height 55
paste textarea "[MEDICAL_DATA] requiring CVVH"
paste textarea "[MEDICAL_DATA] and [MEDICAL_DATA]"
paste textarea "[MEDICAL_DATA] mellitus"
click at [372, 228] on textarea "[MEDICAL_DATA] requiring CVVH, [MEDICAL_DATA] and [MEDICAL_DATA],[MEDICAL_DATA]…" at bounding box center [415, 245] width 459 height 55
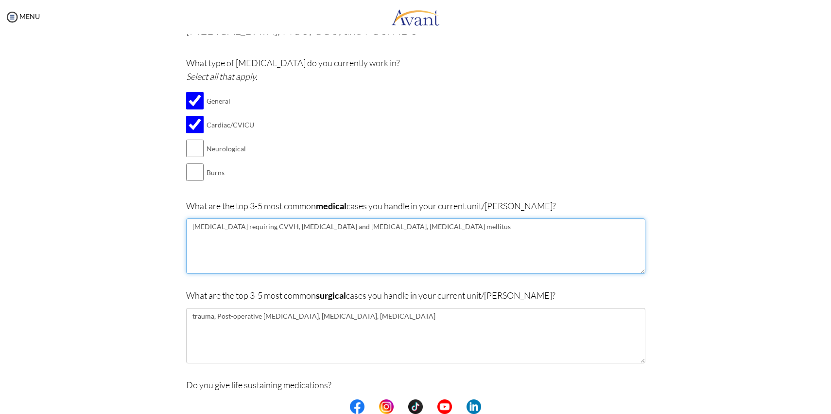
click at [384, 250] on textarea "[MEDICAL_DATA] requiring CVVH, [MEDICAL_DATA] and [MEDICAL_DATA], [MEDICAL_DATA…" at bounding box center [415, 245] width 459 height 55
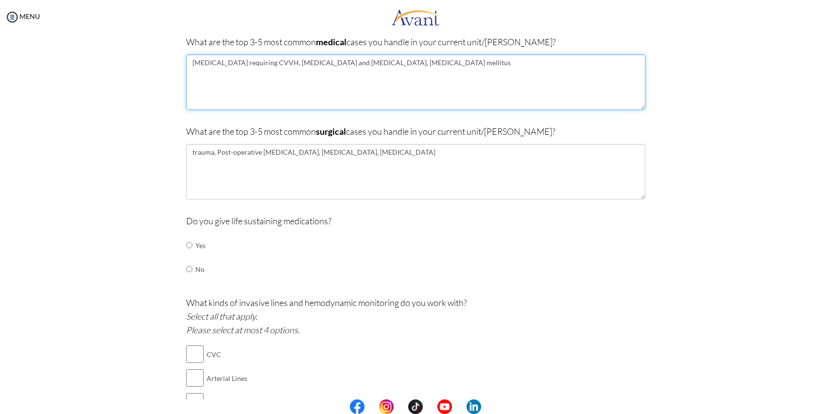
scroll to position [237, 0]
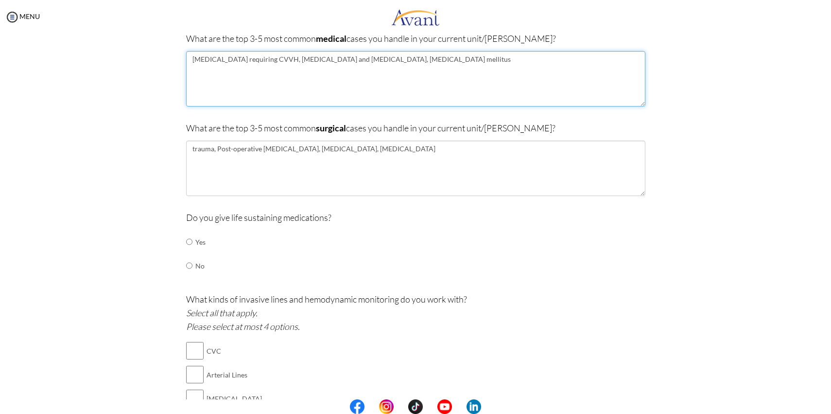
click at [196, 59] on textarea "[MEDICAL_DATA] requiring CVVH, [MEDICAL_DATA] and [MEDICAL_DATA], [MEDICAL_DATA…" at bounding box center [415, 78] width 459 height 55
click at [303, 60] on textarea "[MEDICAL_DATA] requiring CVVH, [MEDICAL_DATA] and [MEDICAL_DATA], [MEDICAL_DATA…" at bounding box center [415, 78] width 459 height 55
click at [375, 56] on textarea "[MEDICAL_DATA] requiring CVVH, [MEDICAL_DATA] and [MEDICAL_DATA], [MEDICAL_DATA…" at bounding box center [415, 78] width 459 height 55
type textarea "[MEDICAL_DATA] requiring CVVH, [MEDICAL_DATA] and [MEDICAL_DATA], [MEDICAL_DATA…"
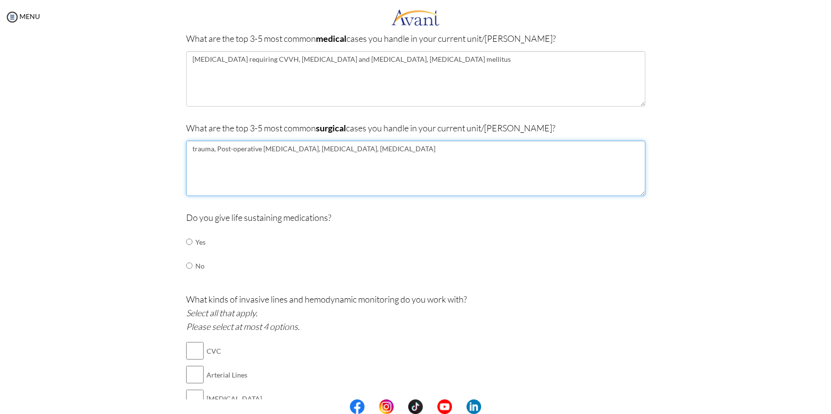
click at [220, 152] on textarea "trauma, Post-operative [MEDICAL_DATA], [MEDICAL_DATA], [MEDICAL_DATA]" at bounding box center [415, 168] width 459 height 55
type textarea "trauma, post-operative [MEDICAL_DATA], [MEDICAL_DATA], [MEDICAL_DATA]"
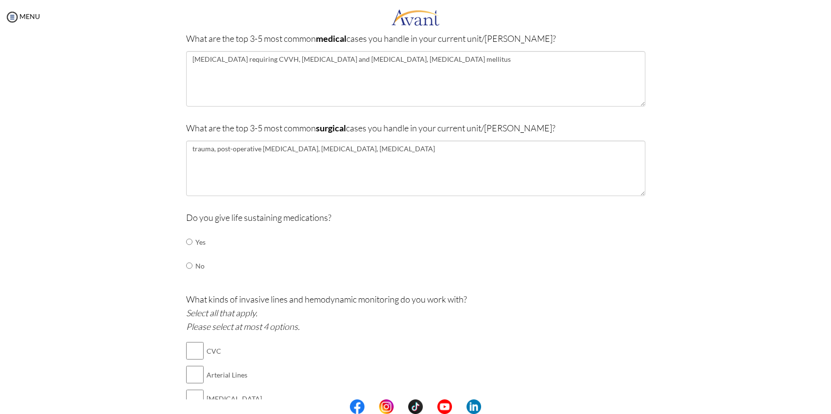
click at [266, 216] on p "Do you give life sustaining medications?" at bounding box center [415, 218] width 459 height 14
click at [0, 0] on div at bounding box center [0, 0] width 0 height 0
click at [189, 246] on input "radio" at bounding box center [189, 241] width 6 height 19
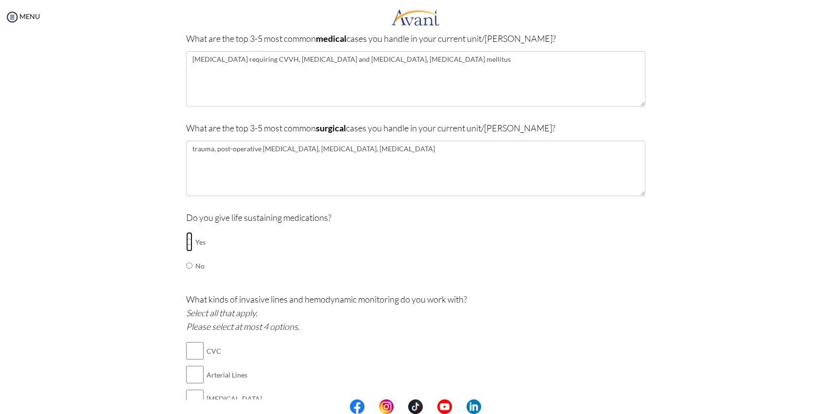
radio input "true"
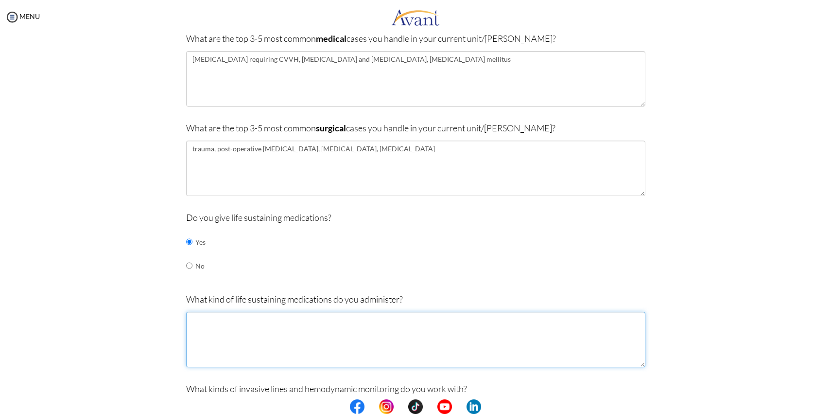
click at [210, 326] on textarea at bounding box center [415, 339] width 459 height 55
type textarea "e"
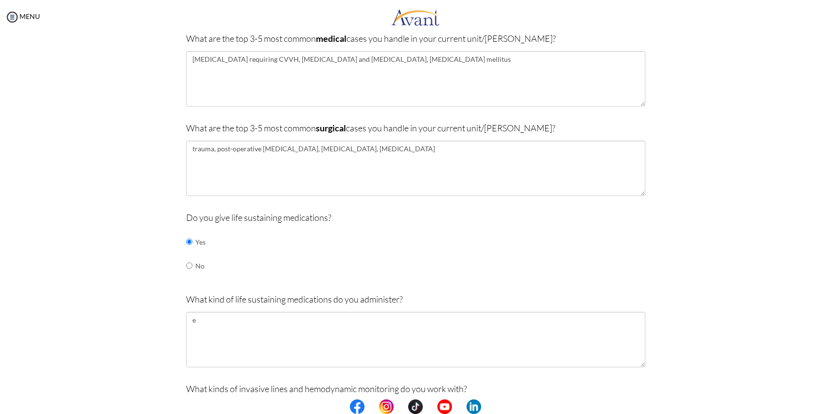
click at [225, 282] on div "Do you give life sustaining medications? Yes No" at bounding box center [415, 249] width 459 height 77
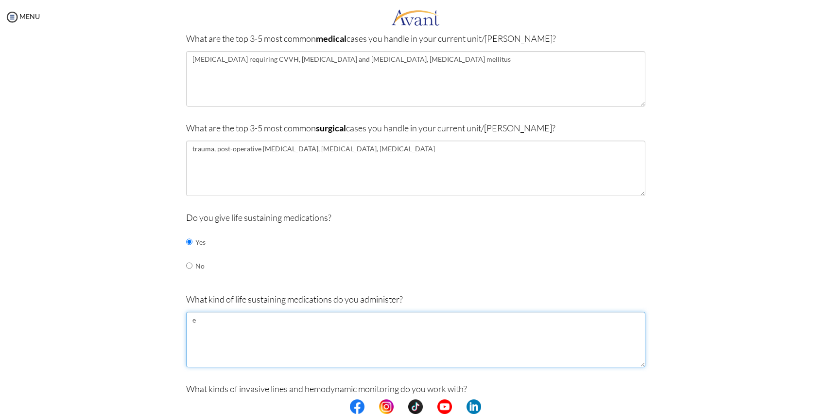
click at [214, 316] on textarea "e" at bounding box center [415, 339] width 459 height 55
type textarea "d"
type textarea "D"
type textarea "ㄎ"
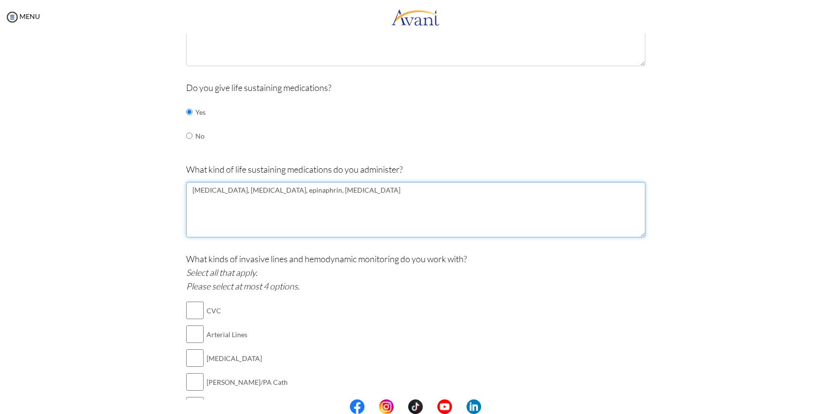
scroll to position [371, 0]
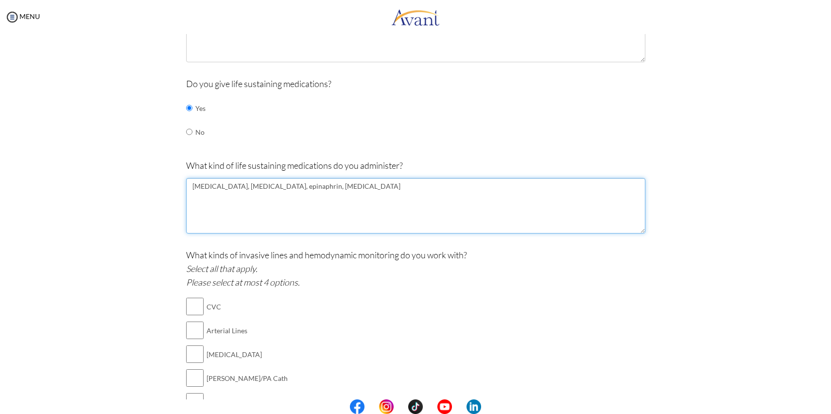
type textarea "[MEDICAL_DATA], [MEDICAL_DATA], epinaphrin, [MEDICAL_DATA]"
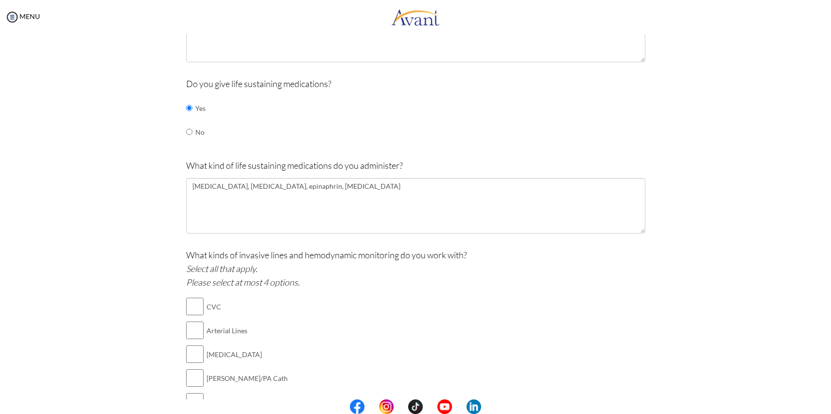
click at [330, 257] on p "What kinds of invasive lines and hemodynamic monitoring do you work with? Selec…" at bounding box center [415, 268] width 459 height 41
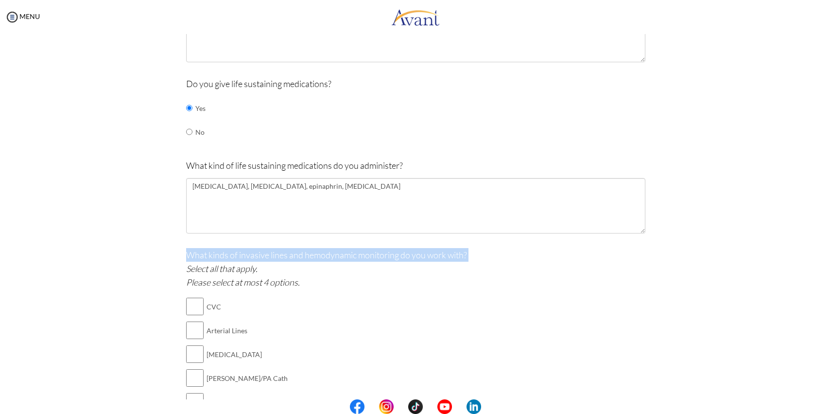
click at [330, 257] on p "What kinds of invasive lines and hemodynamic monitoring do you work with? Selec…" at bounding box center [415, 268] width 459 height 41
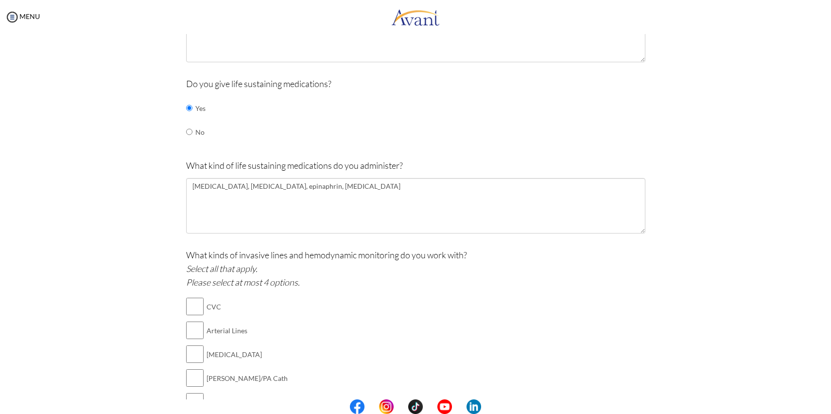
click at [0, 0] on div at bounding box center [0, 0] width 0 height 0
click at [194, 307] on input "checkbox" at bounding box center [195, 306] width 18 height 19
checkbox input "true"
click at [195, 327] on input "checkbox" at bounding box center [195, 329] width 18 height 19
checkbox input "true"
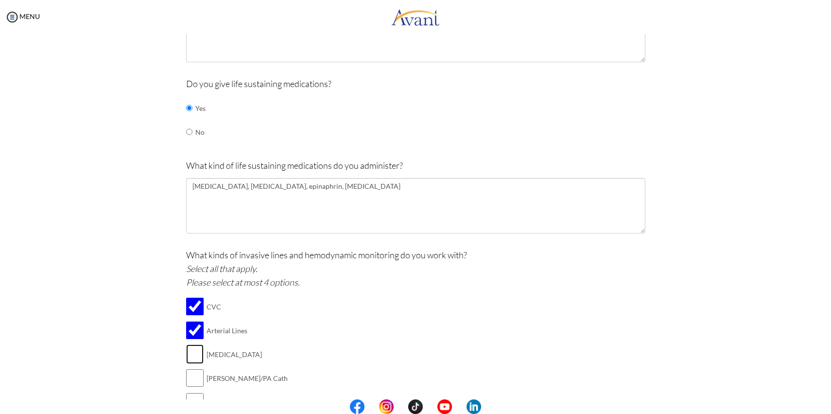
click at [198, 353] on input "checkbox" at bounding box center [195, 353] width 18 height 19
checkbox input "true"
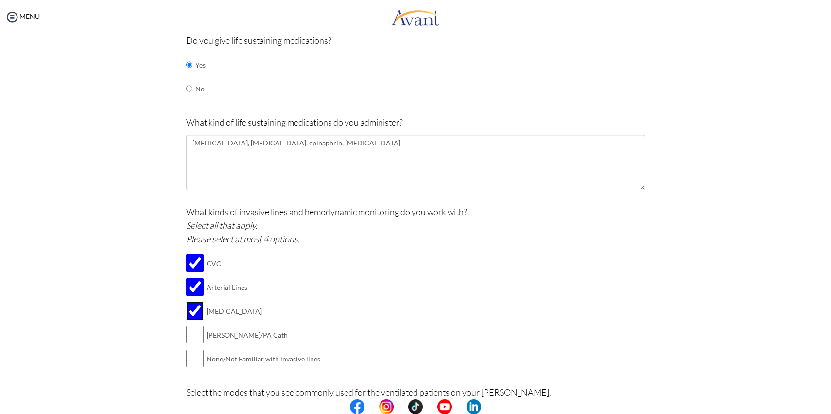
scroll to position [415, 0]
click at [307, 357] on td "None/Not Familiar with invasive lines" at bounding box center [264, 358] width 114 height 24
click at [348, 349] on div "What kinds of invasive lines and hemodynamic monitoring do you work with? Selec…" at bounding box center [415, 292] width 459 height 176
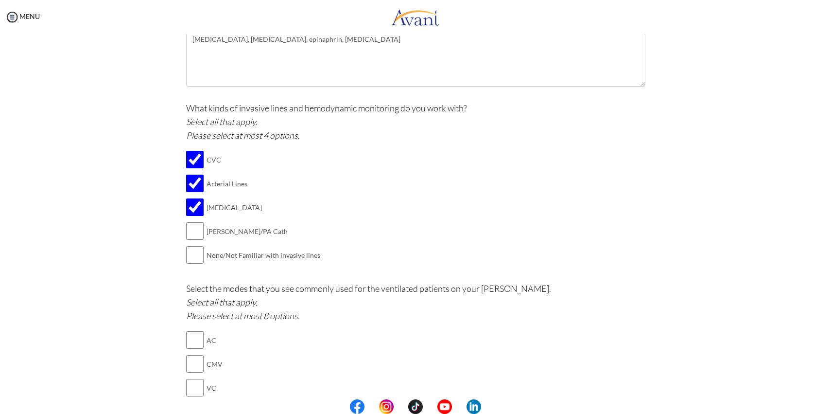
scroll to position [519, 0]
click at [202, 254] on input "checkbox" at bounding box center [195, 253] width 18 height 19
checkbox input "false"
click at [318, 282] on p "Select the modes that you see commonly used for the ventilated patients on your…" at bounding box center [415, 301] width 459 height 41
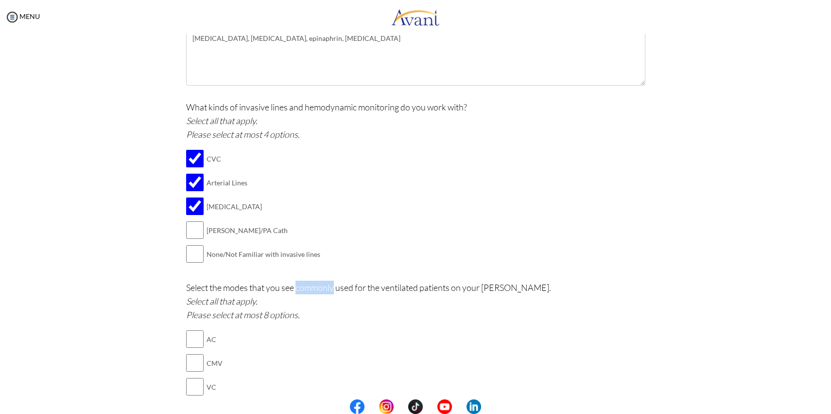
click at [318, 282] on p "Select the modes that you see commonly used for the ventilated patients on your…" at bounding box center [415, 301] width 459 height 41
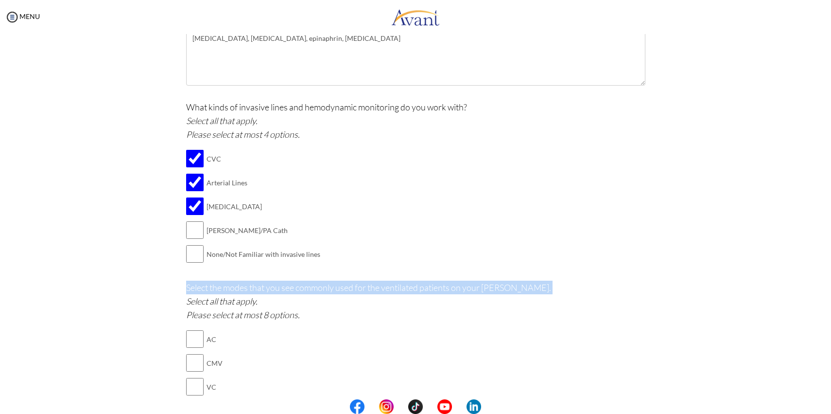
click at [318, 282] on p "Select the modes that you see commonly used for the ventilated patients on your…" at bounding box center [415, 301] width 459 height 41
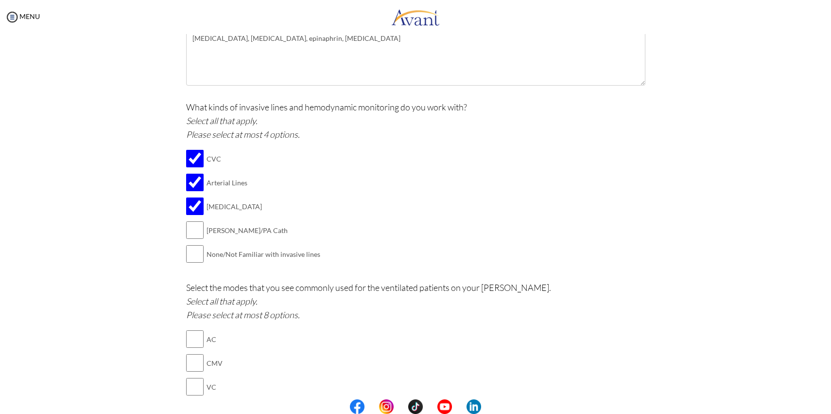
click at [0, 0] on div at bounding box center [0, 0] width 0 height 0
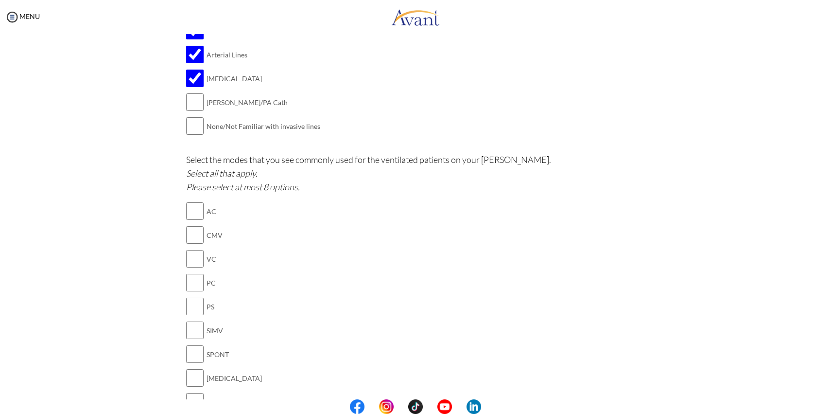
scroll to position [723, 0]
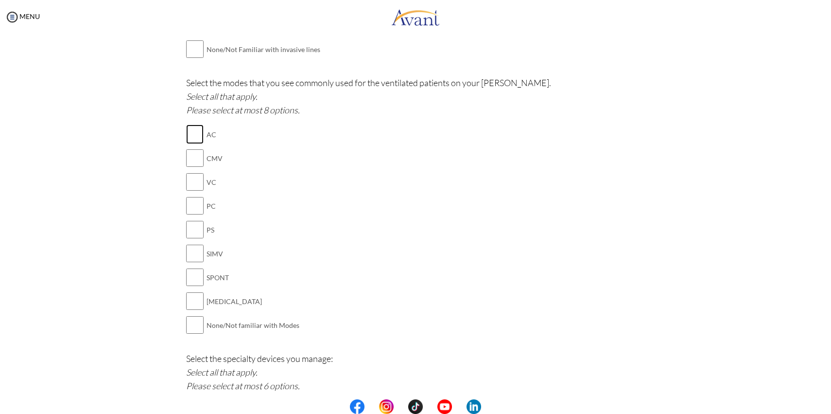
click at [192, 132] on input "checkbox" at bounding box center [195, 133] width 18 height 19
checkbox input "true"
click at [196, 230] on input "checkbox" at bounding box center [195, 229] width 18 height 19
checkbox input "true"
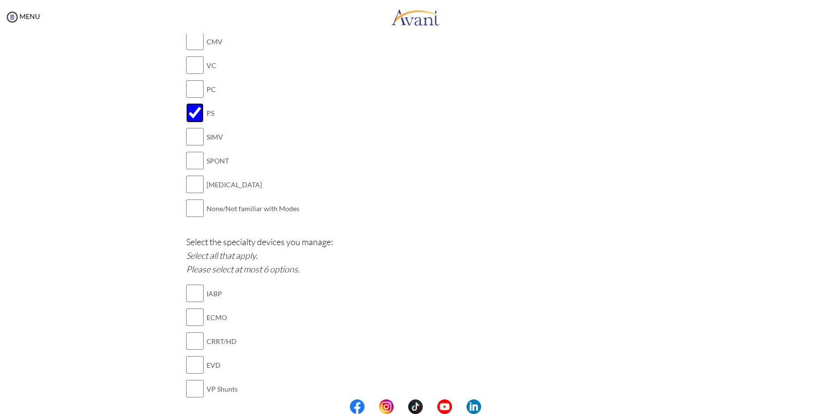
scroll to position [866, 0]
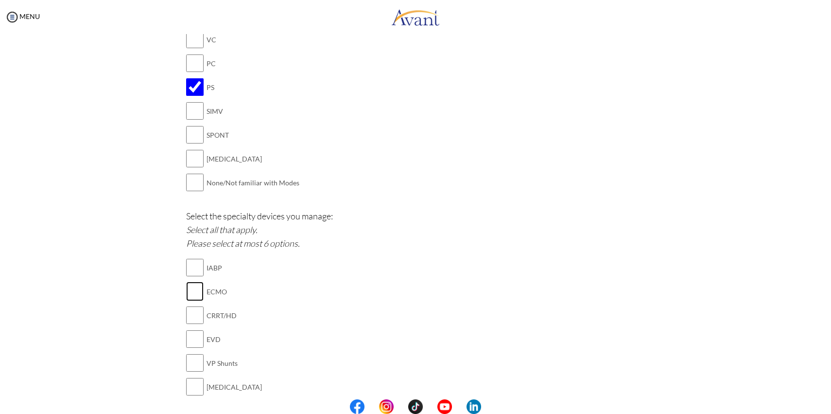
click at [198, 292] on input "checkbox" at bounding box center [195, 291] width 18 height 19
checkbox input "true"
click at [198, 333] on input "checkbox" at bounding box center [195, 338] width 18 height 19
checkbox input "true"
click at [196, 363] on input "checkbox" at bounding box center [195, 362] width 18 height 19
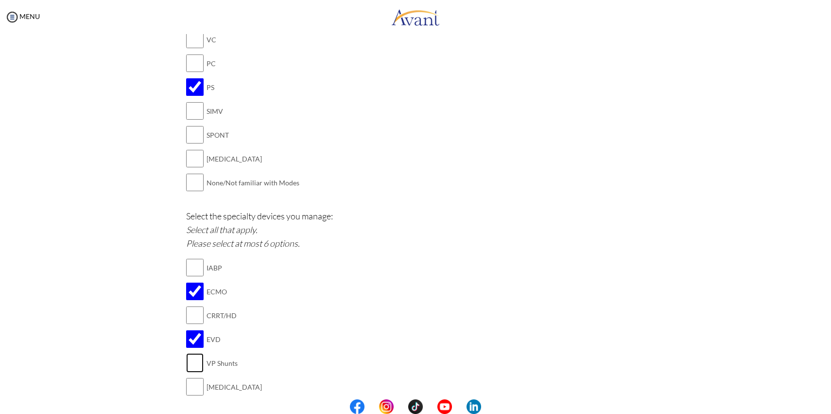
checkbox input "true"
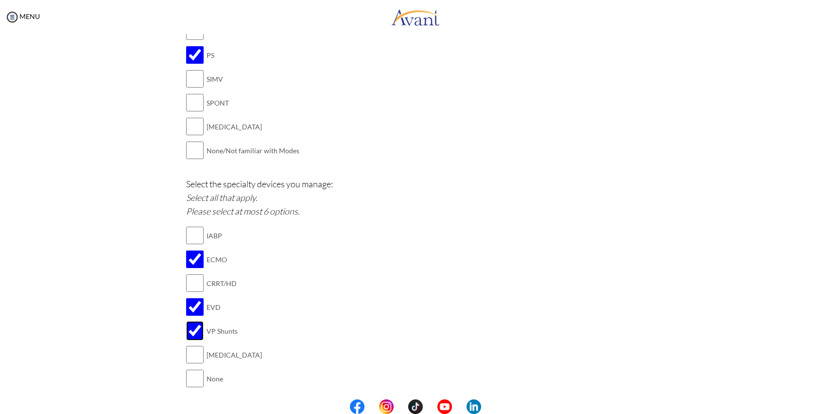
scroll to position [900, 0]
click at [195, 347] on input "checkbox" at bounding box center [195, 351] width 18 height 19
checkbox input "true"
click at [290, 179] on p "Select the specialty devices you manage: Select all that apply. Please select a…" at bounding box center [415, 195] width 459 height 41
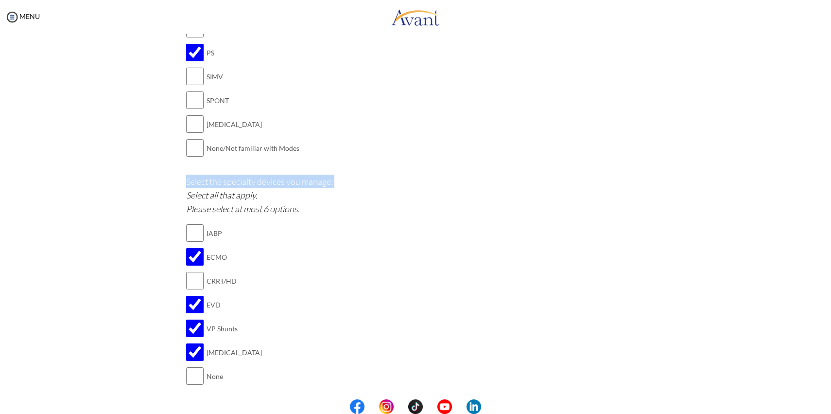
click at [290, 179] on p "Select the specialty devices you manage: Select all that apply. Please select a…" at bounding box center [415, 195] width 459 height 41
click at [0, 0] on div at bounding box center [0, 0] width 0 height 0
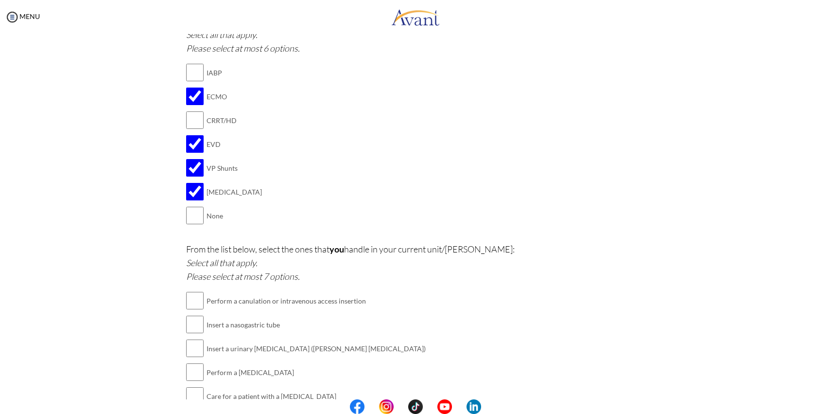
scroll to position [1073, 0]
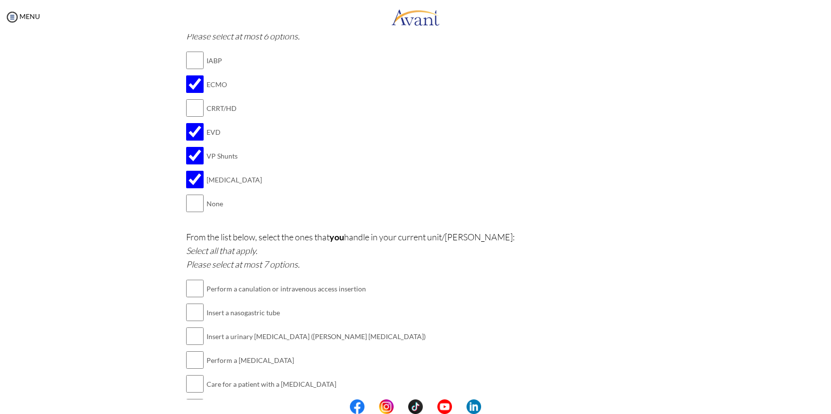
click at [326, 236] on p "From the list below, select the ones that you handle in your current unit/[PERS…" at bounding box center [415, 250] width 459 height 41
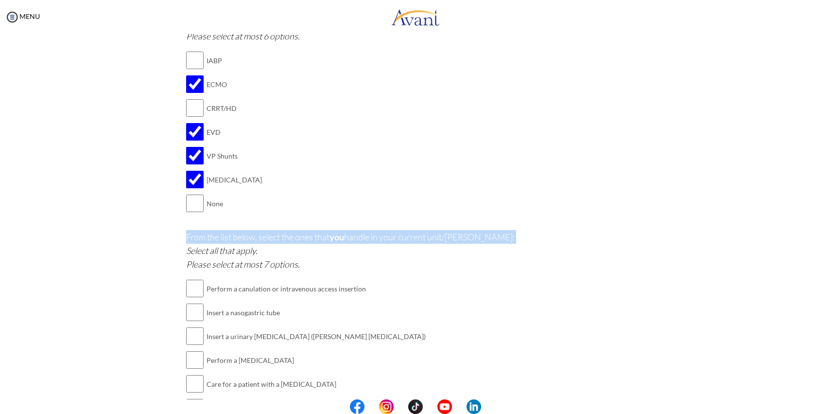
click at [326, 236] on p "From the list below, select the ones that you handle in your current unit/[PERS…" at bounding box center [415, 250] width 459 height 41
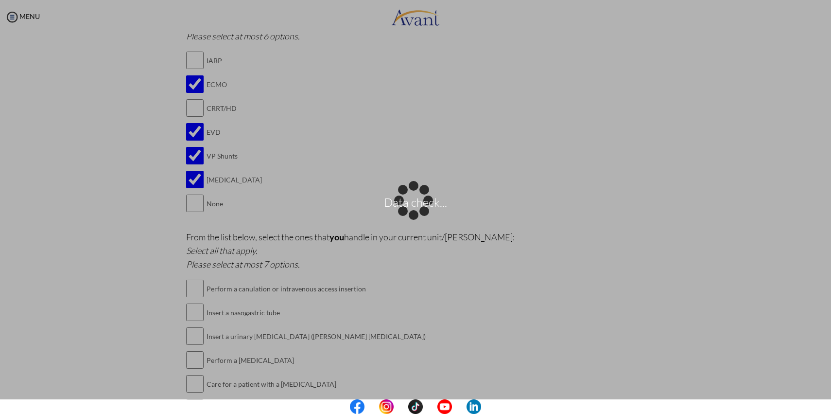
click at [409, 214] on div "Data check..." at bounding box center [416, 207] width 14 height 14
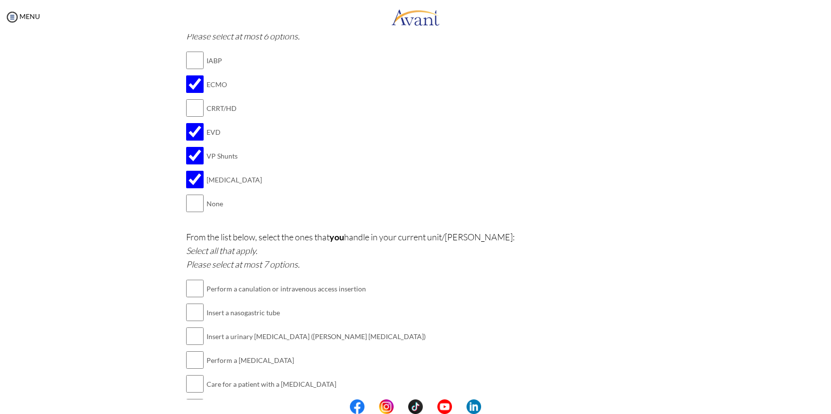
click at [269, 283] on td "Perform a canulation or intravenous access insertion" at bounding box center [316, 289] width 219 height 24
click at [0, 0] on div at bounding box center [0, 0] width 0 height 0
click at [191, 280] on input "checkbox" at bounding box center [195, 288] width 18 height 19
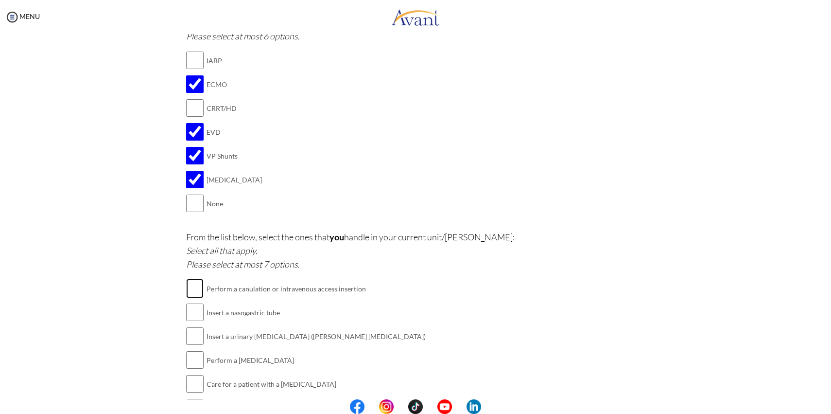
checkbox input "true"
click at [194, 329] on input "checkbox" at bounding box center [195, 335] width 18 height 19
checkbox input "true"
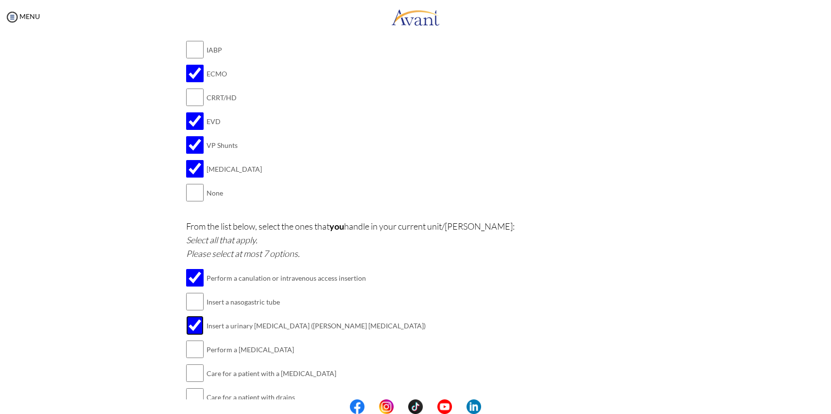
scroll to position [1086, 0]
click at [194, 337] on input "checkbox" at bounding box center [195, 346] width 18 height 19
checkbox input "true"
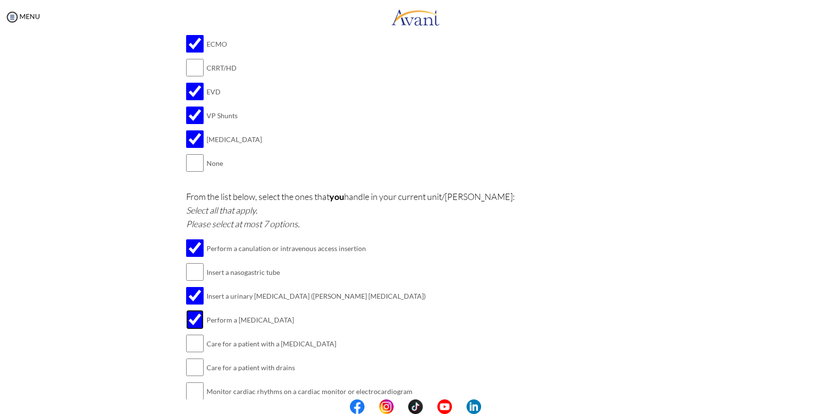
scroll to position [1114, 0]
click at [194, 333] on input "checkbox" at bounding box center [195, 342] width 18 height 19
checkbox input "true"
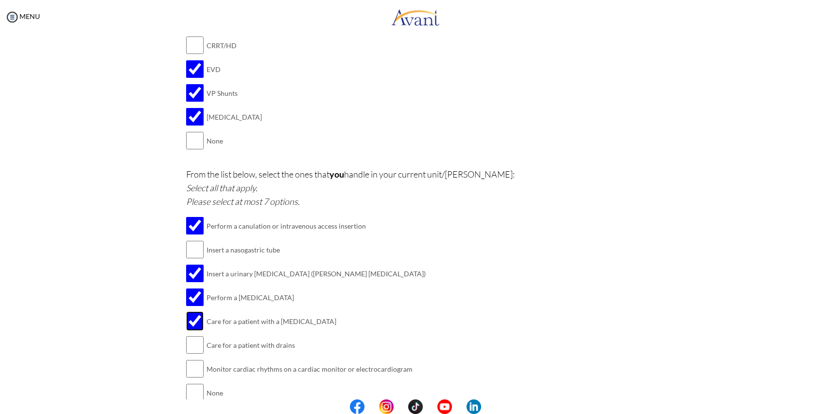
scroll to position [1139, 0]
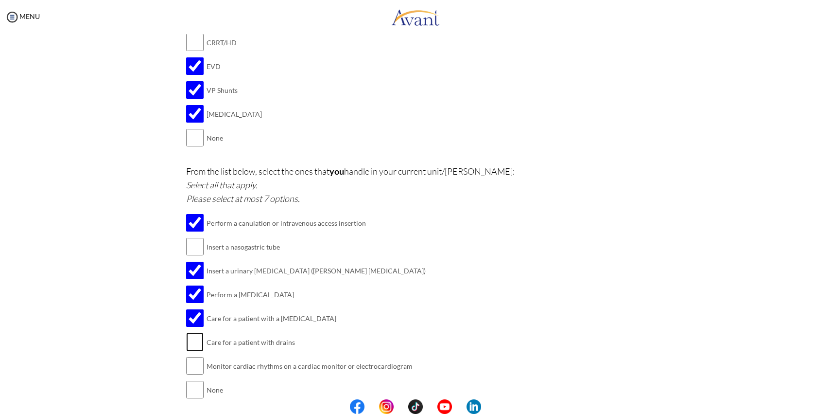
click at [194, 333] on input "checkbox" at bounding box center [195, 341] width 18 height 19
checkbox input "true"
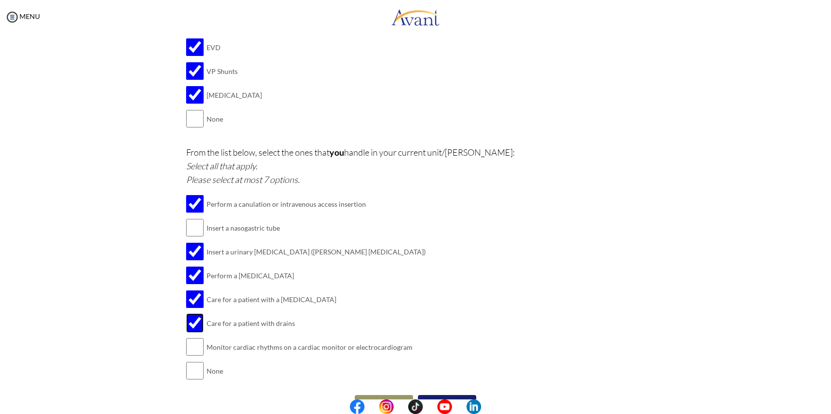
scroll to position [1166, 0]
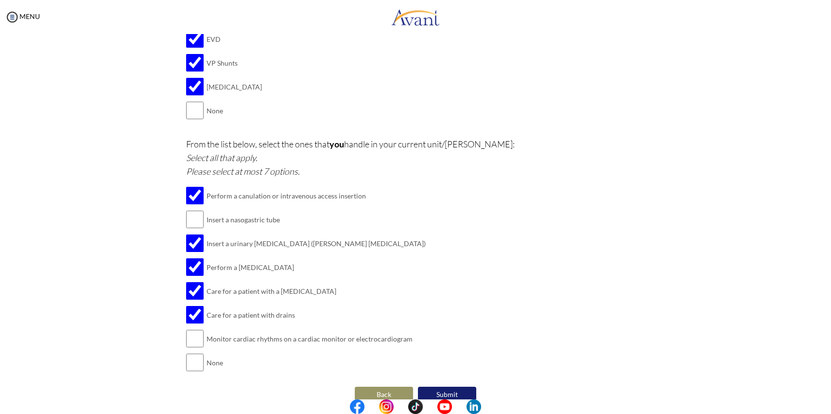
click at [246, 333] on td "Monitor cardiac rhythms on a cardiac monitor or electrocardiogram" at bounding box center [316, 339] width 219 height 24
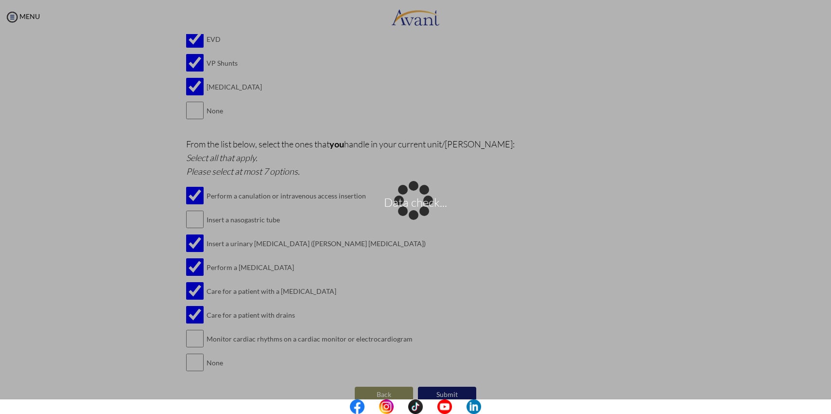
click at [409, 214] on div "Data check..." at bounding box center [416, 207] width 14 height 14
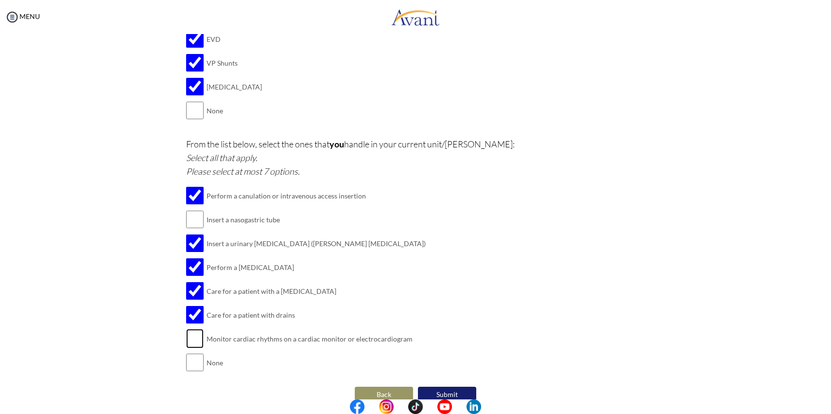
click at [199, 331] on input "checkbox" at bounding box center [195, 338] width 18 height 19
checkbox input "true"
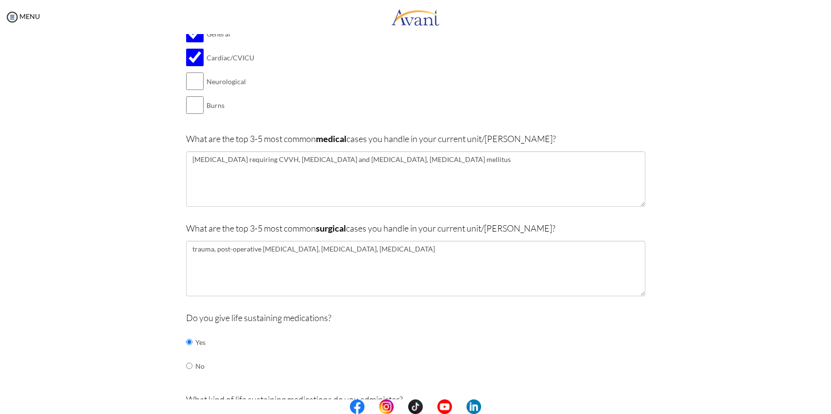
scroll to position [0, 0]
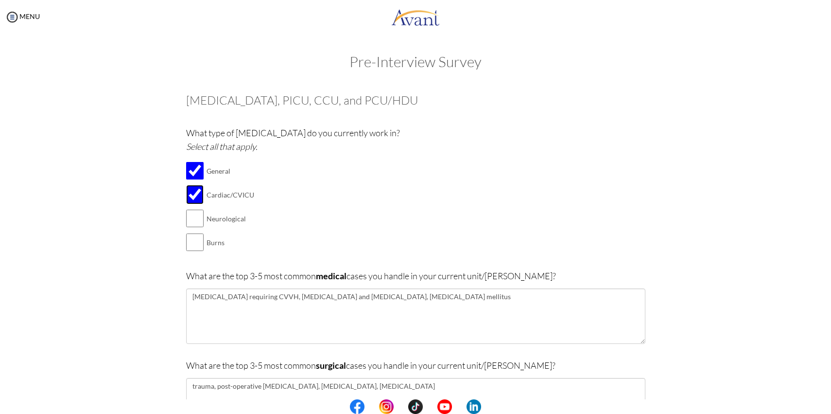
click at [196, 195] on input "checkbox" at bounding box center [195, 194] width 18 height 19
checkbox input "false"
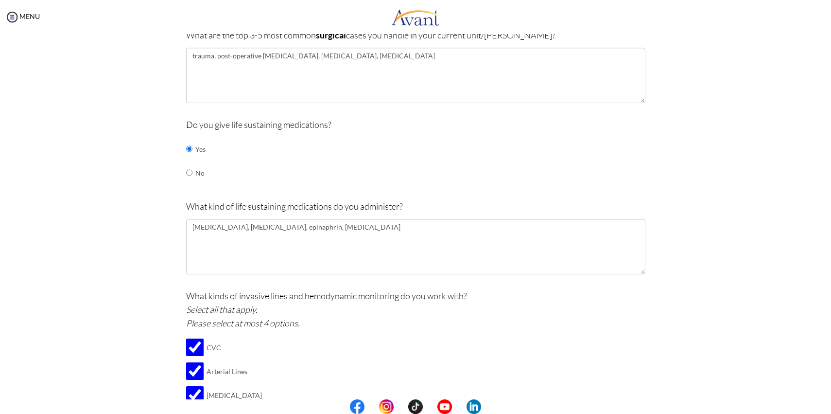
scroll to position [341, 0]
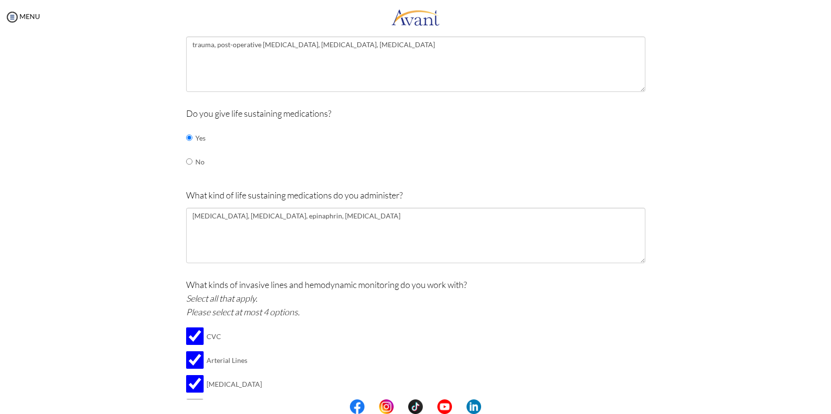
click at [250, 200] on div "What kind of life sustaining medications do you administer? [MEDICAL_DATA], [ME…" at bounding box center [415, 230] width 459 height 85
click at [256, 197] on p "What kind of life sustaining medications do you administer?" at bounding box center [415, 195] width 459 height 14
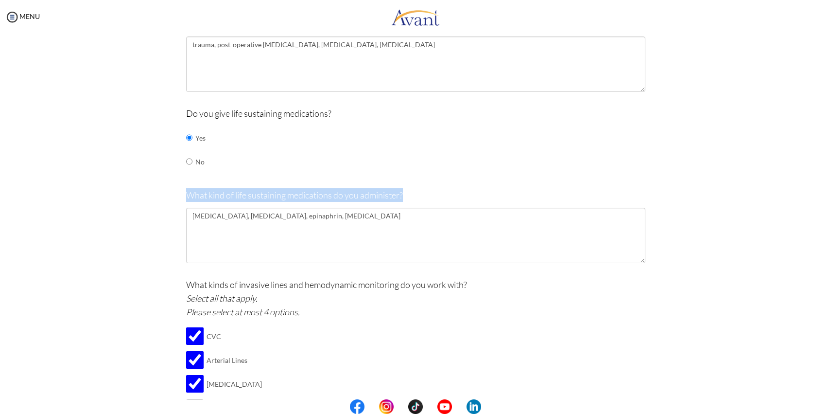
click at [256, 197] on p "What kind of life sustaining medications do you administer?" at bounding box center [415, 195] width 459 height 14
click at [271, 197] on p "What kind of life sustaining medications do you administer?" at bounding box center [415, 195] width 459 height 14
drag, startPoint x: 246, startPoint y: 195, endPoint x: 334, endPoint y: 196, distance: 87.0
click at [334, 196] on p "What kind of life sustaining medications do you administer?" at bounding box center [415, 195] width 459 height 14
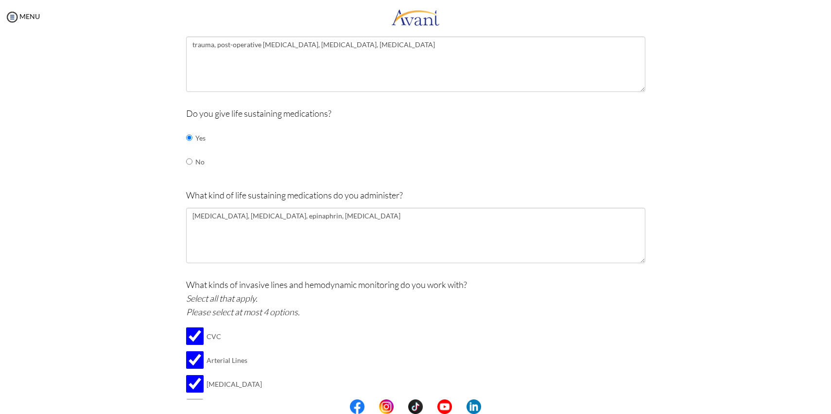
click at [0, 0] on div at bounding box center [0, 0] width 0 height 0
click at [342, 220] on textarea "[MEDICAL_DATA], [MEDICAL_DATA], epinaphrin, [MEDICAL_DATA]" at bounding box center [415, 235] width 459 height 55
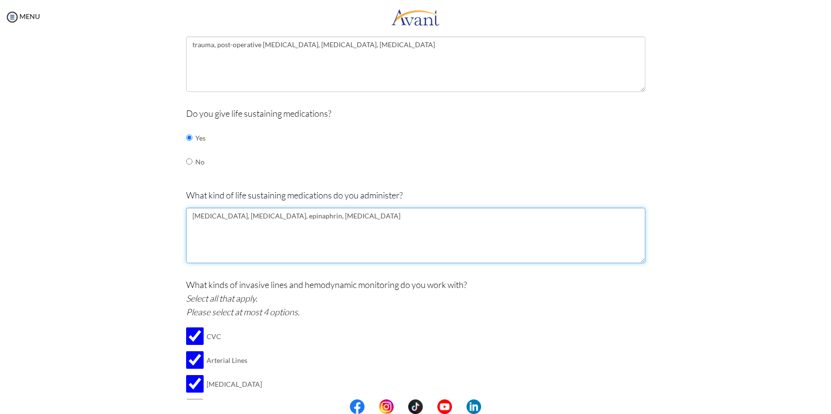
paste textarea "ephrine, [MEDICAL_DATA], [MEDICAL_DATA]."
type textarea "[MEDICAL_DATA], [MEDICAL_DATA], [MEDICAL_DATA], [MEDICAL_DATA], [MEDICAL_DATA]."
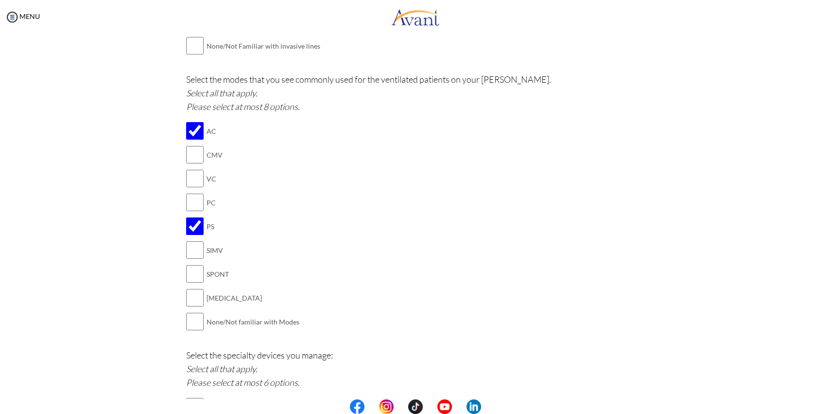
scroll to position [728, 0]
click at [200, 203] on input "checkbox" at bounding box center [195, 200] width 18 height 19
checkbox input "true"
click at [193, 249] on input "checkbox" at bounding box center [195, 248] width 18 height 19
checkbox input "true"
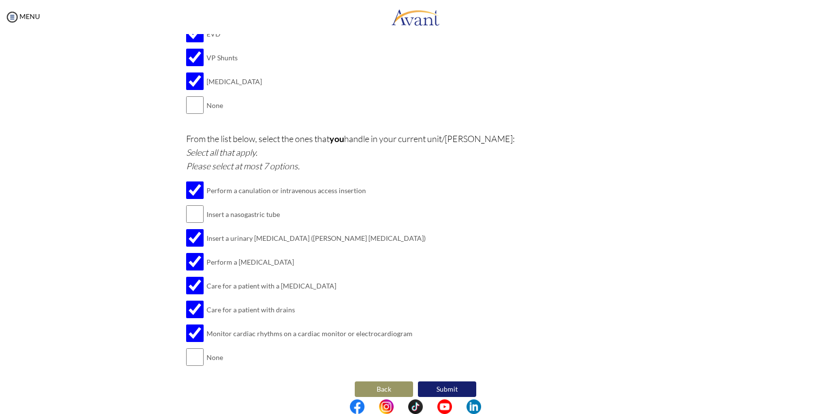
scroll to position [1173, 0]
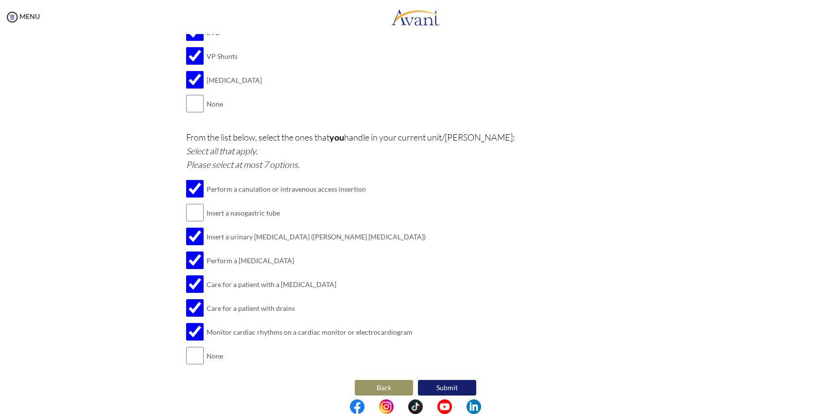
click at [440, 380] on button "Submit" at bounding box center [447, 388] width 58 height 16
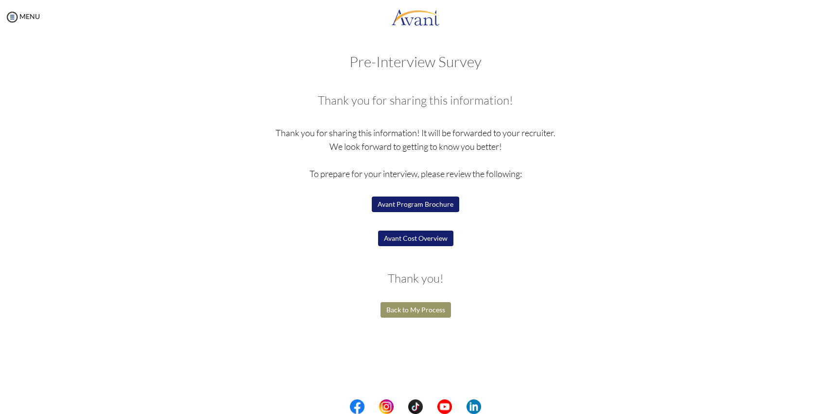
click at [421, 311] on button "Back to My Process" at bounding box center [416, 310] width 70 height 16
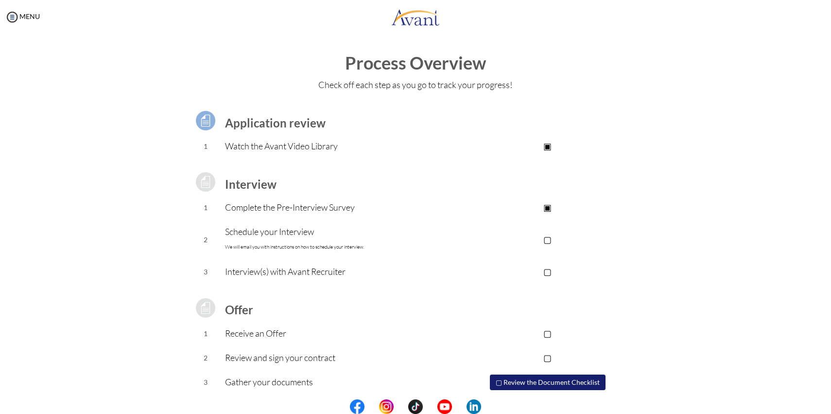
click at [404, 248] on p "Schedule your Interview We will email you with instructions on how to schedule …" at bounding box center [337, 239] width 225 height 29
click at [364, 245] on font "We will email you with instructions on how to schedule your interview." at bounding box center [294, 247] width 139 height 6
click at [361, 264] on p "Interview(s) with Avant Recruiter" at bounding box center [337, 271] width 225 height 14
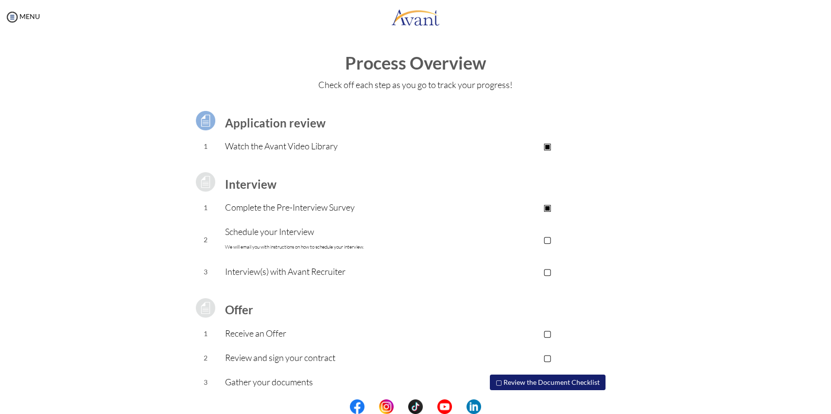
click at [338, 210] on p "Complete the Pre-Interview Survey" at bounding box center [337, 207] width 225 height 14
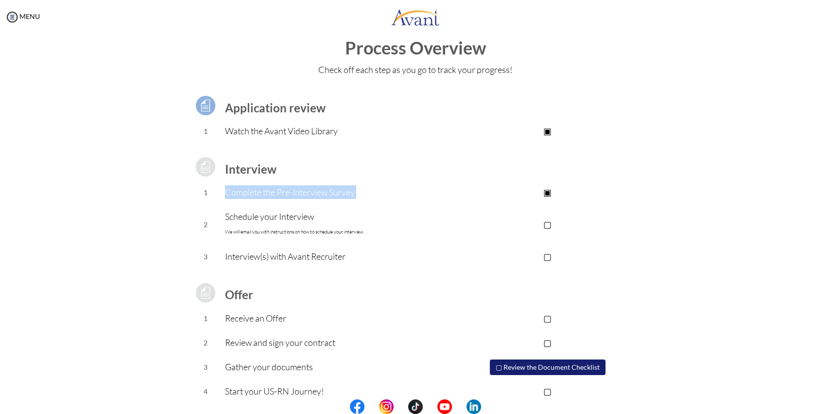
scroll to position [28, 0]
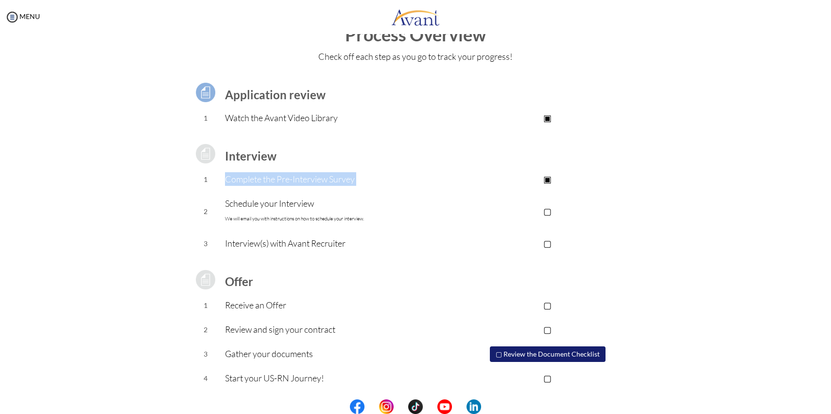
click at [549, 356] on button "▢ Review the Document Checklist" at bounding box center [548, 354] width 116 height 16
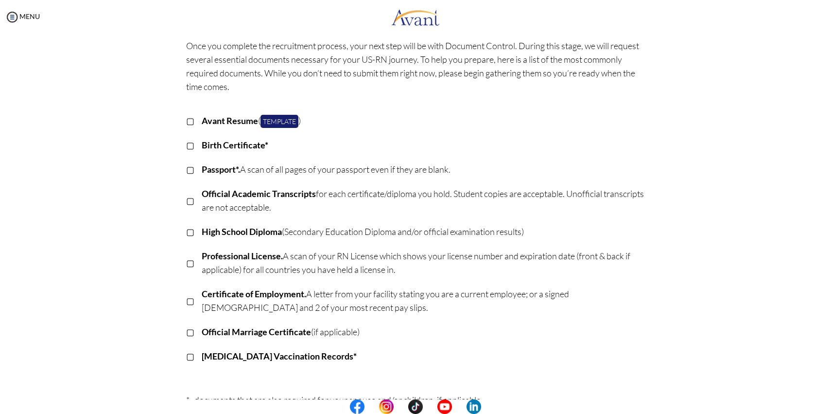
scroll to position [42, 0]
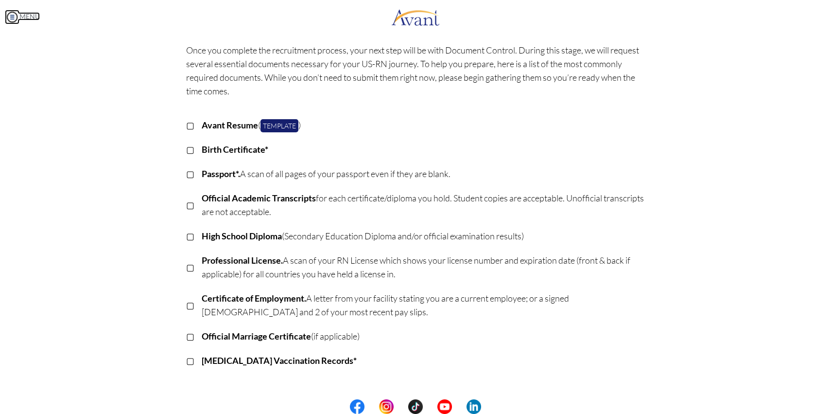
click at [21, 18] on link "MENU" at bounding box center [22, 16] width 35 height 8
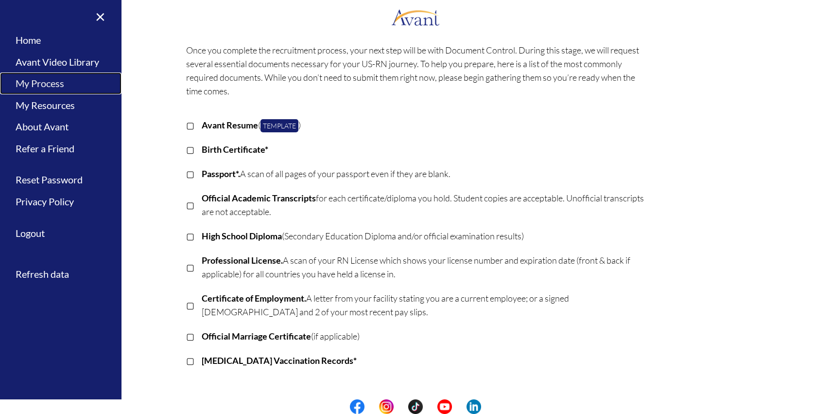
click at [35, 84] on link "My Process" at bounding box center [61, 83] width 122 height 22
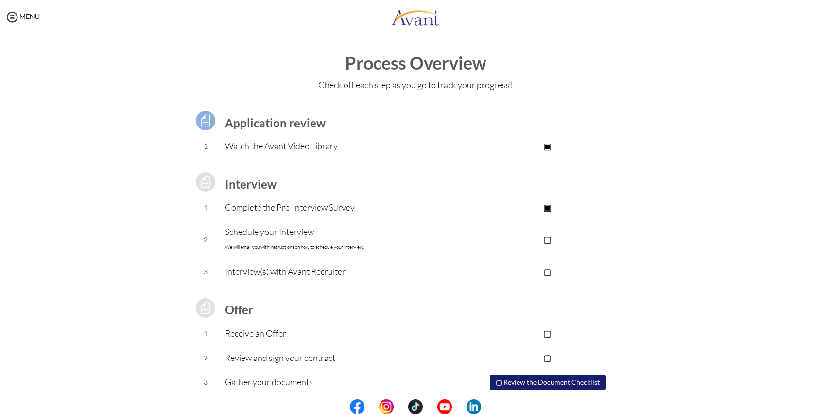
click at [298, 210] on p "Complete the Pre-Interview Survey" at bounding box center [337, 207] width 225 height 14
click at [296, 228] on p "Schedule your Interview We will email you with instructions on how to schedule …" at bounding box center [337, 239] width 225 height 29
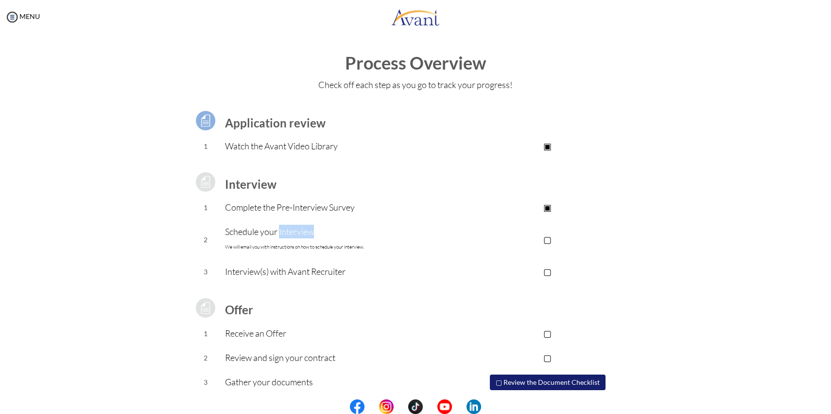
click at [296, 228] on p "Schedule your Interview We will email you with instructions on how to schedule …" at bounding box center [337, 239] width 225 height 29
click at [294, 244] on font "We will email you with instructions on how to schedule your interview." at bounding box center [294, 247] width 139 height 6
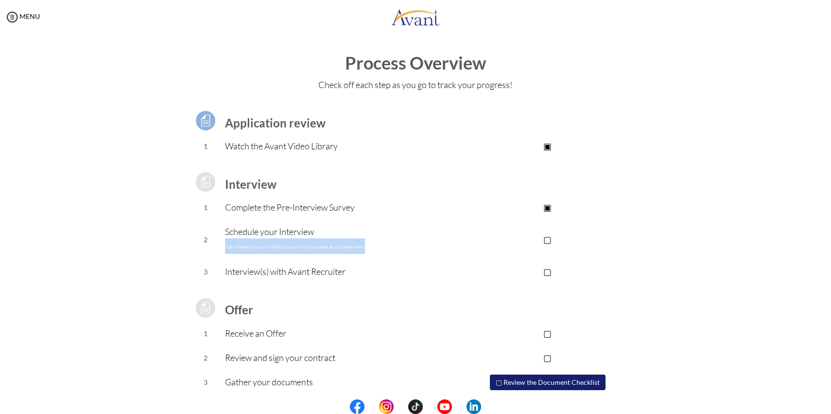
click at [294, 238] on p "Schedule your Interview We will email you with instructions on how to schedule …" at bounding box center [337, 239] width 225 height 29
click at [296, 209] on p "Complete the Pre-Interview Survey" at bounding box center [337, 207] width 225 height 14
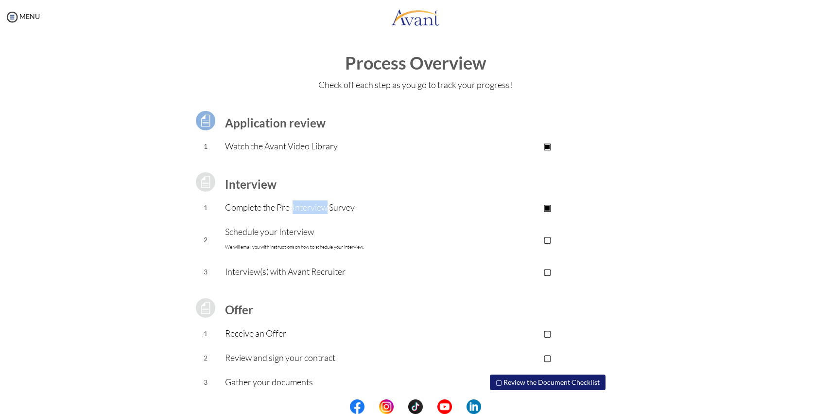
click at [296, 209] on p "Complete the Pre-Interview Survey" at bounding box center [337, 207] width 225 height 14
click at [289, 260] on td "Interview(s) with Avant Recruiter" at bounding box center [337, 272] width 225 height 24
